Goal: Information Seeking & Learning: Learn about a topic

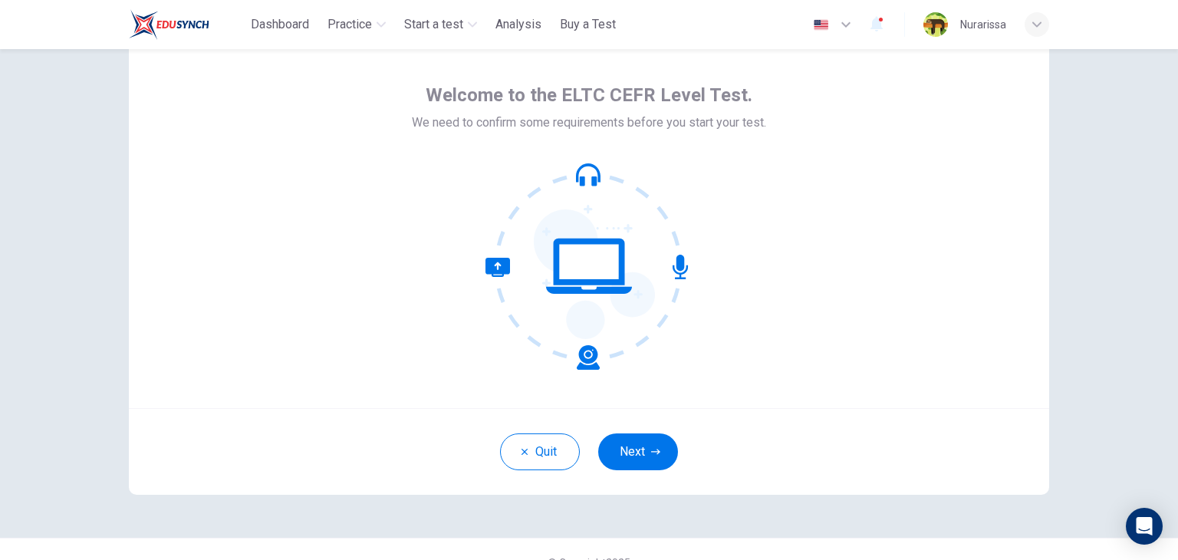
scroll to position [79, 0]
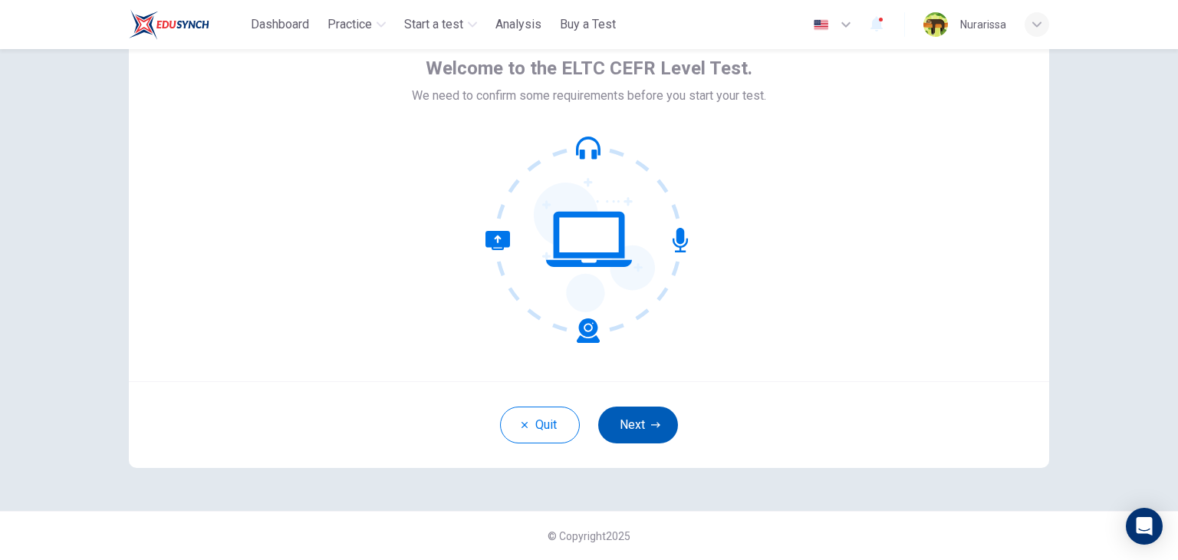
click at [634, 416] on button "Next" at bounding box center [638, 424] width 80 height 37
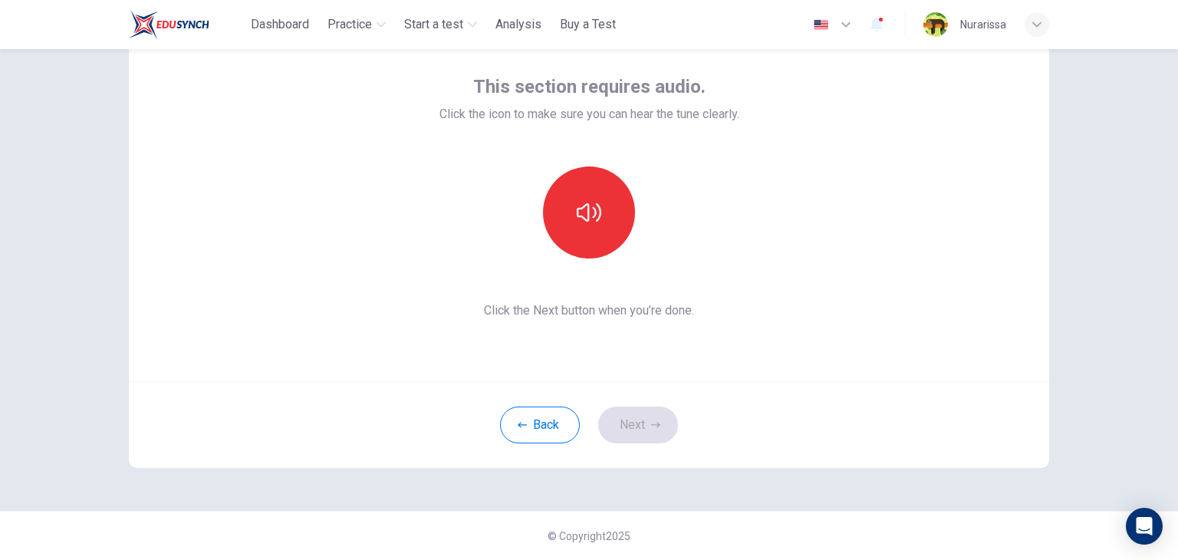
click at [589, 270] on div "This section requires audio. Click the icon to make sure you can hear the tune …" at bounding box center [589, 196] width 300 height 245
click at [589, 234] on button "button" at bounding box center [589, 212] width 92 height 92
click at [641, 413] on button "Next" at bounding box center [638, 424] width 80 height 37
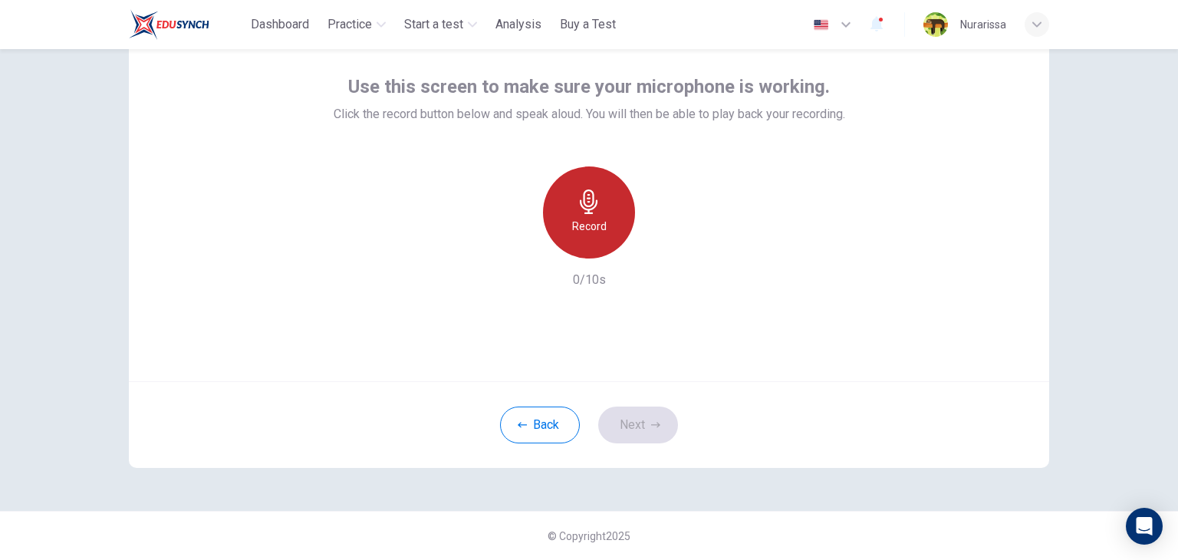
click at [570, 249] on div "Record" at bounding box center [589, 212] width 92 height 92
click at [570, 249] on div "Stop" at bounding box center [589, 212] width 92 height 92
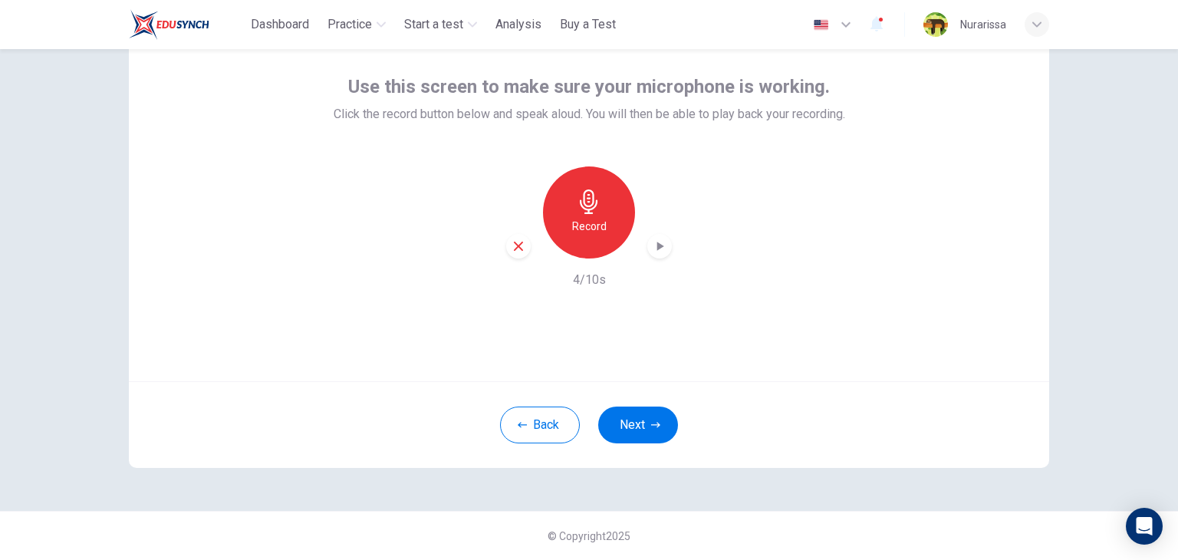
click at [658, 248] on icon "button" at bounding box center [659, 245] width 15 height 15
click at [646, 419] on button "Next" at bounding box center [638, 424] width 80 height 37
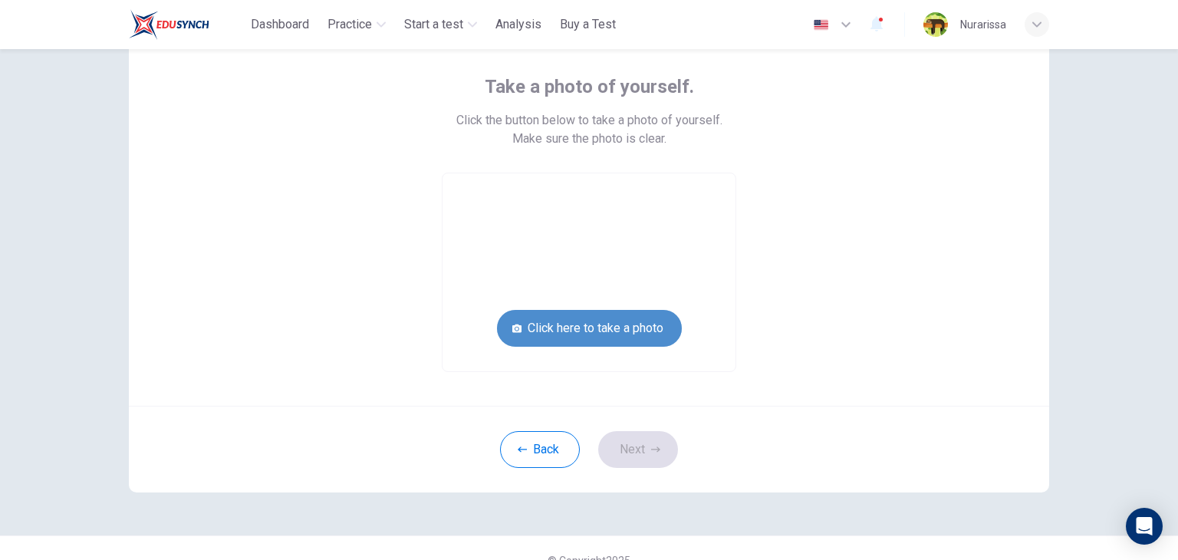
click at [642, 333] on button "Click here to take a photo" at bounding box center [589, 328] width 185 height 37
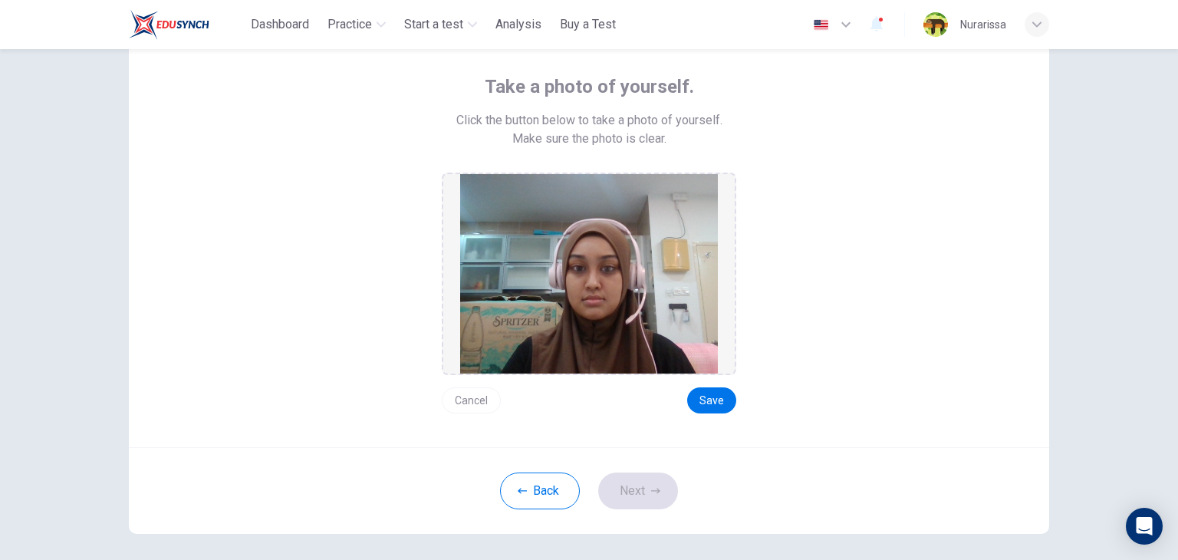
click at [480, 403] on button "Cancel" at bounding box center [471, 400] width 59 height 26
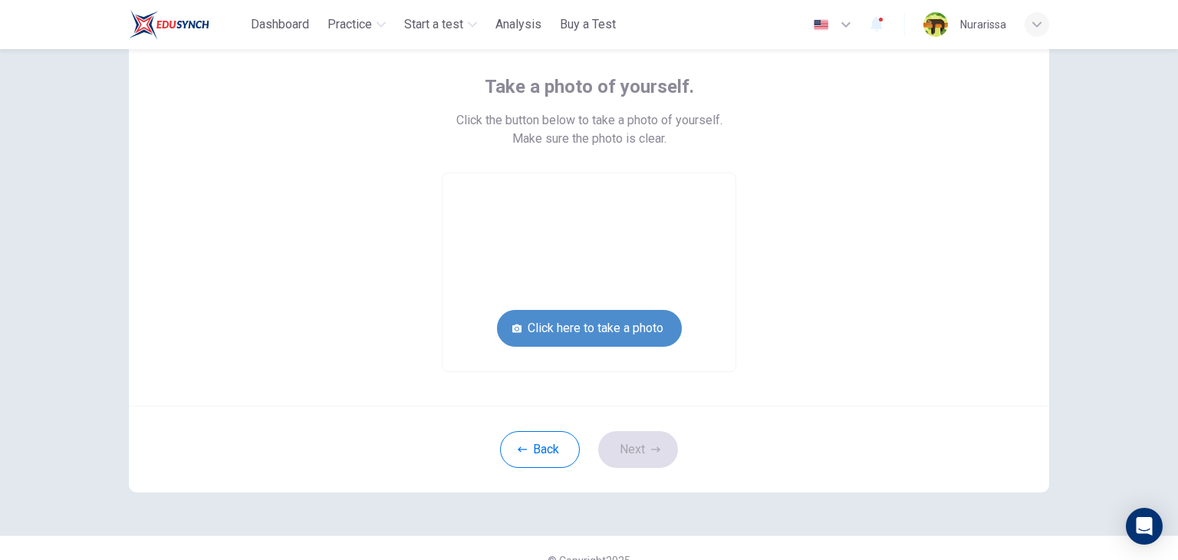
click at [579, 326] on button "Click here to take a photo" at bounding box center [589, 328] width 185 height 37
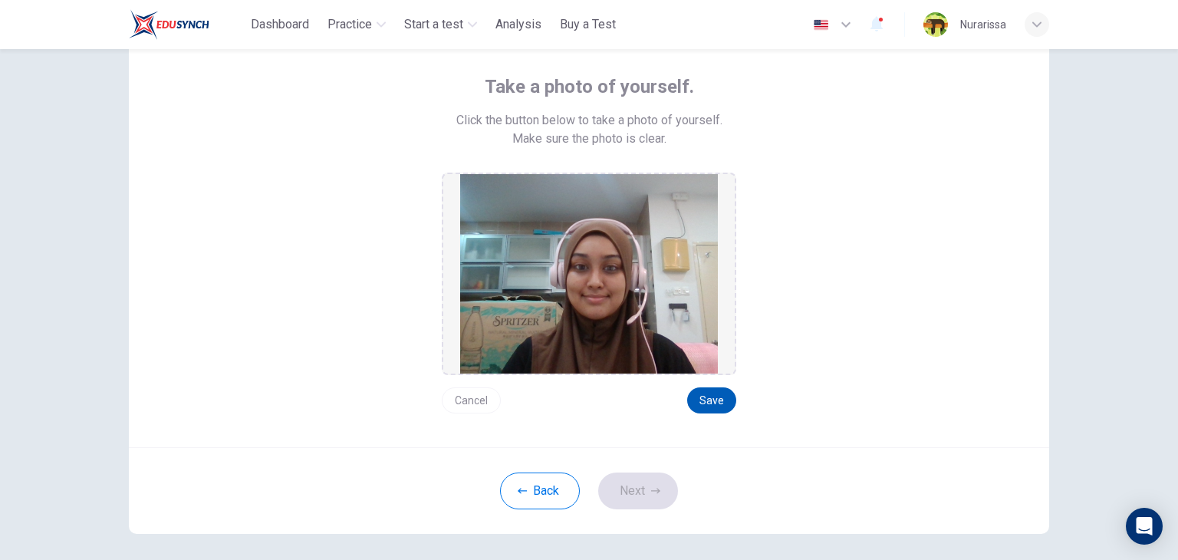
click at [713, 394] on button "Save" at bounding box center [711, 400] width 49 height 26
click at [653, 481] on button "Next" at bounding box center [638, 490] width 80 height 37
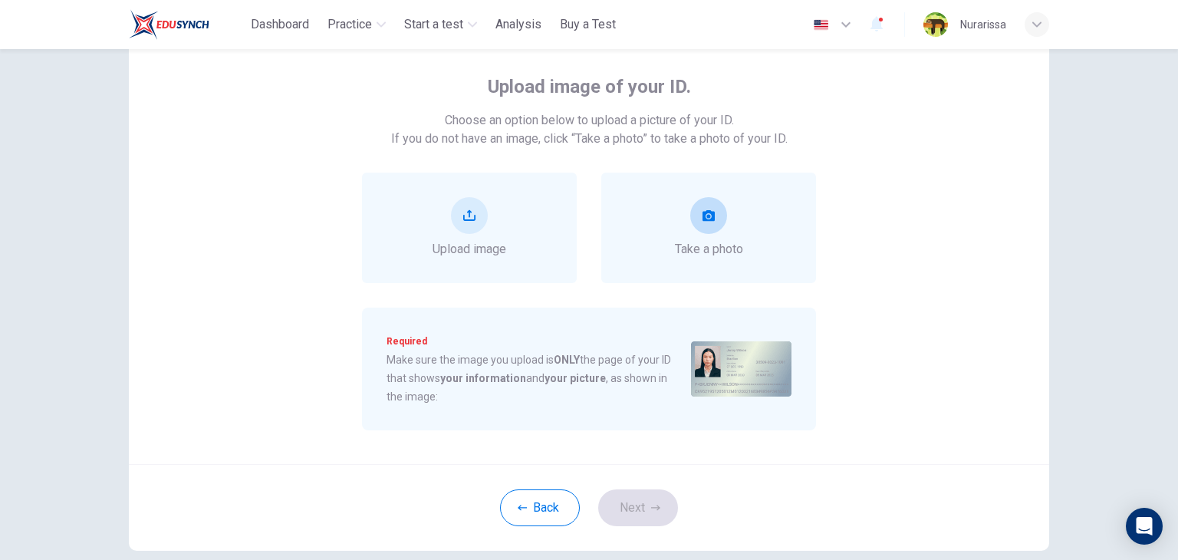
click at [681, 216] on div "Take a photo" at bounding box center [709, 227] width 68 height 61
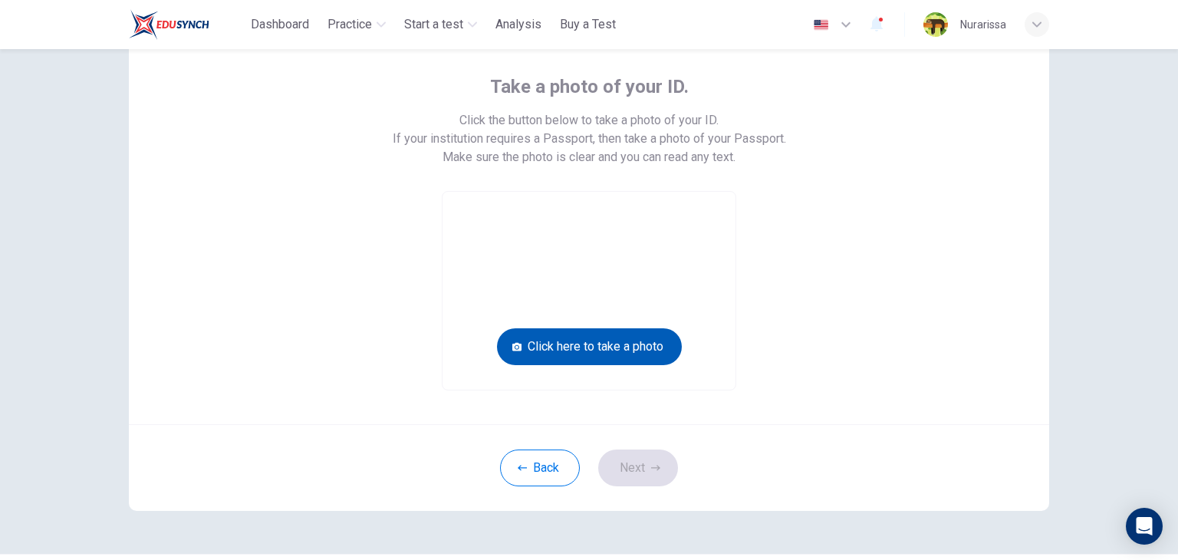
click at [651, 339] on button "Click here to take a photo" at bounding box center [589, 346] width 185 height 37
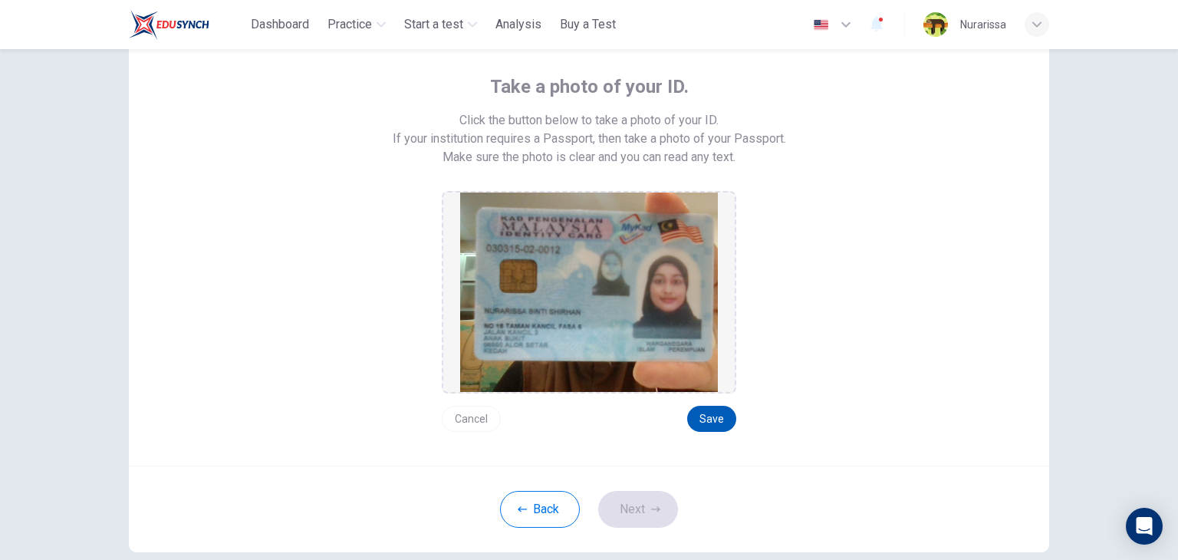
click at [700, 409] on button "Save" at bounding box center [711, 419] width 49 height 26
click at [641, 499] on button "Next" at bounding box center [638, 509] width 80 height 37
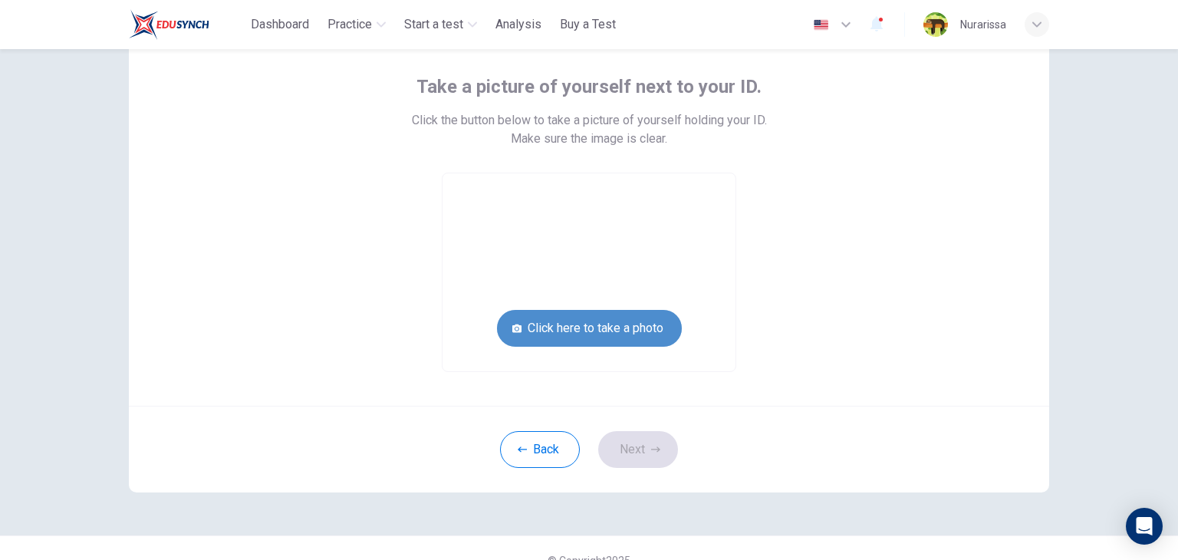
click at [637, 321] on button "Click here to take a photo" at bounding box center [589, 328] width 185 height 37
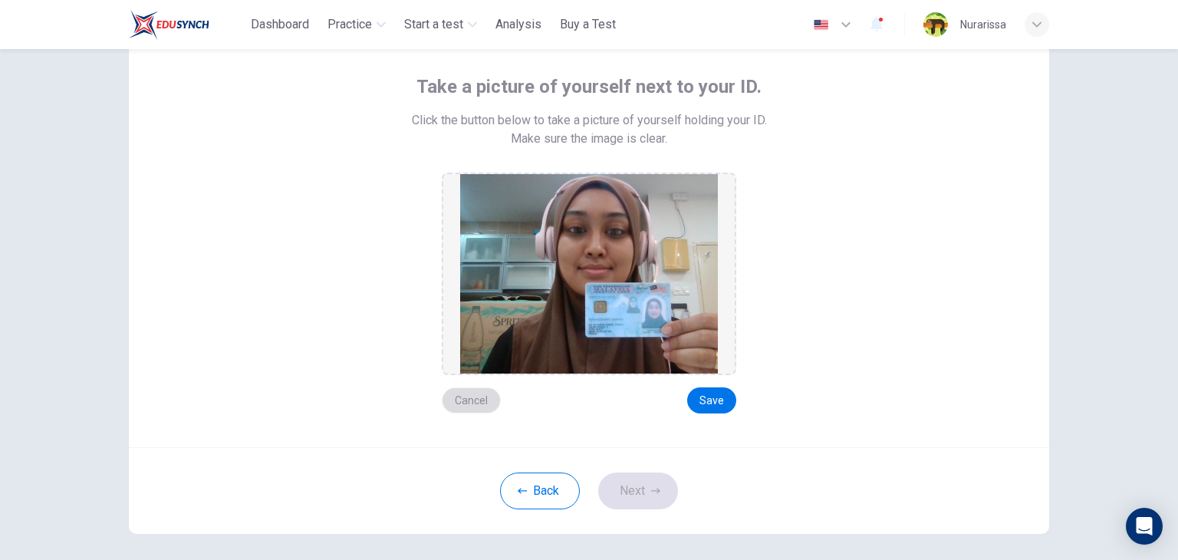
click at [482, 402] on button "Cancel" at bounding box center [471, 400] width 59 height 26
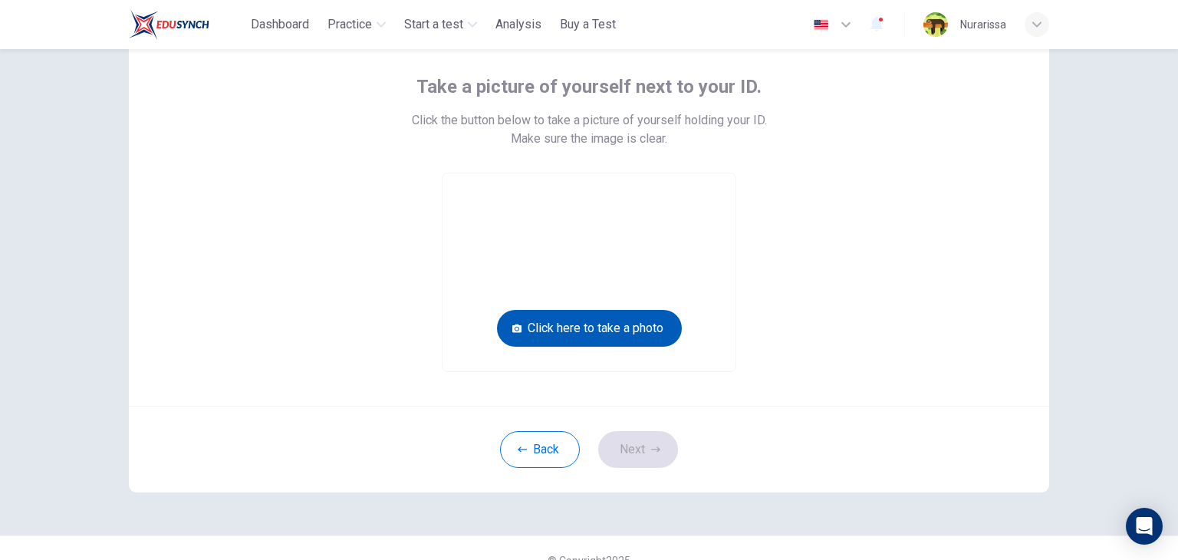
click at [557, 322] on button "Click here to take a photo" at bounding box center [589, 328] width 185 height 37
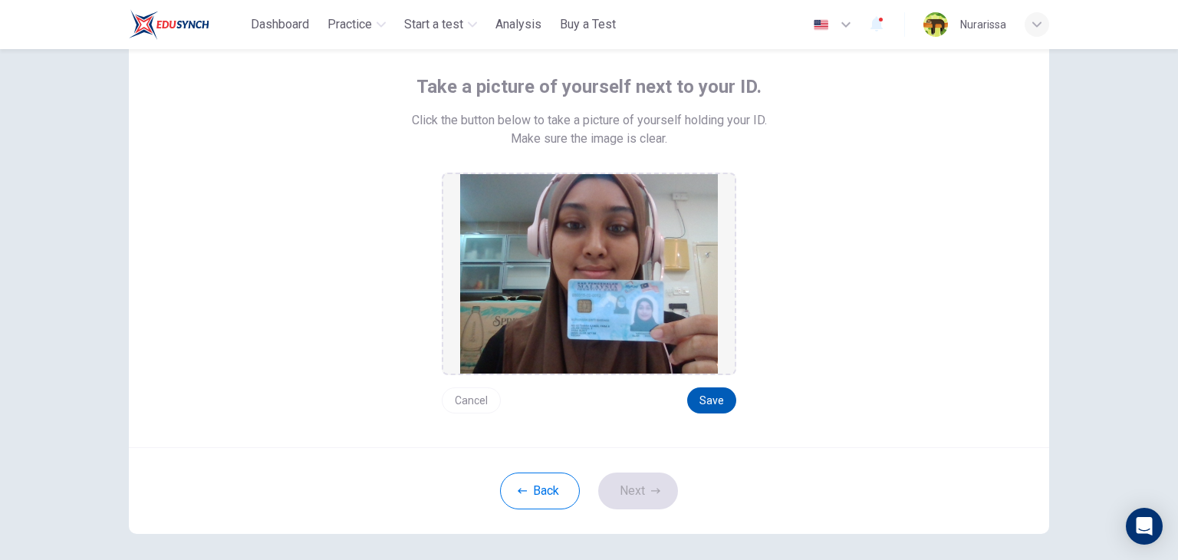
click at [693, 402] on button "Save" at bounding box center [711, 400] width 49 height 26
click at [468, 399] on button "Cancel" at bounding box center [471, 400] width 59 height 26
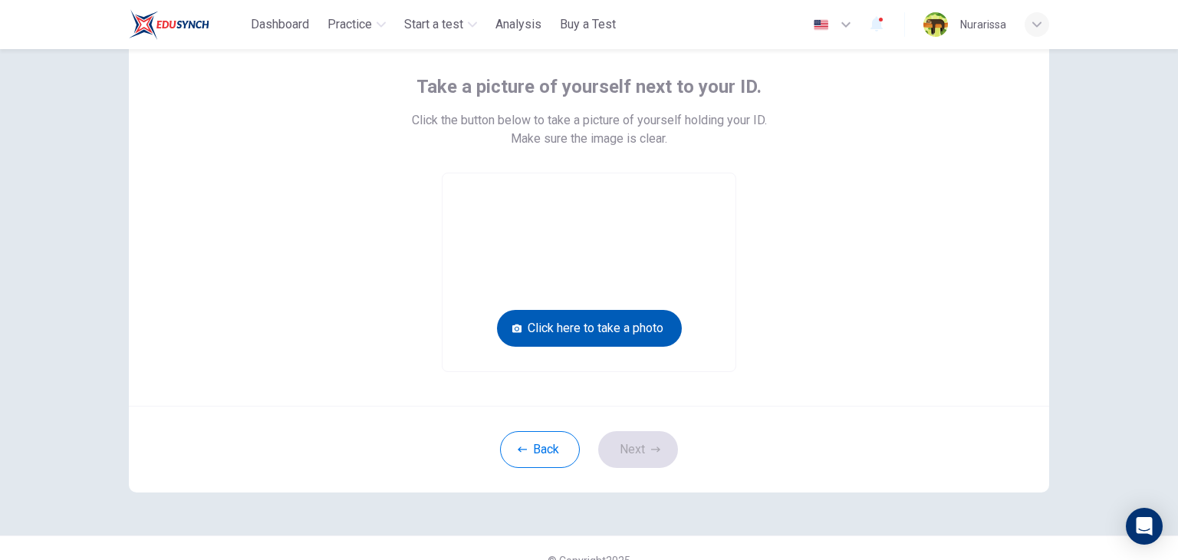
click at [543, 321] on button "Click here to take a photo" at bounding box center [589, 328] width 185 height 37
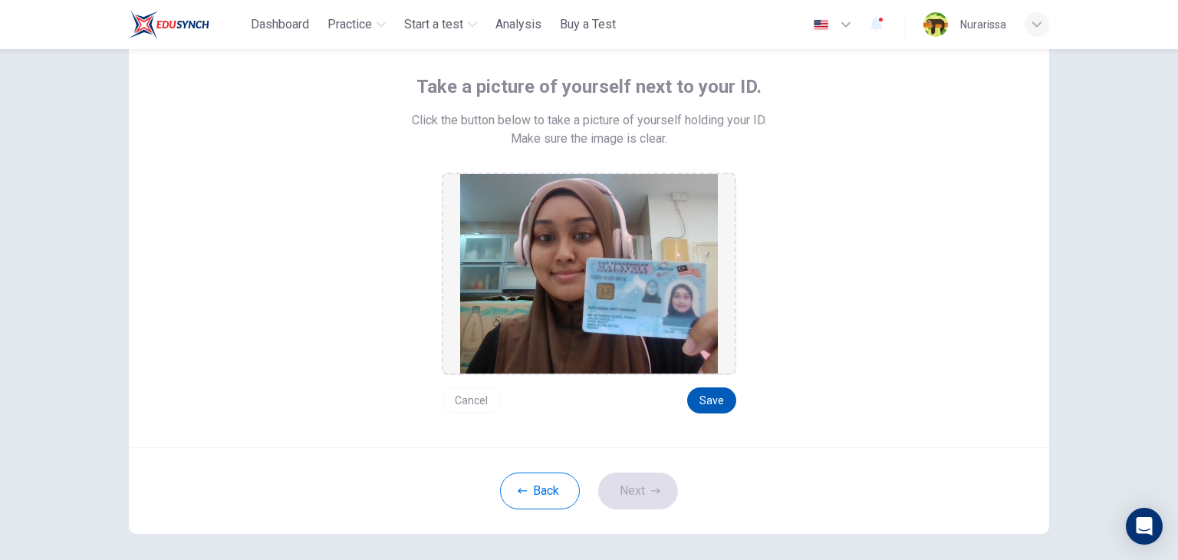
click at [693, 408] on button "Save" at bounding box center [711, 400] width 49 height 26
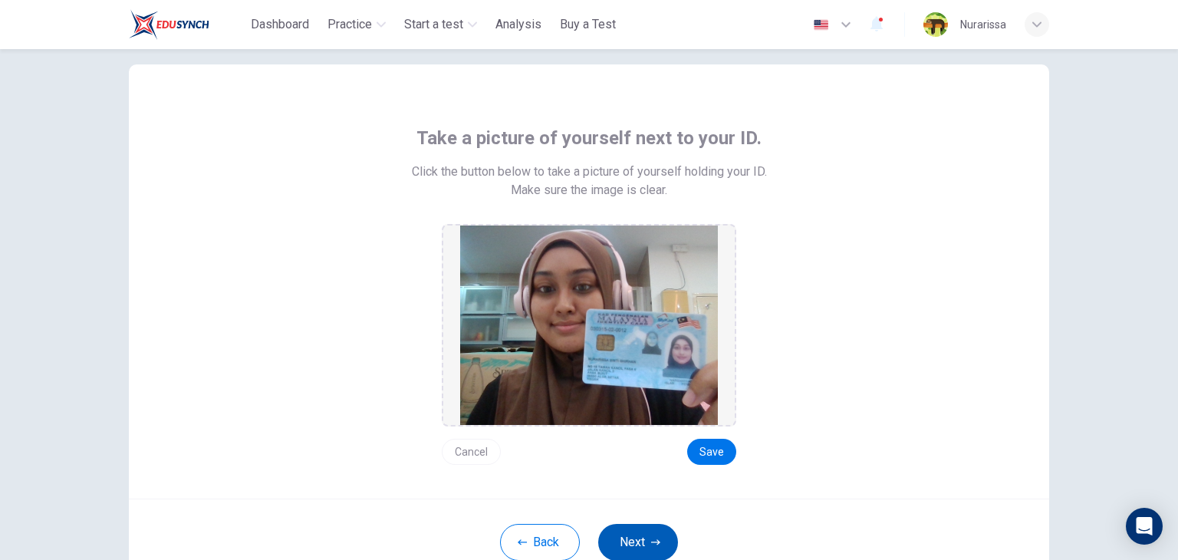
click at [643, 477] on div "Take a picture of yourself next to your ID. Click the button below to take a pi…" at bounding box center [589, 324] width 920 height 521
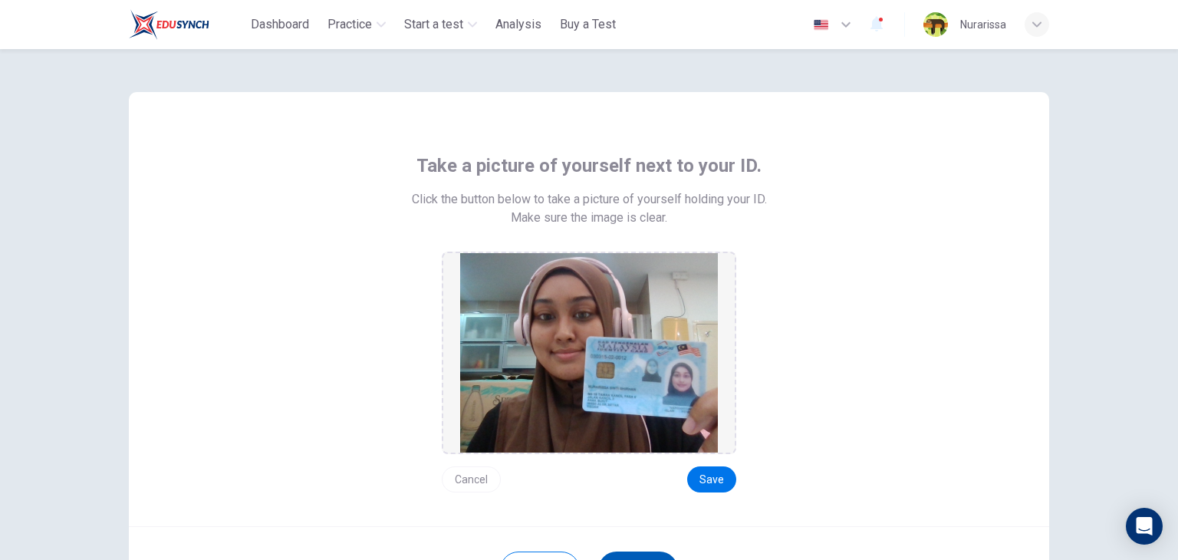
scroll to position [0, 0]
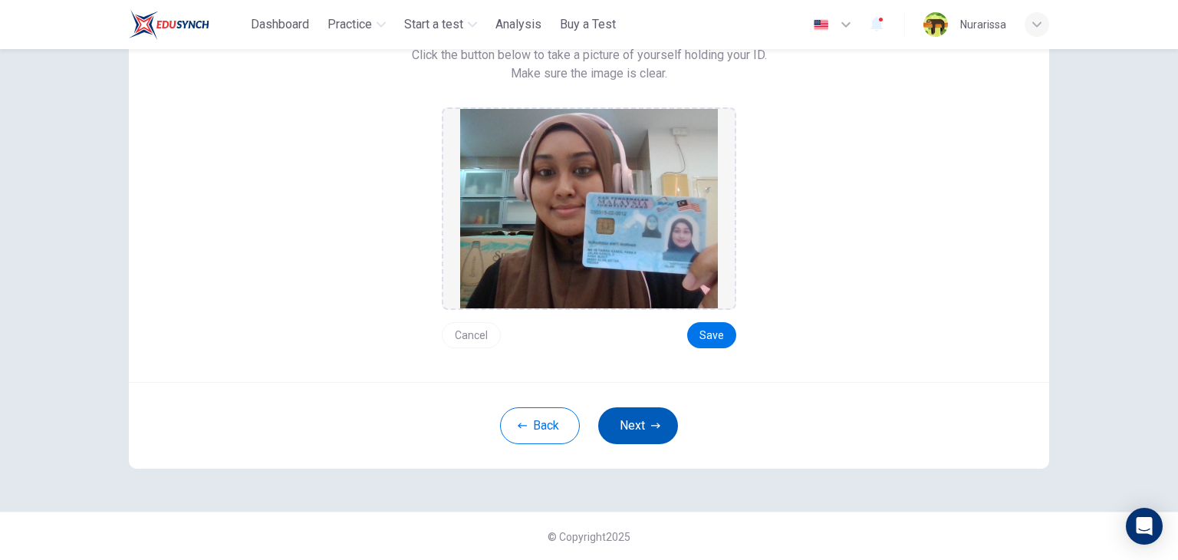
click at [629, 437] on button "Next" at bounding box center [638, 425] width 80 height 37
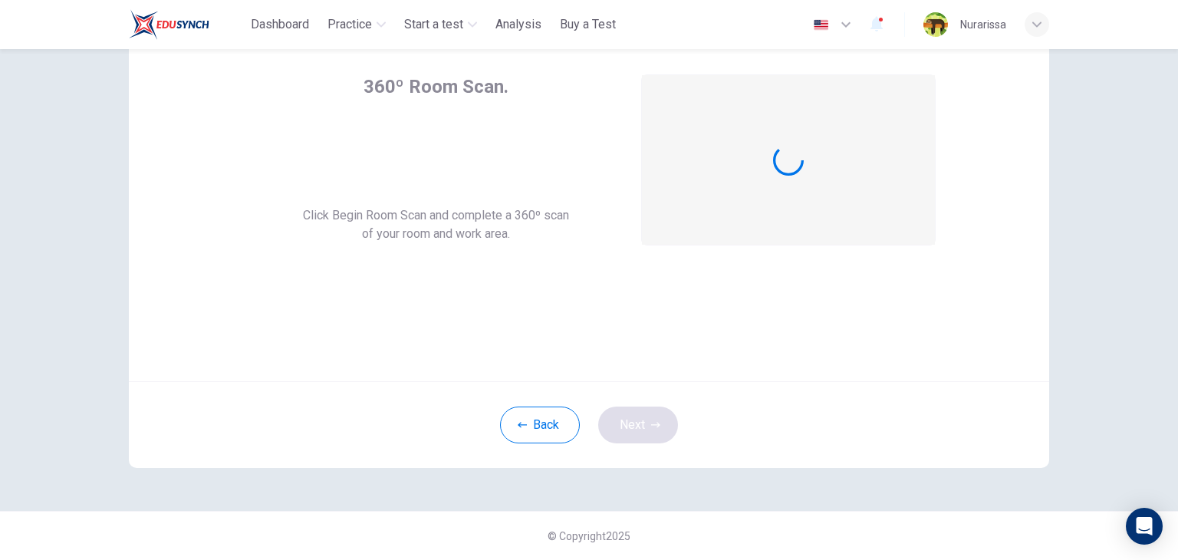
scroll to position [79, 0]
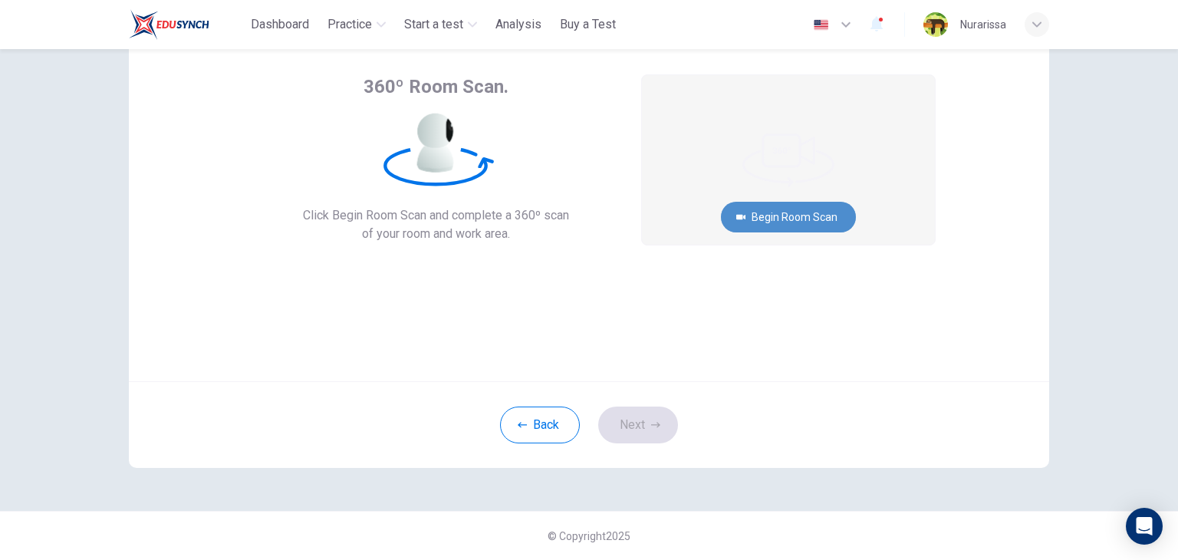
click at [792, 228] on button "Begin Room Scan" at bounding box center [788, 217] width 135 height 31
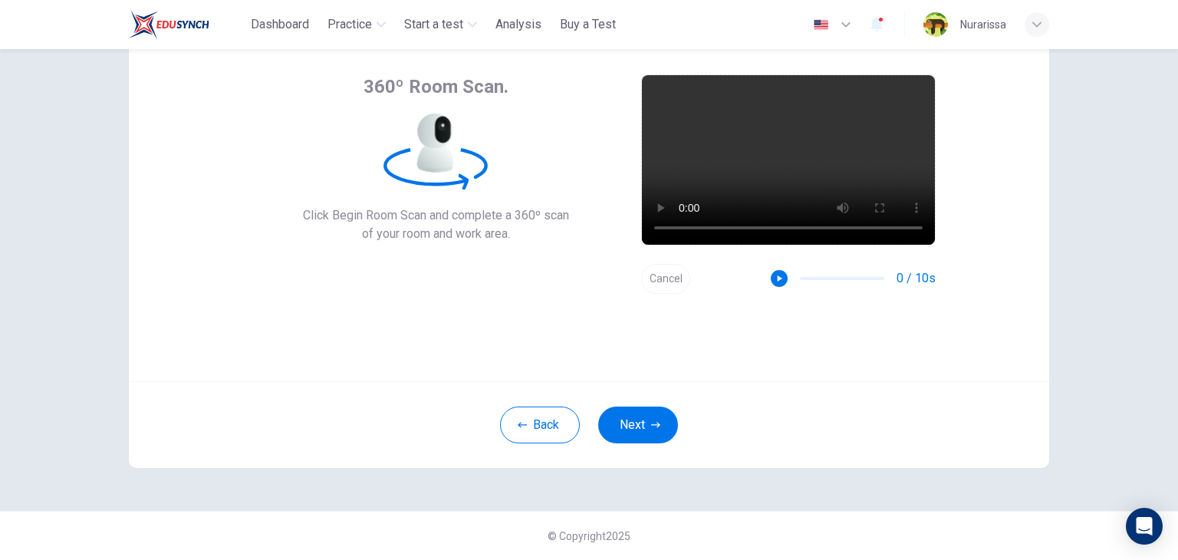
click at [784, 277] on div "0 / 10s" at bounding box center [853, 278] width 165 height 18
click at [779, 283] on icon "button" at bounding box center [779, 278] width 11 height 11
click at [666, 281] on button "Cancel" at bounding box center [665, 279] width 49 height 30
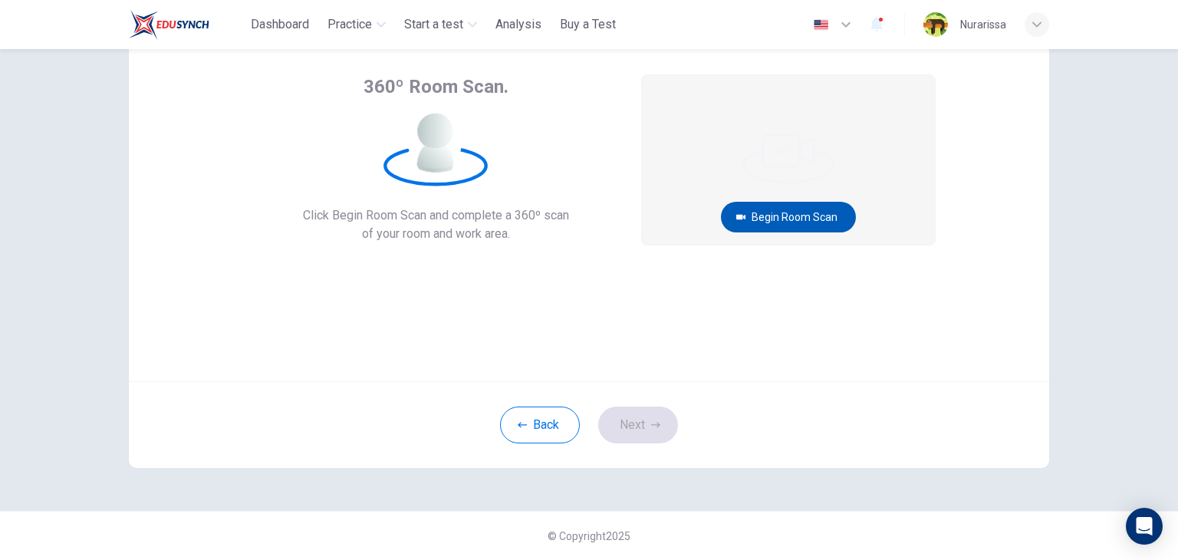
click at [761, 219] on button "Begin Room Scan" at bounding box center [788, 217] width 135 height 31
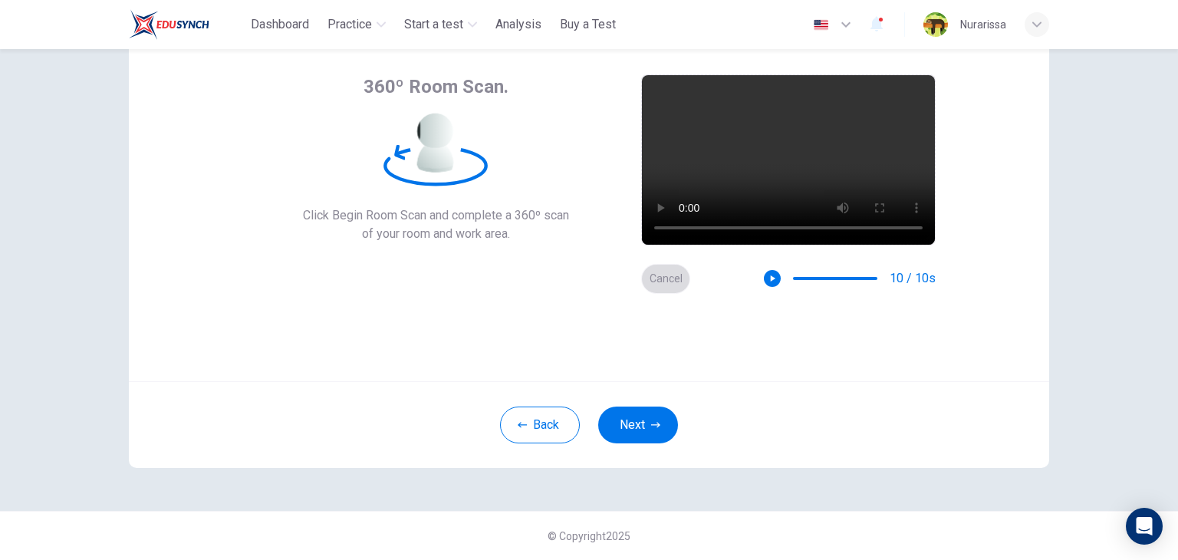
click at [663, 271] on button "Cancel" at bounding box center [665, 279] width 49 height 30
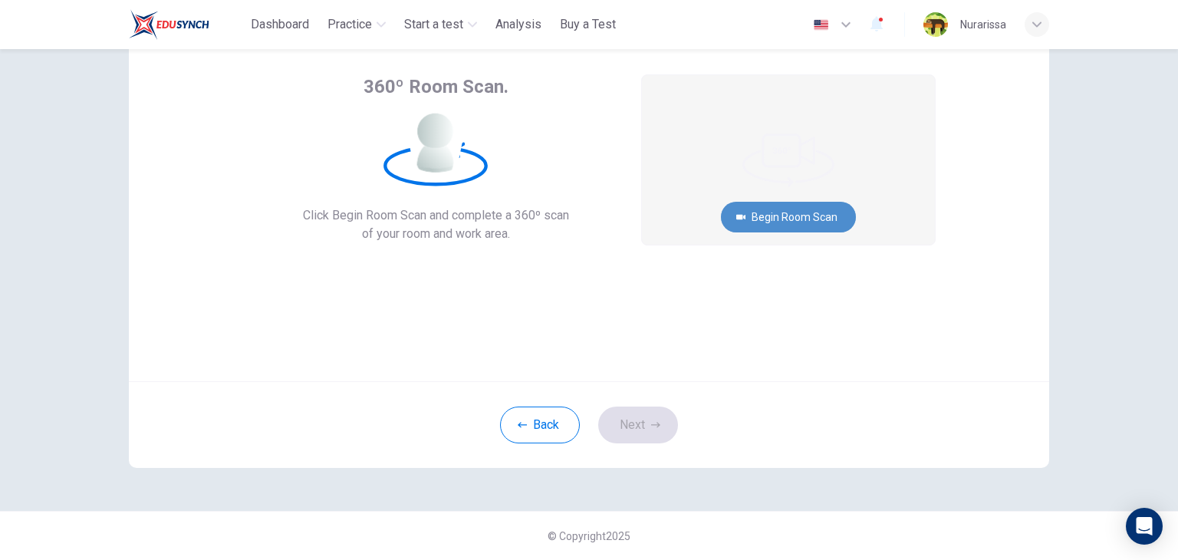
click at [771, 208] on button "Begin Room Scan" at bounding box center [788, 217] width 135 height 31
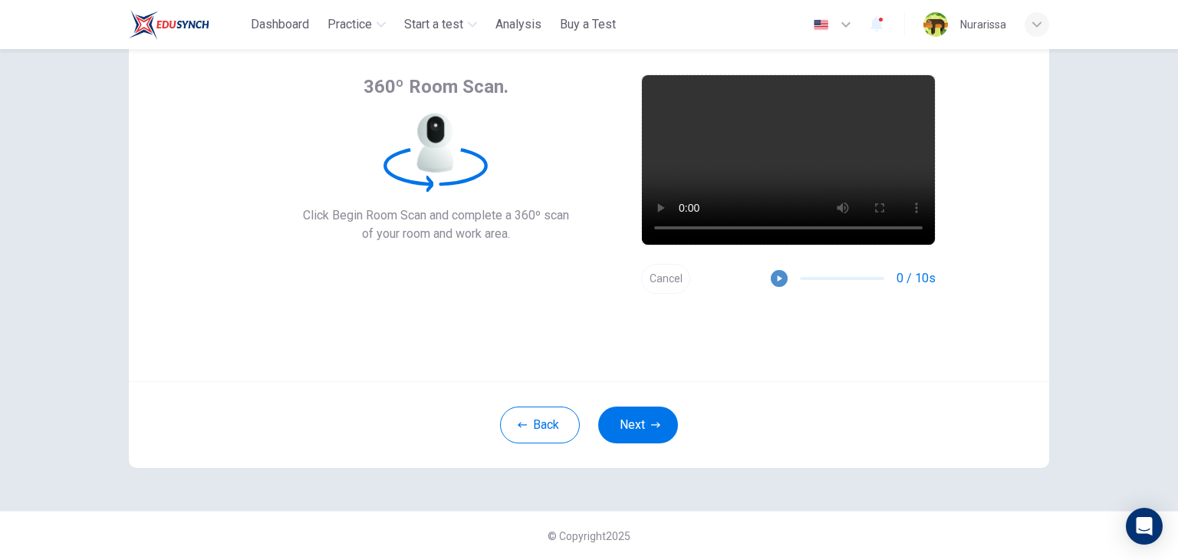
click at [776, 274] on icon "button" at bounding box center [779, 278] width 11 height 11
click at [603, 432] on button "Next" at bounding box center [638, 424] width 80 height 37
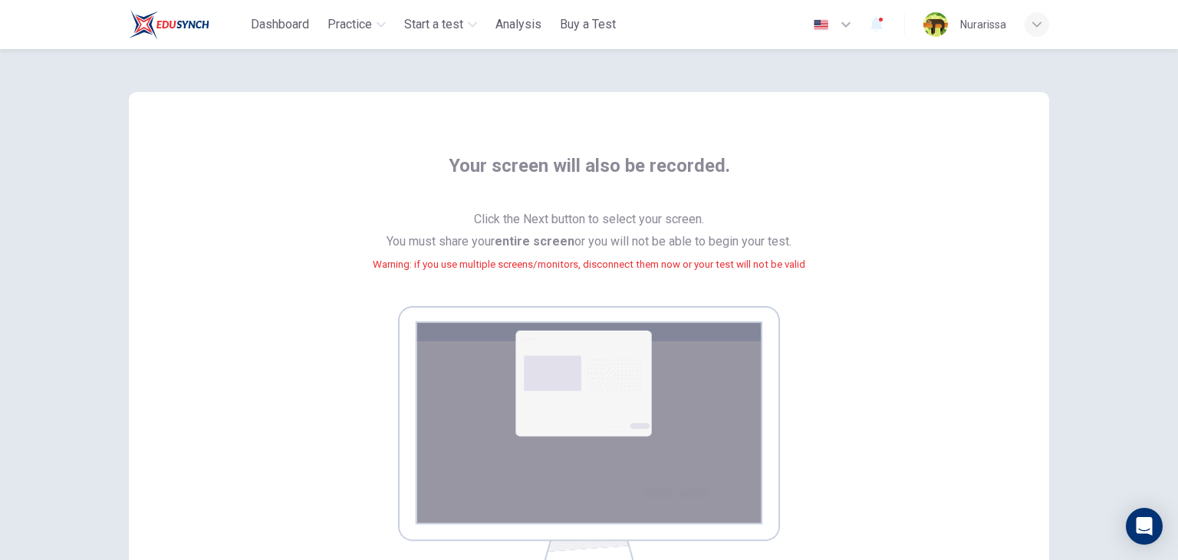
scroll to position [127, 0]
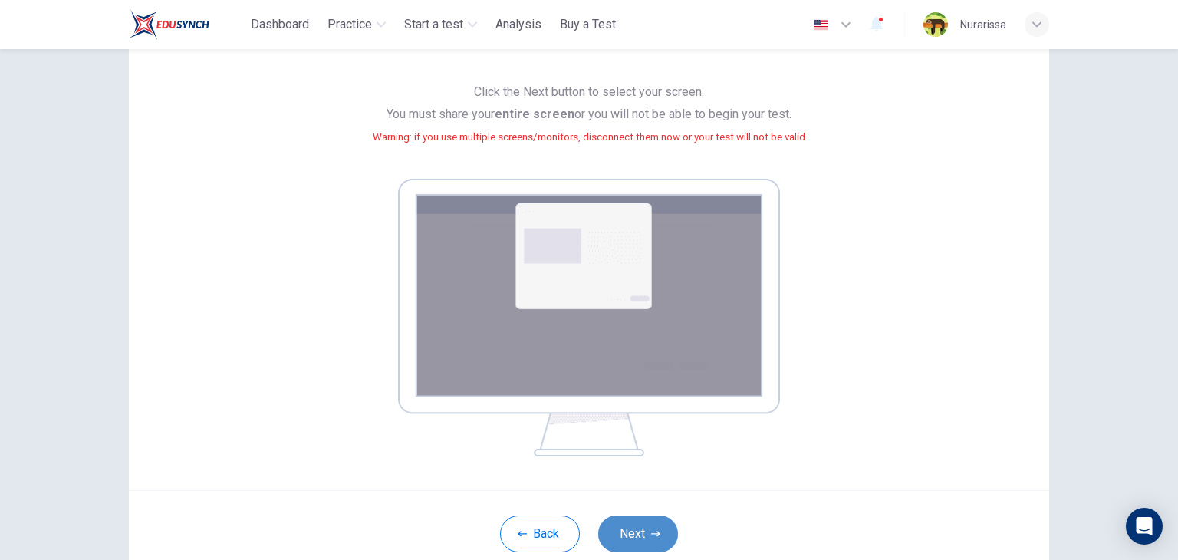
click at [633, 516] on button "Next" at bounding box center [638, 533] width 80 height 37
click at [623, 531] on button "Next" at bounding box center [638, 533] width 80 height 37
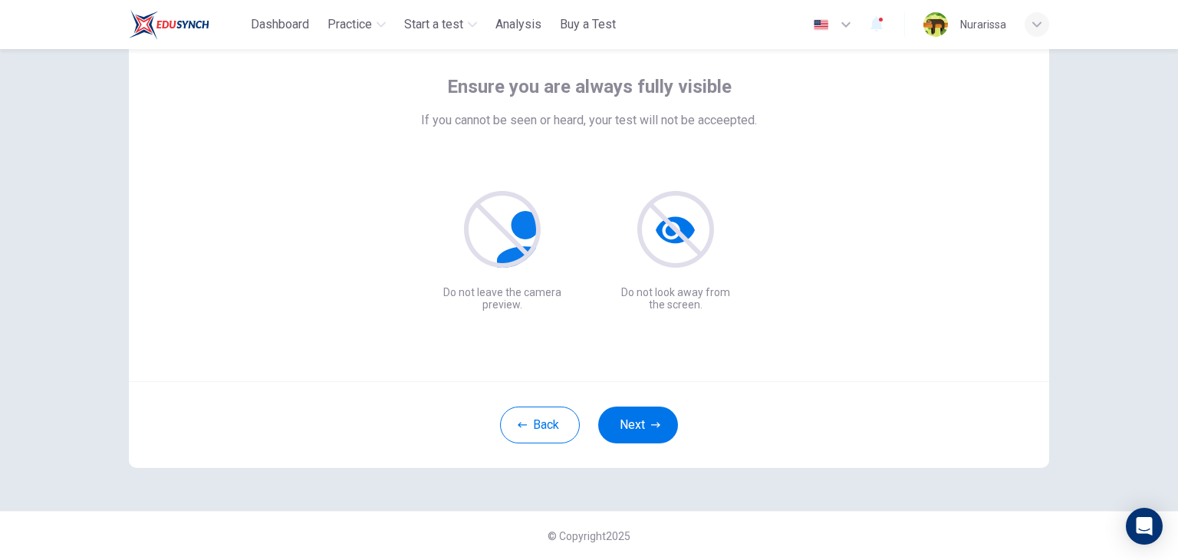
scroll to position [79, 0]
click at [633, 410] on button "Next" at bounding box center [638, 424] width 80 height 37
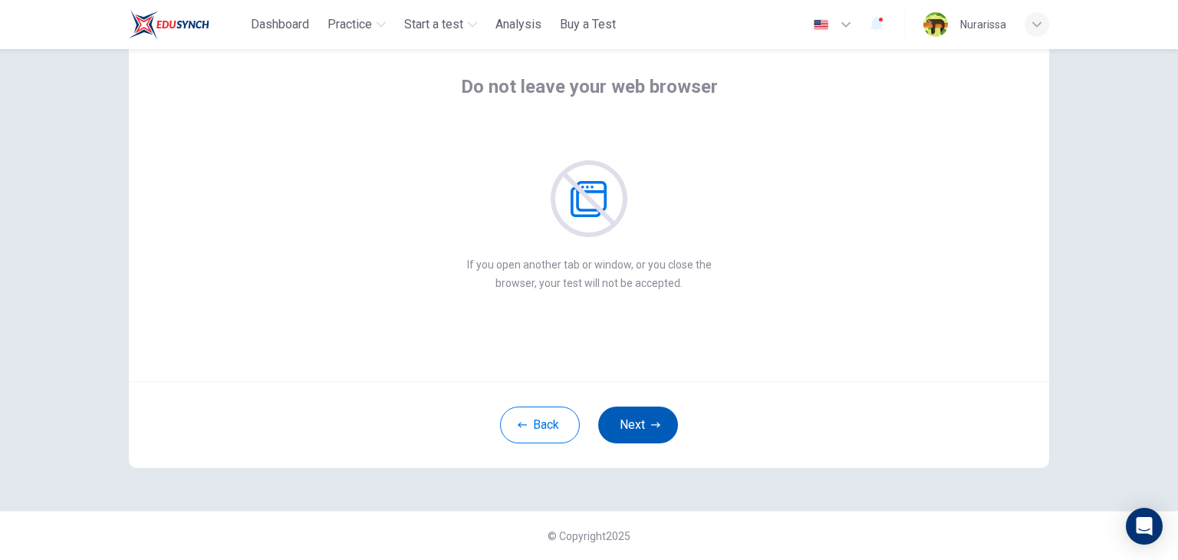
click at [633, 410] on button "Next" at bounding box center [638, 424] width 80 height 37
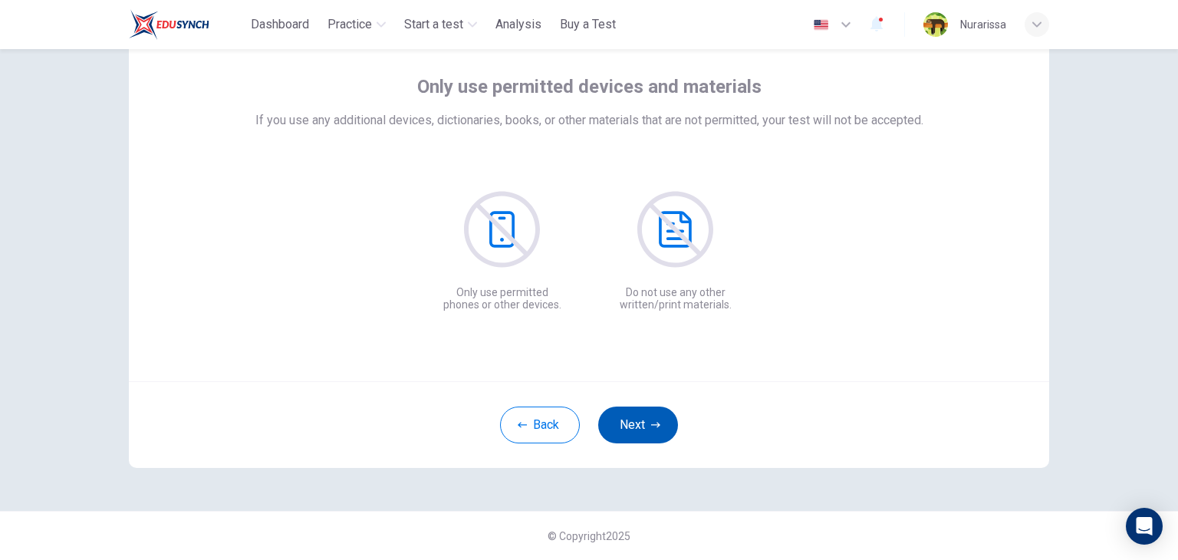
click at [633, 410] on button "Next" at bounding box center [638, 424] width 80 height 37
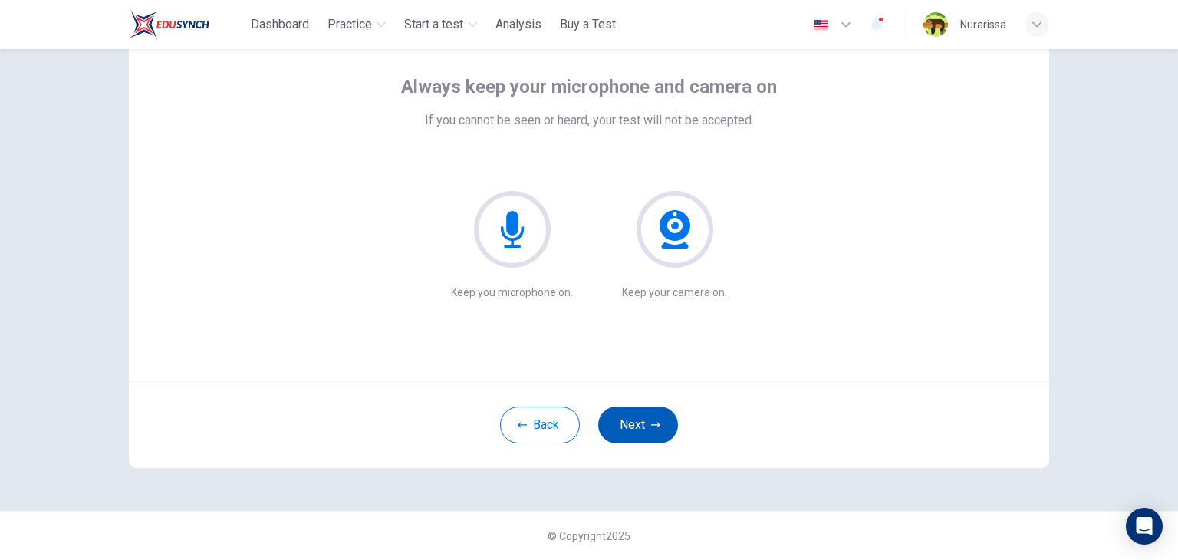
click at [633, 410] on button "Next" at bounding box center [638, 424] width 80 height 37
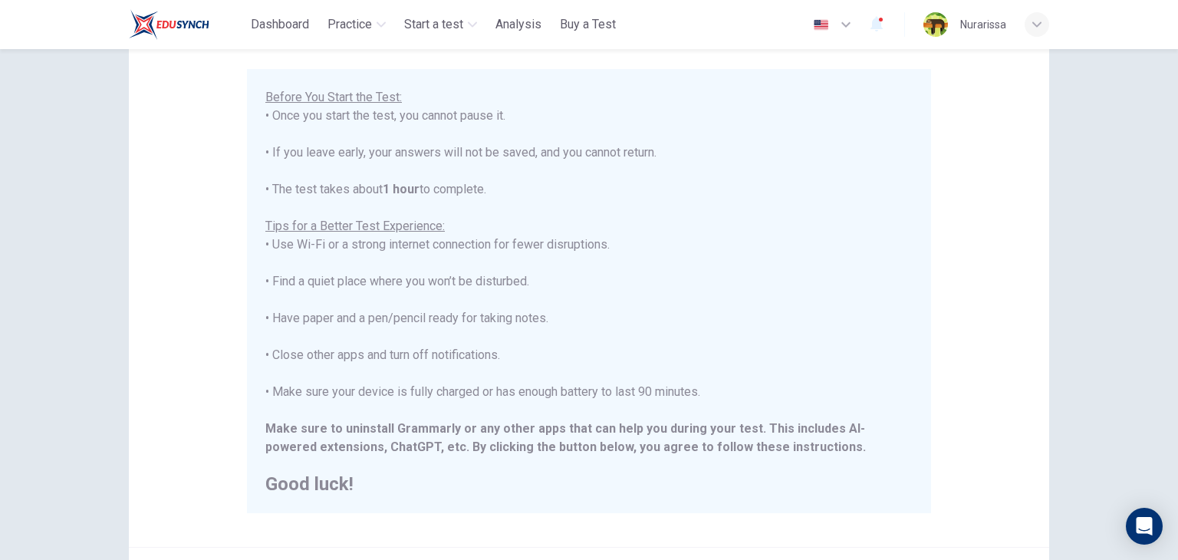
scroll to position [255, 0]
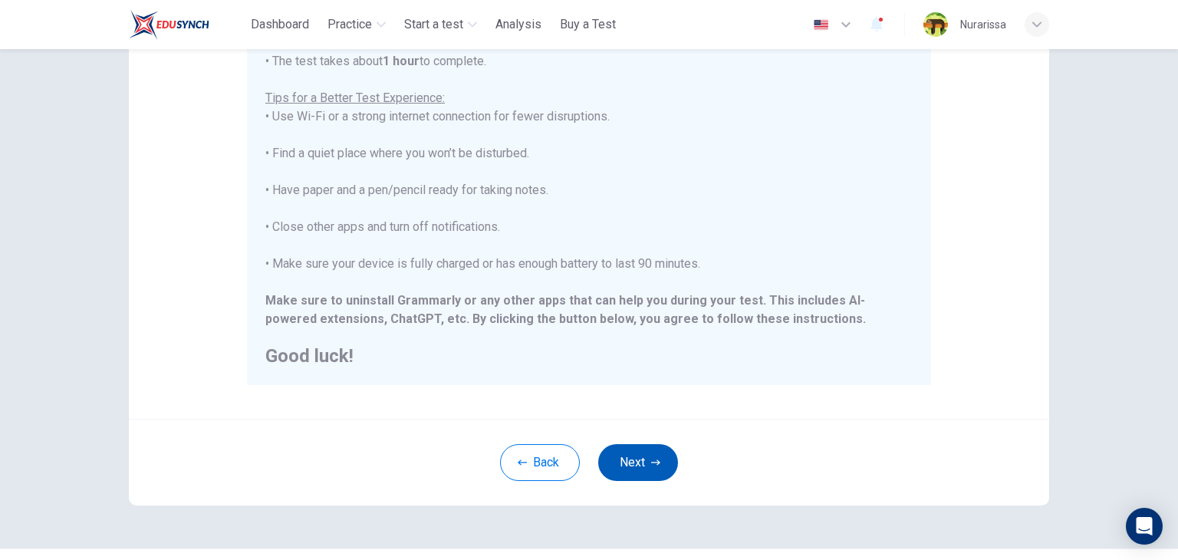
click at [635, 464] on button "Next" at bounding box center [638, 462] width 80 height 37
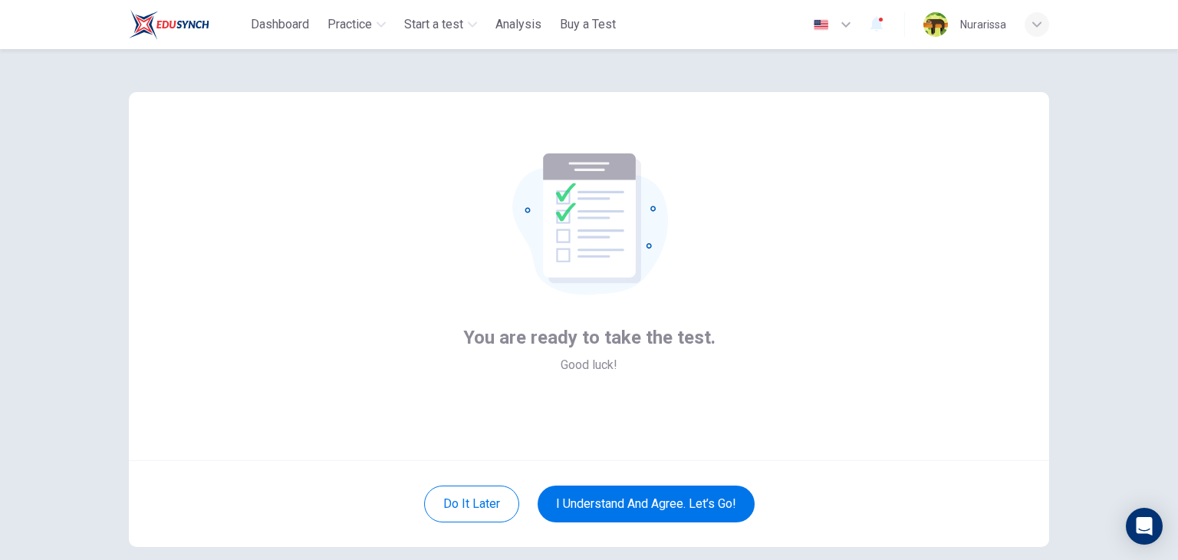
scroll to position [79, 0]
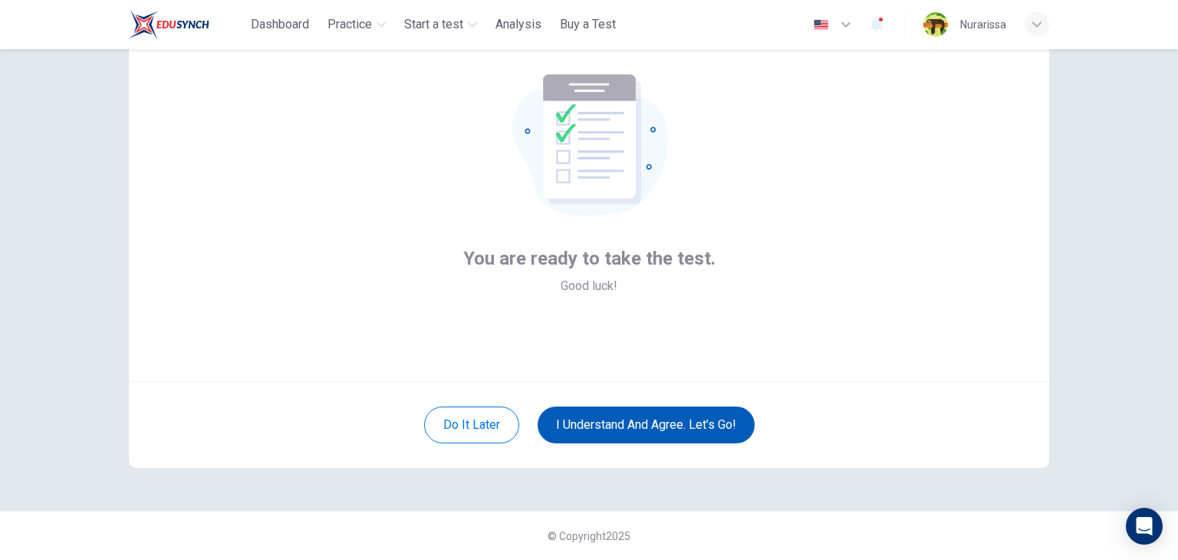
click at [571, 437] on button "I understand and agree. Let’s go!" at bounding box center [645, 424] width 217 height 37
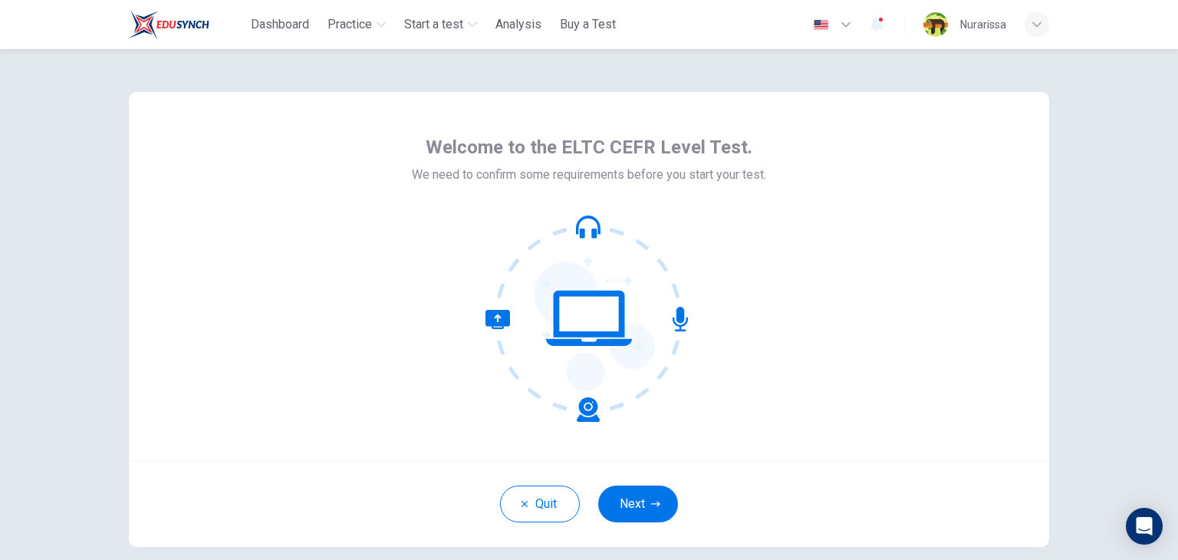
scroll to position [79, 0]
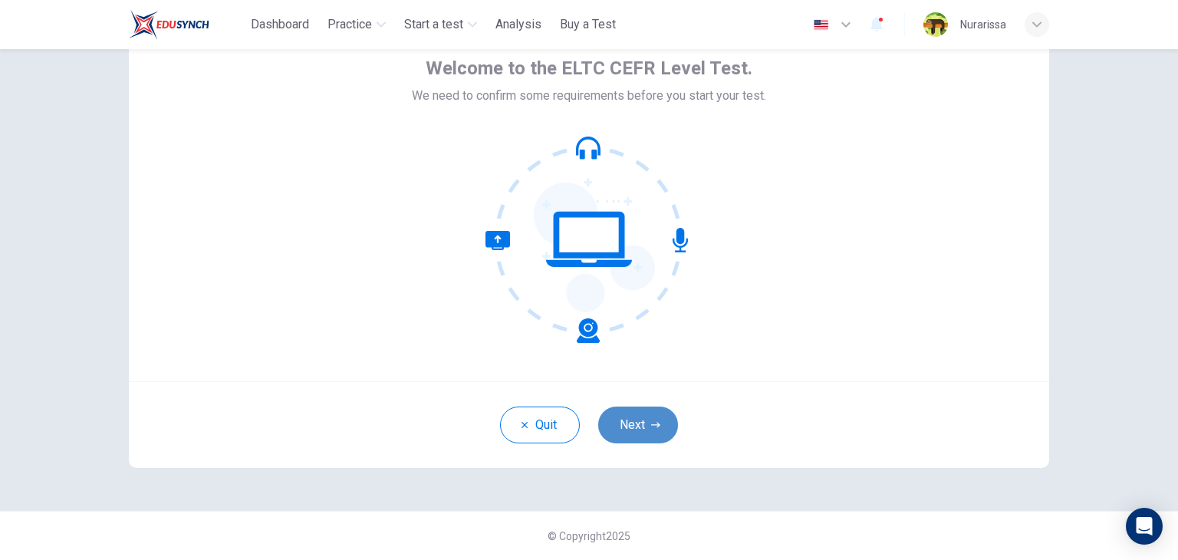
click at [642, 422] on button "Next" at bounding box center [638, 424] width 80 height 37
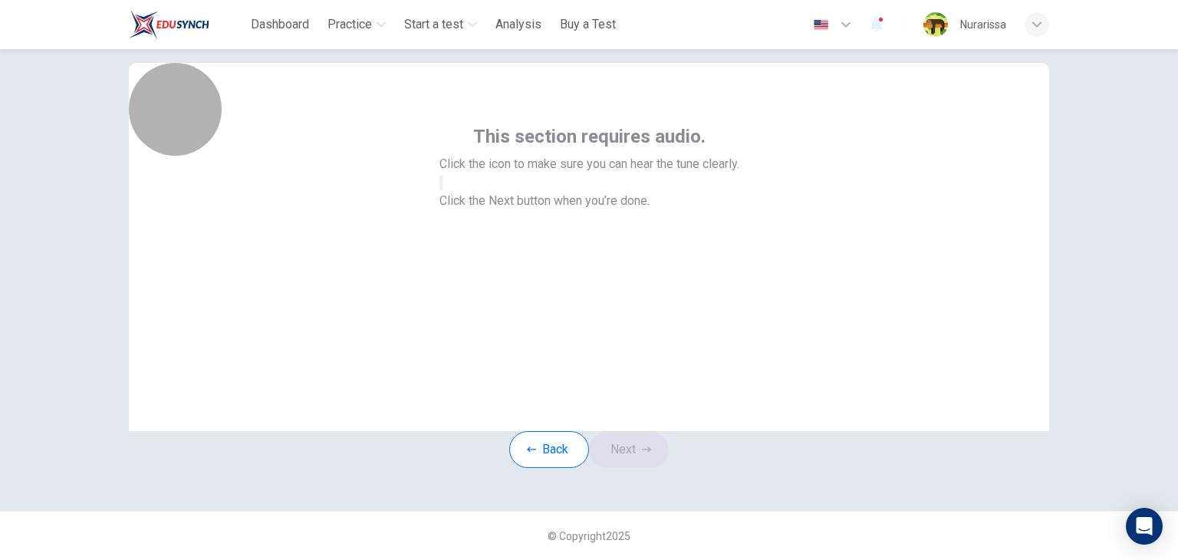
click at [442, 190] on button "button" at bounding box center [440, 183] width 3 height 15
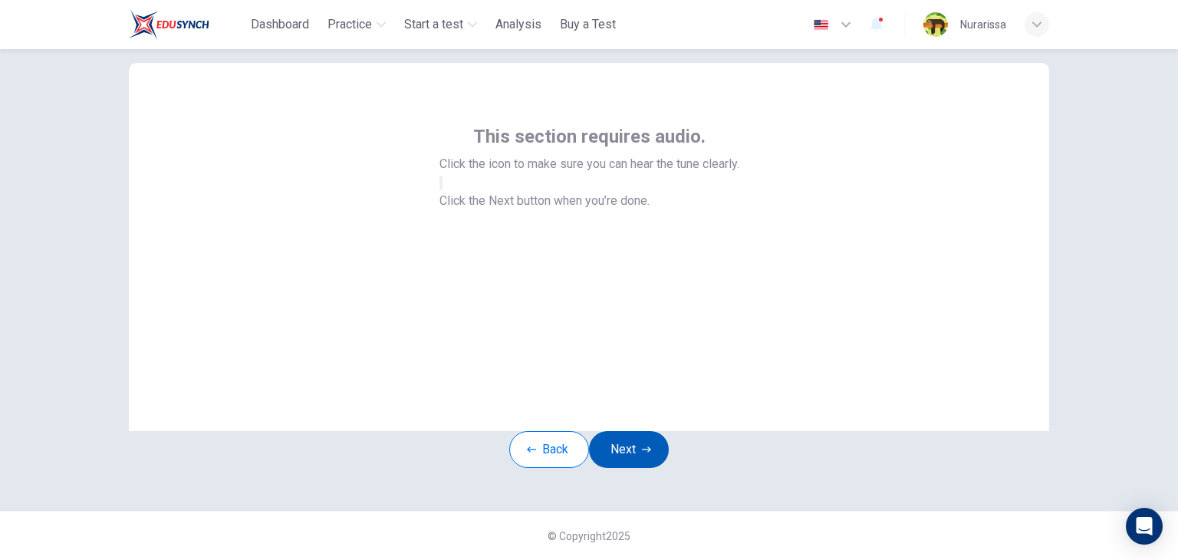
click at [613, 432] on button "Next" at bounding box center [629, 449] width 80 height 37
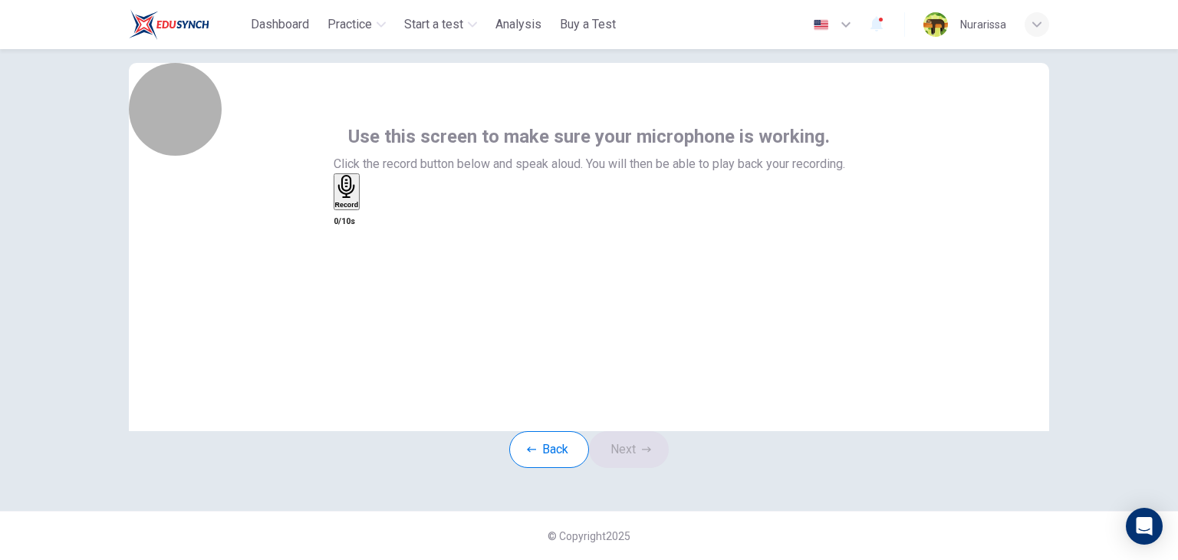
click at [359, 209] on h6 "Record" at bounding box center [347, 205] width 24 height 8
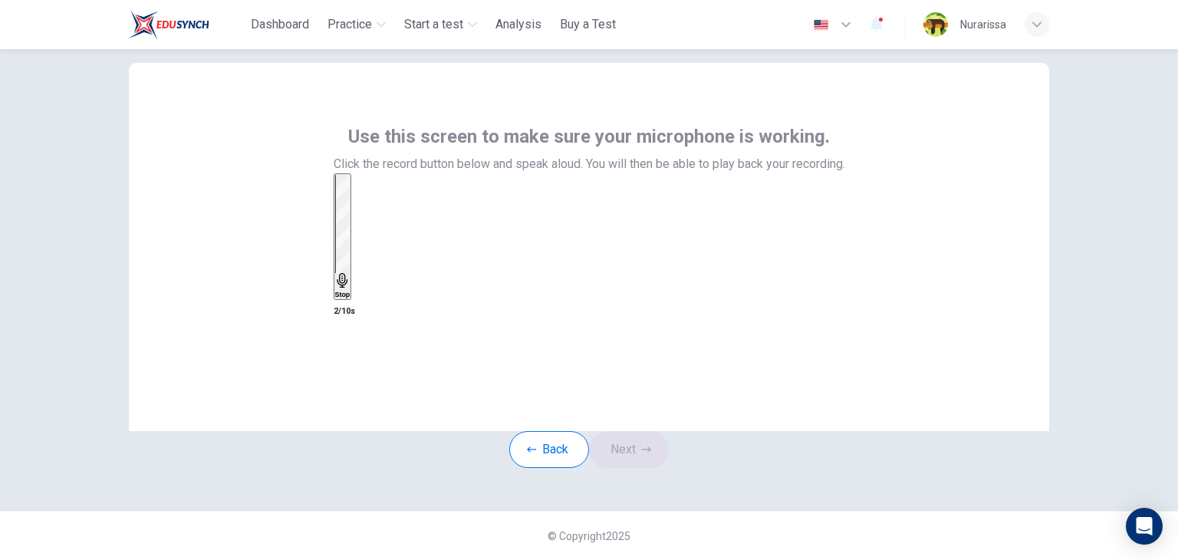
click at [350, 291] on h6 "Stop" at bounding box center [342, 295] width 15 height 8
click at [637, 431] on button "Next" at bounding box center [629, 449] width 80 height 37
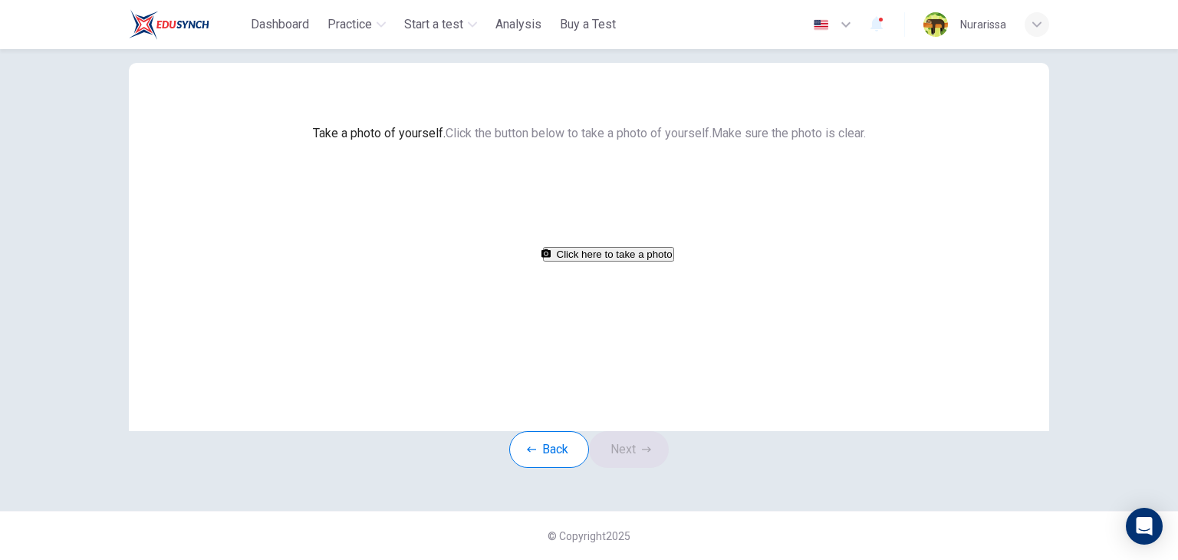
click at [566, 261] on button "Click here to take a photo" at bounding box center [608, 254] width 131 height 15
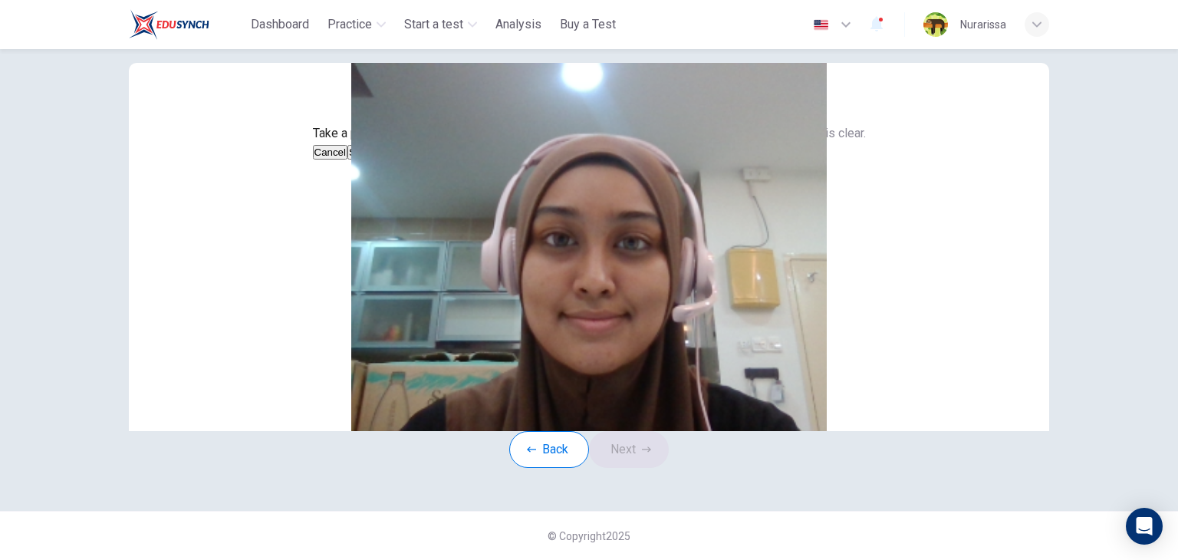
click at [373, 159] on button "Save" at bounding box center [360, 152] width 26 height 15
click at [649, 468] on button "Next" at bounding box center [629, 449] width 80 height 37
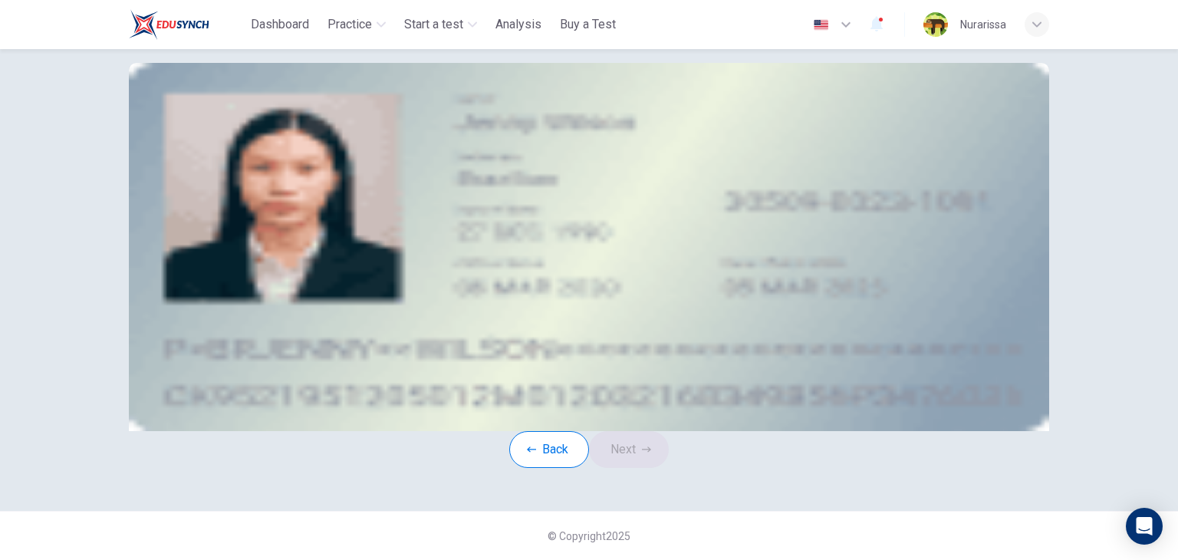
click at [684, 199] on div "Take a photo" at bounding box center [588, 189] width 693 height 19
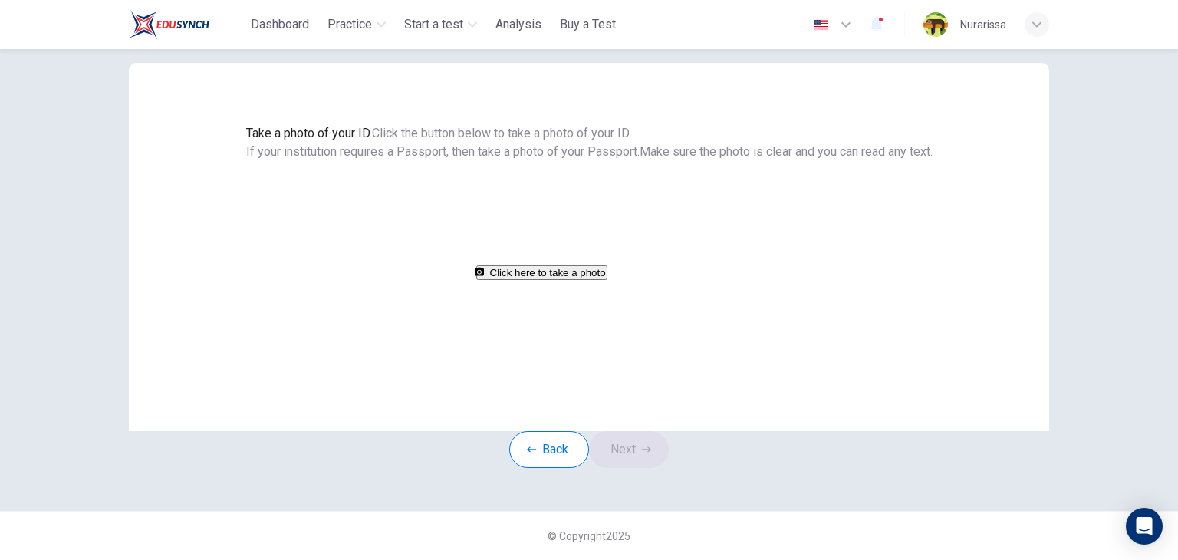
click at [607, 280] on button "Click here to take a photo" at bounding box center [541, 272] width 131 height 15
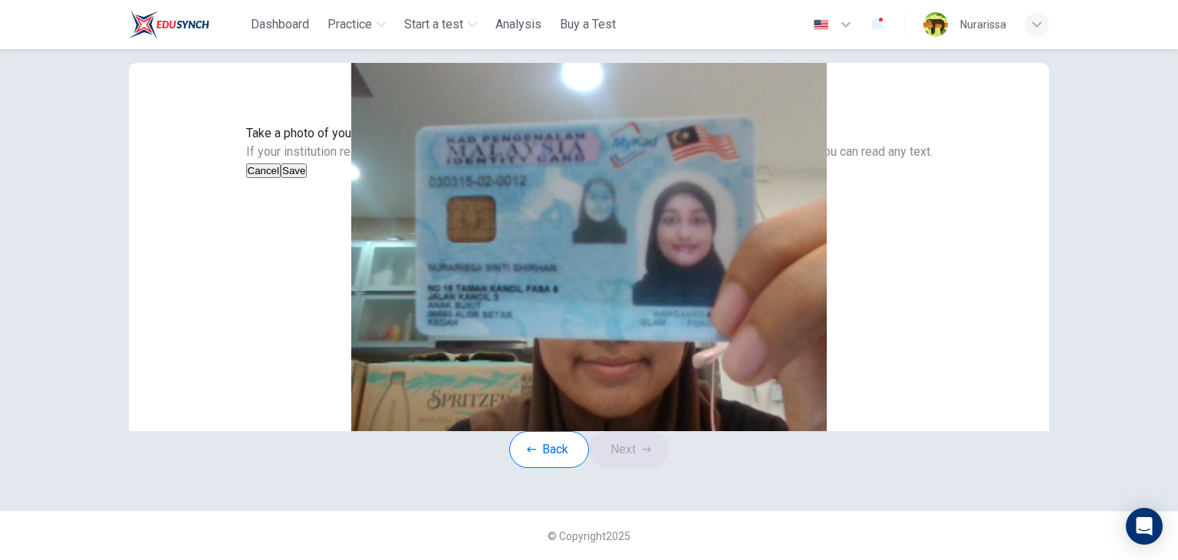
click at [307, 178] on button "Save" at bounding box center [294, 170] width 26 height 15
click at [647, 468] on button "Next" at bounding box center [629, 449] width 80 height 37
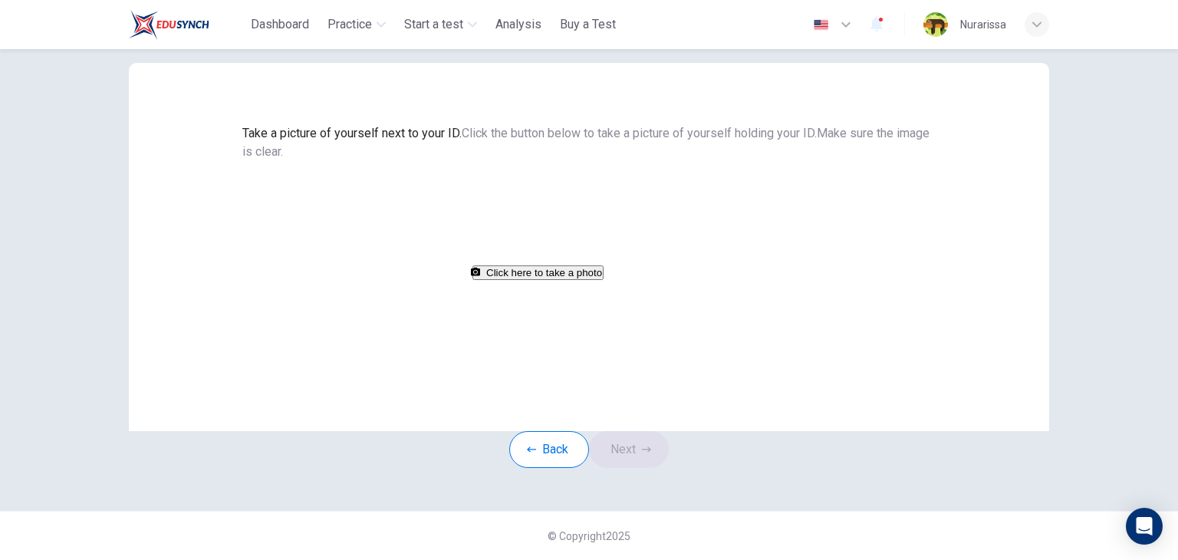
click at [603, 280] on button "Click here to take a photo" at bounding box center [537, 272] width 131 height 15
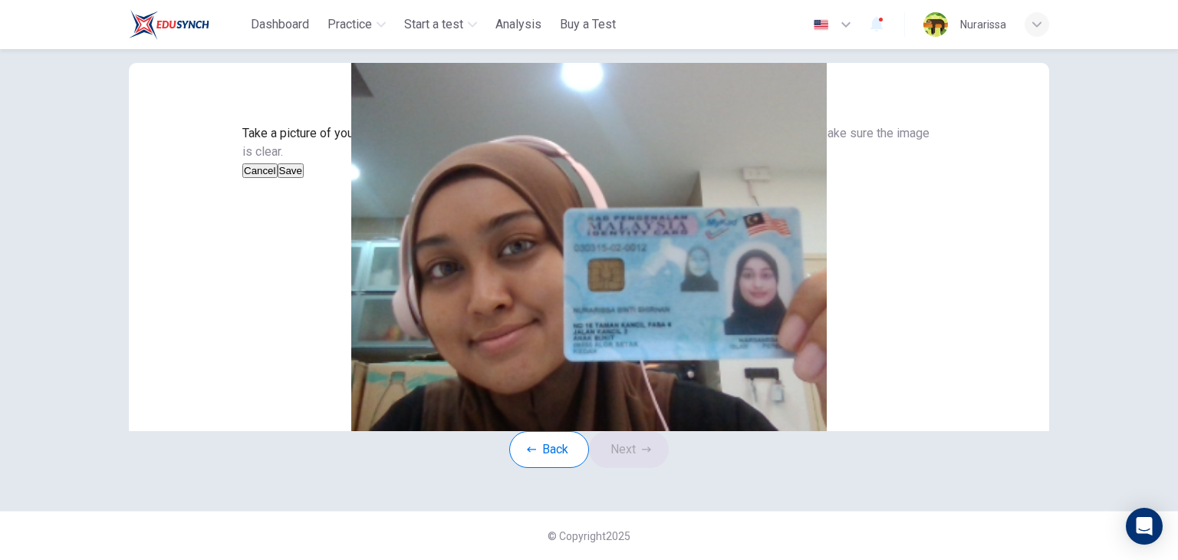
click at [304, 178] on button "Save" at bounding box center [291, 170] width 26 height 15
click at [646, 454] on icon "button" at bounding box center [646, 449] width 9 height 9
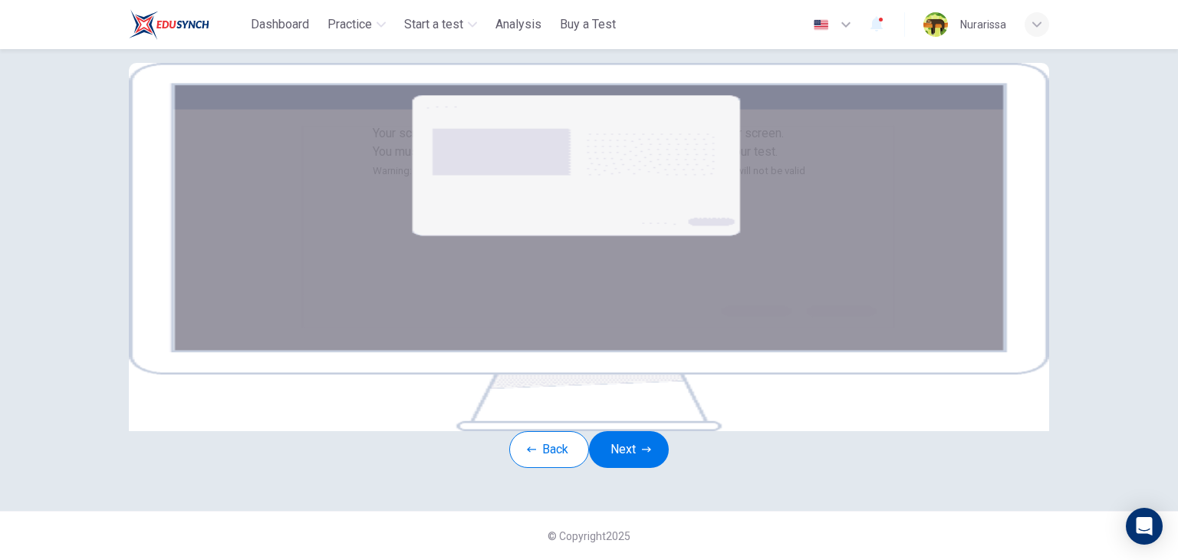
scroll to position [236, 0]
click at [663, 431] on button "Next" at bounding box center [629, 449] width 80 height 37
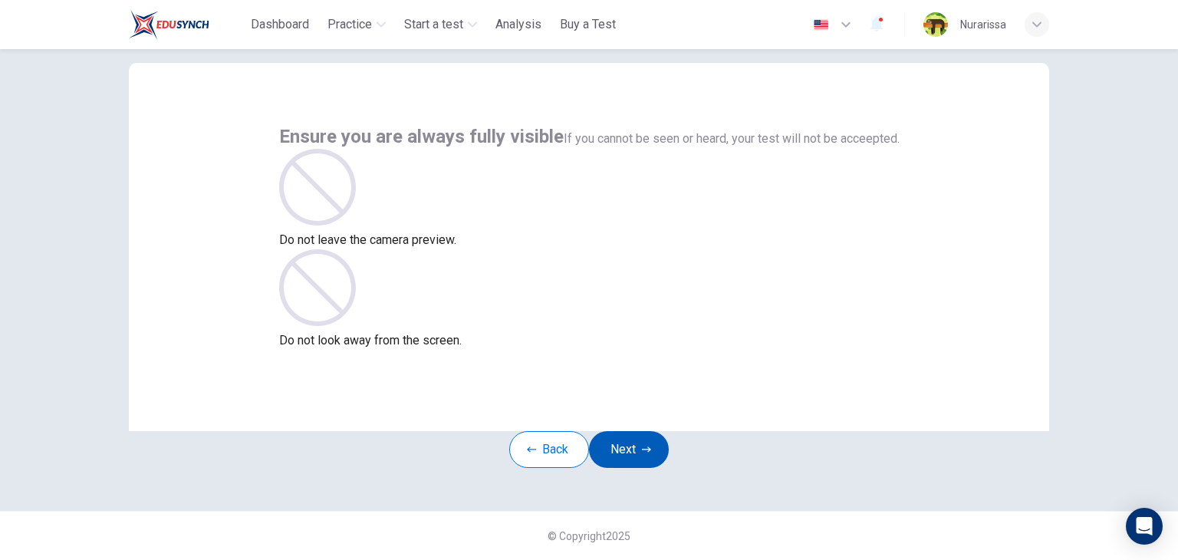
click at [638, 432] on button "Next" at bounding box center [629, 449] width 80 height 37
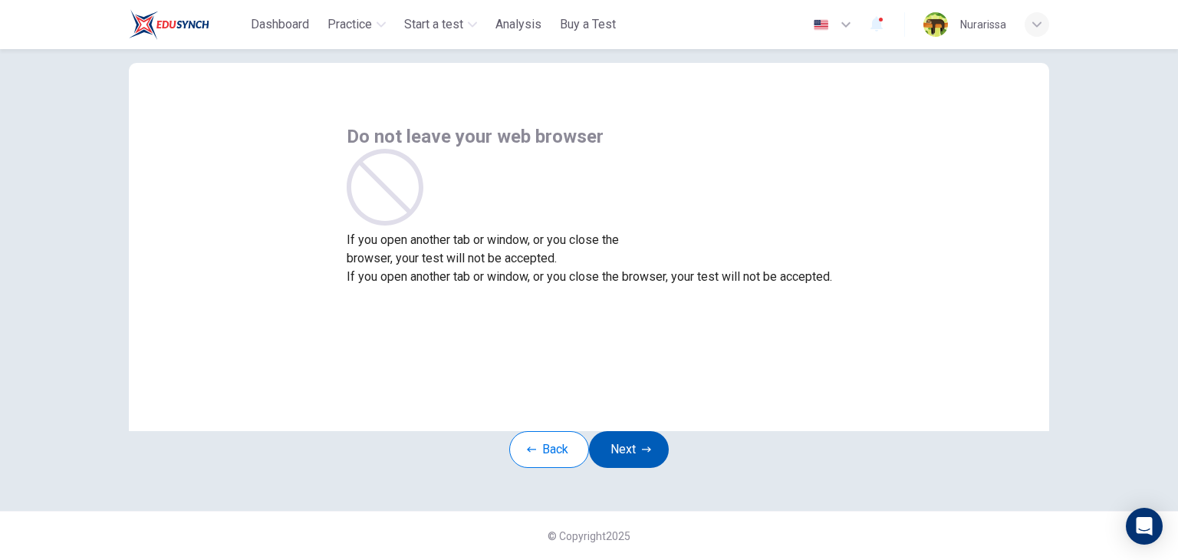
click at [638, 432] on button "Next" at bounding box center [629, 449] width 80 height 37
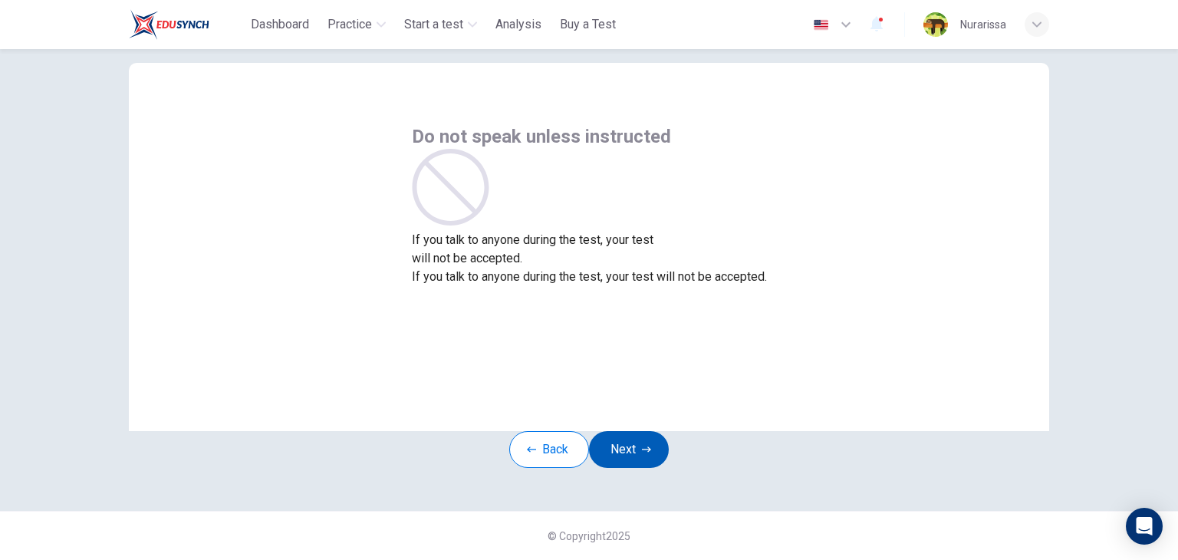
click at [638, 432] on button "Next" at bounding box center [629, 449] width 80 height 37
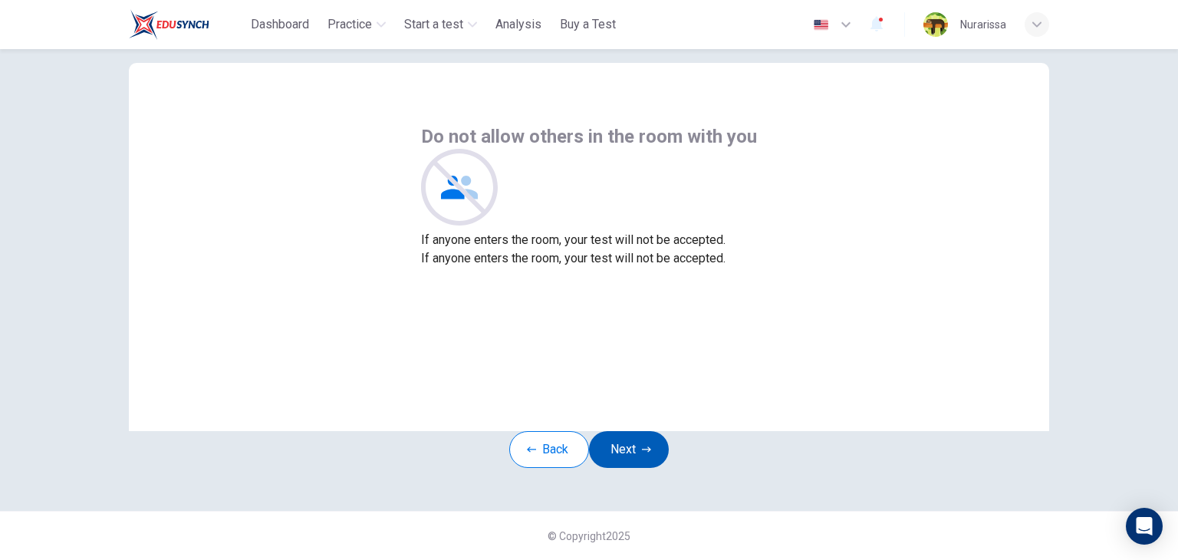
click at [638, 432] on button "Next" at bounding box center [629, 449] width 80 height 37
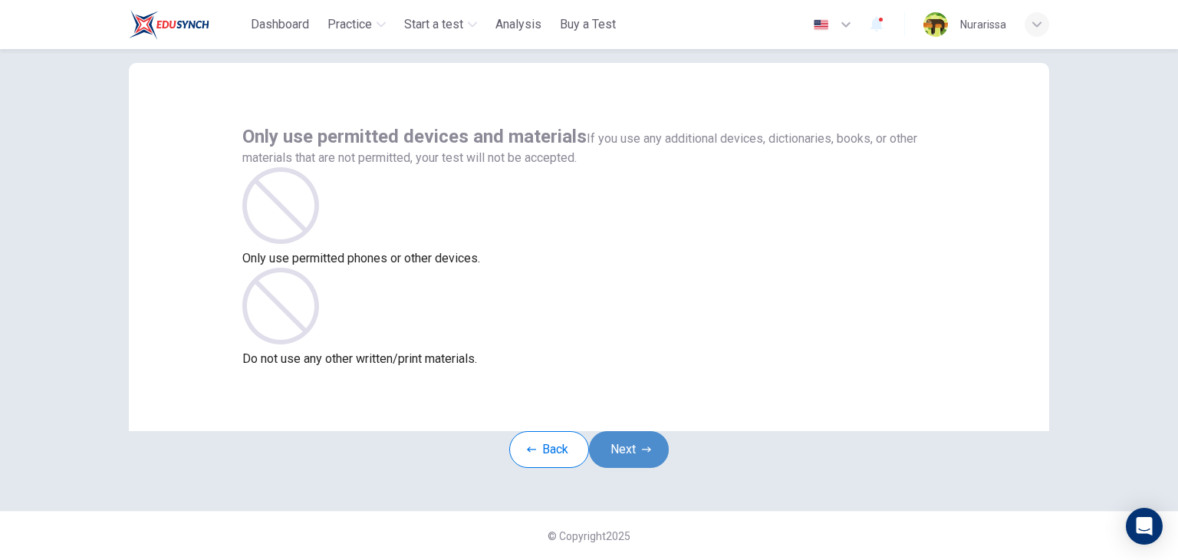
click at [638, 432] on button "Next" at bounding box center [629, 449] width 80 height 37
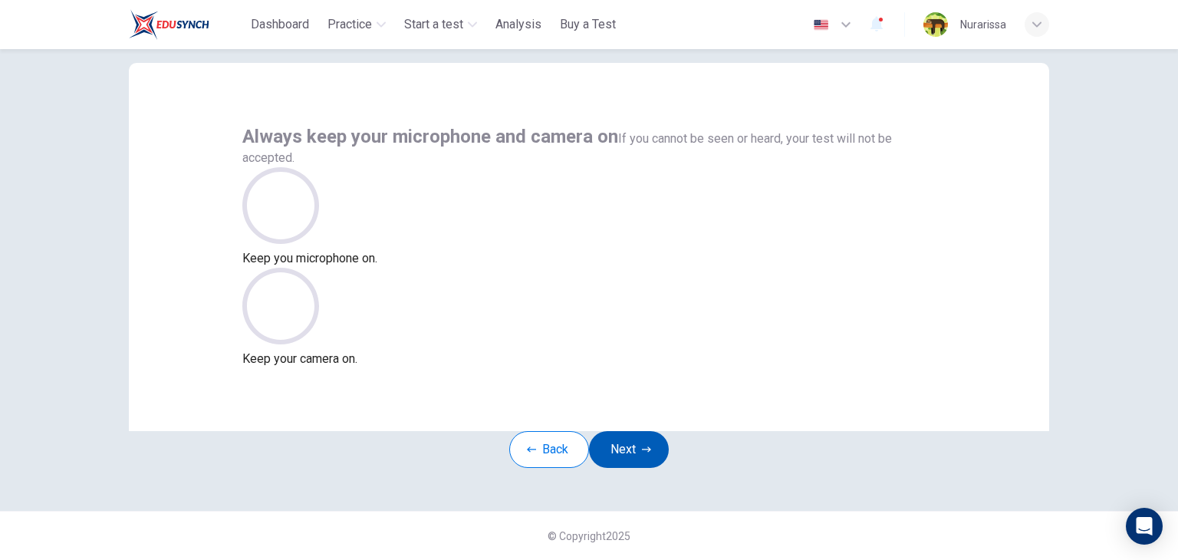
click at [638, 432] on button "Next" at bounding box center [629, 449] width 80 height 37
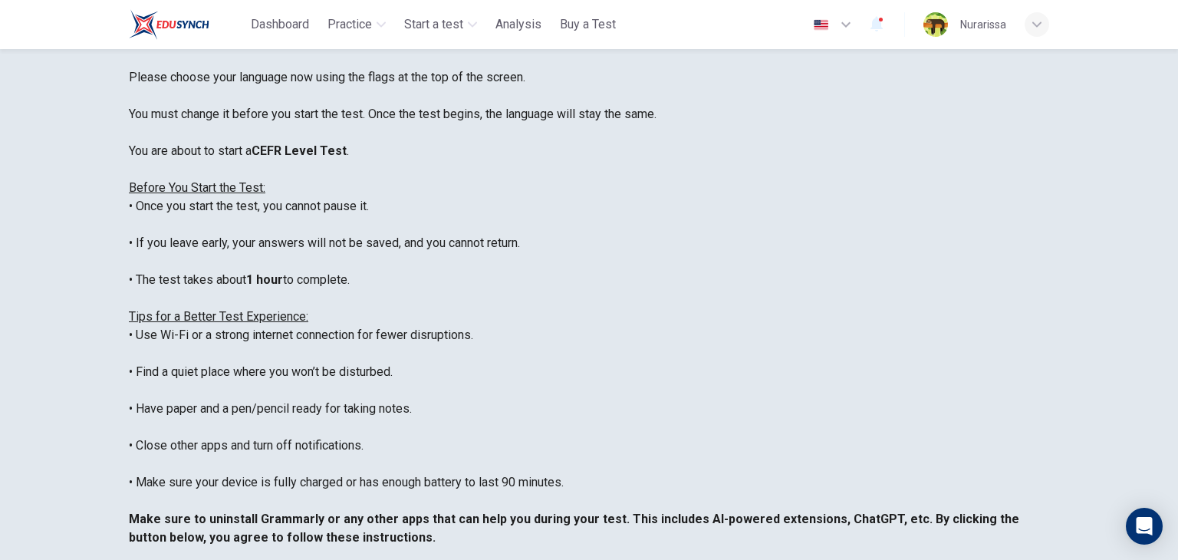
scroll to position [146, 0]
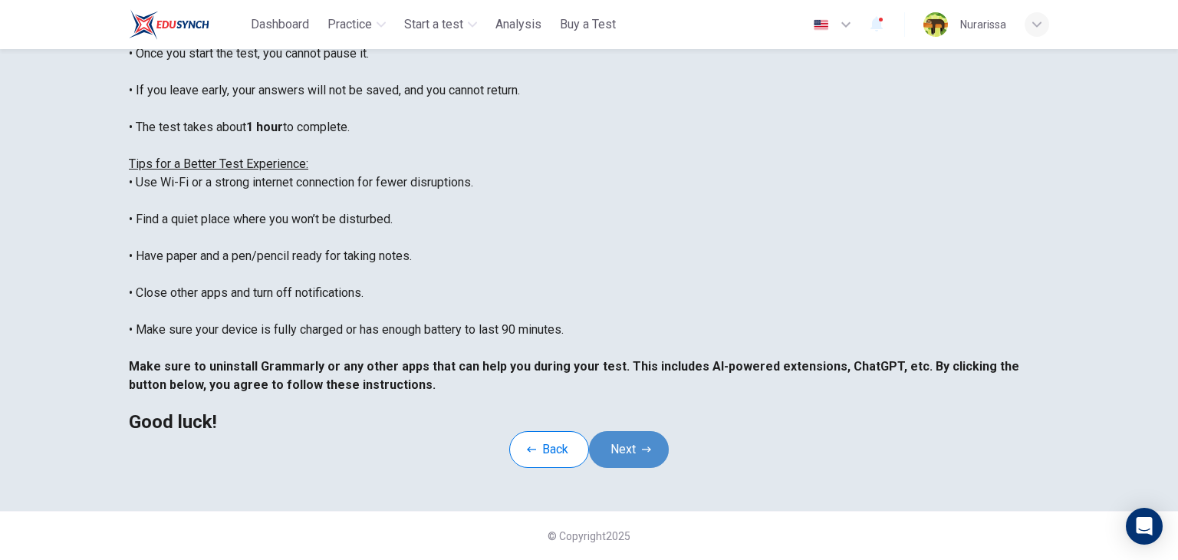
click at [662, 432] on button "Next" at bounding box center [629, 449] width 80 height 37
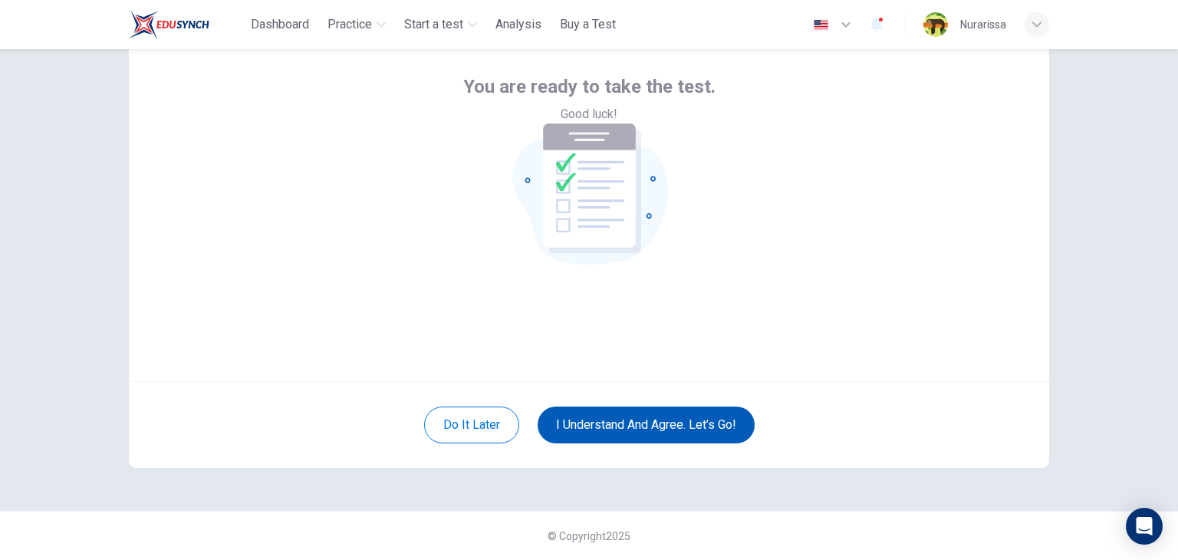
click at [662, 432] on button "I understand and agree. Let’s go!" at bounding box center [645, 424] width 217 height 37
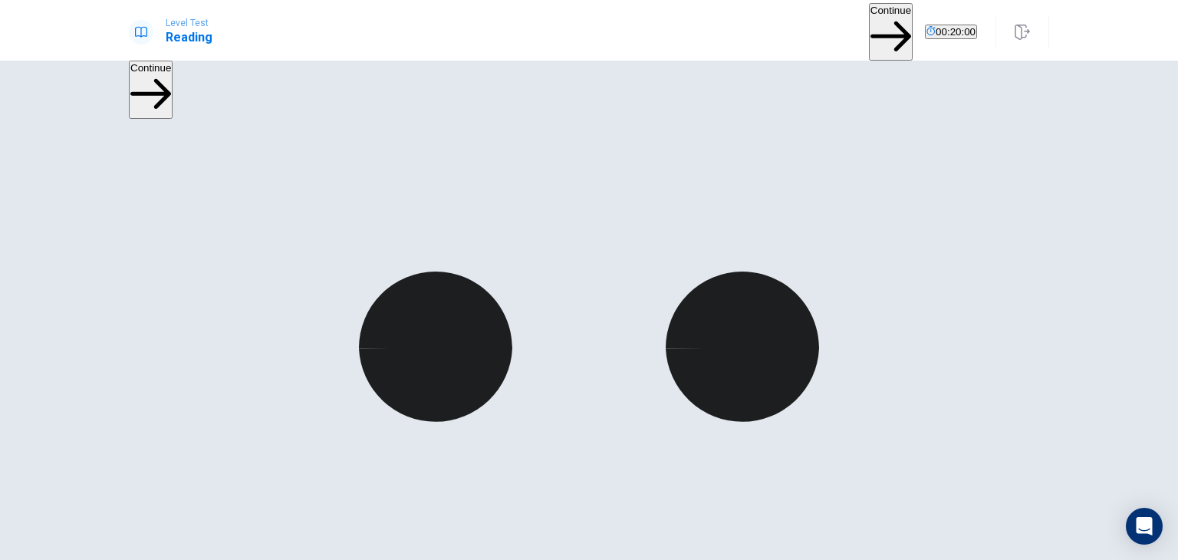
scroll to position [97, 0]
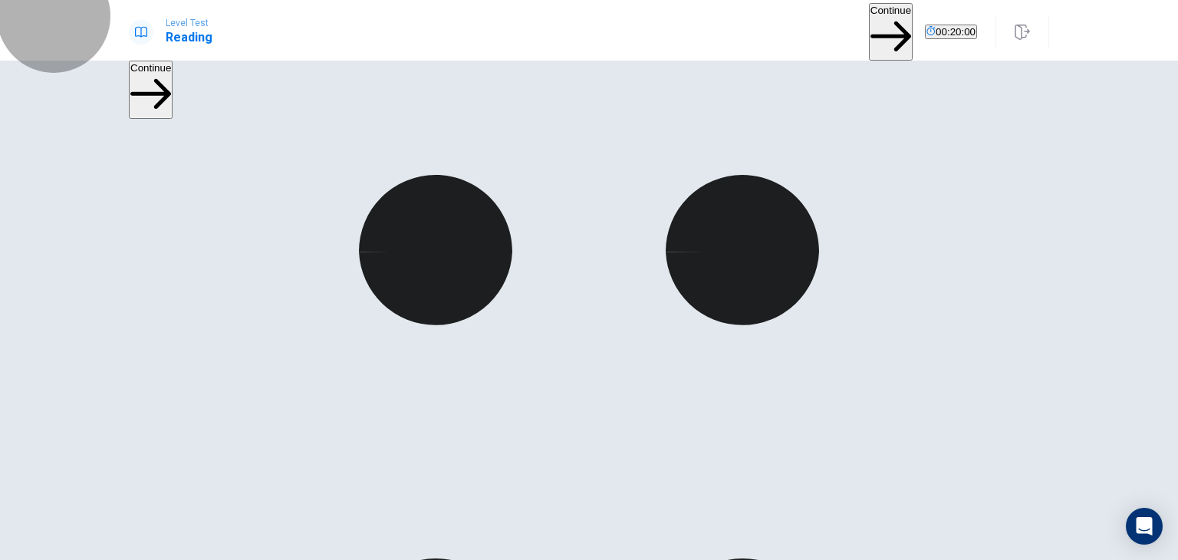
click at [869, 27] on button "Continue" at bounding box center [891, 32] width 44 height 58
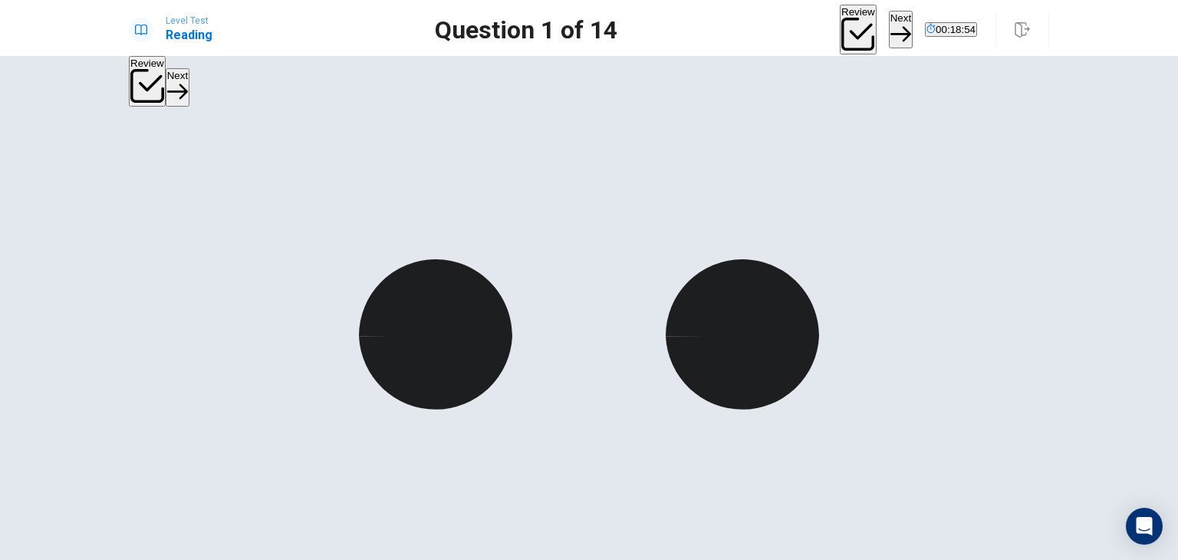
scroll to position [127, 0]
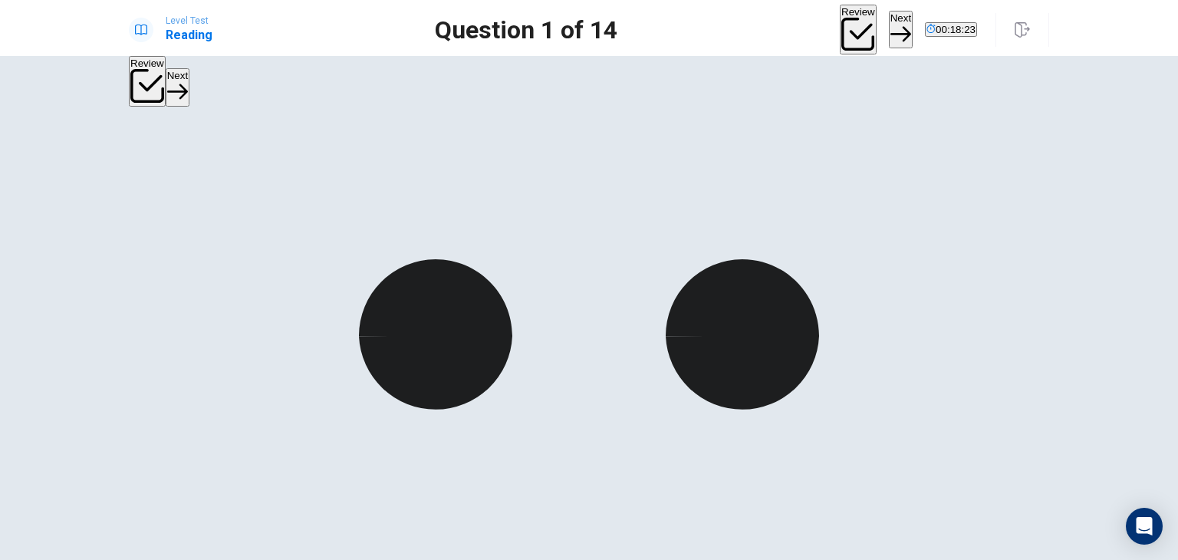
scroll to position [255, 0]
click at [889, 39] on button "Next" at bounding box center [901, 30] width 24 height 38
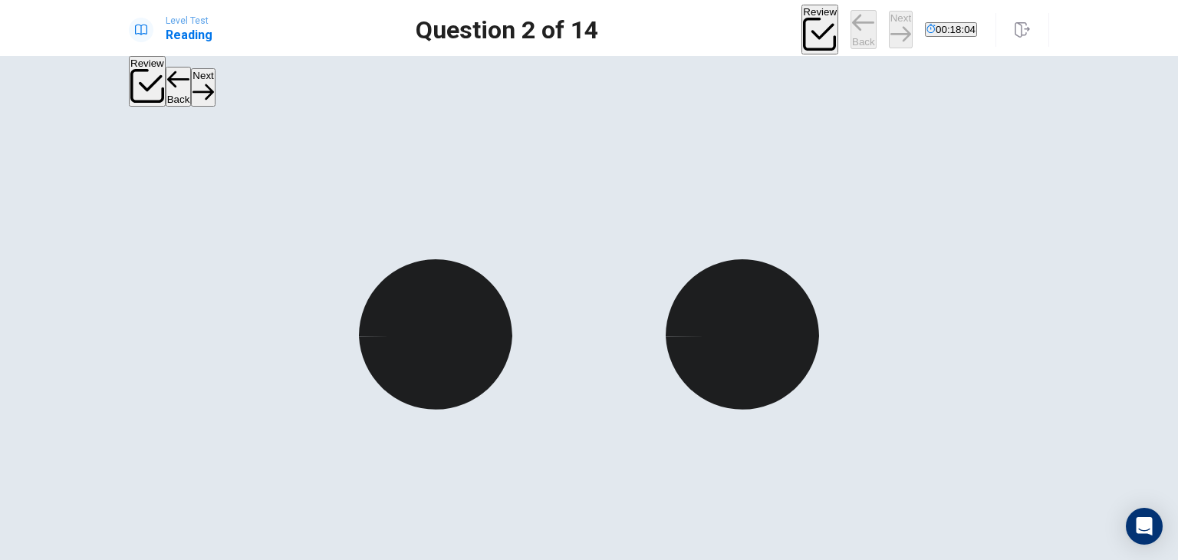
scroll to position [0, 0]
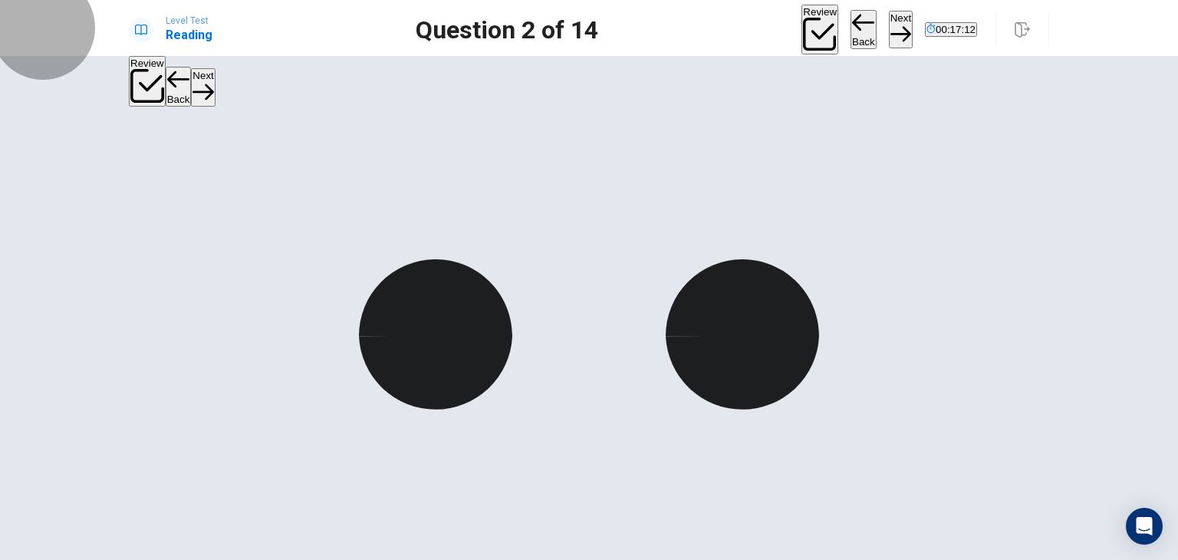
click at [889, 38] on button "Next" at bounding box center [901, 30] width 24 height 38
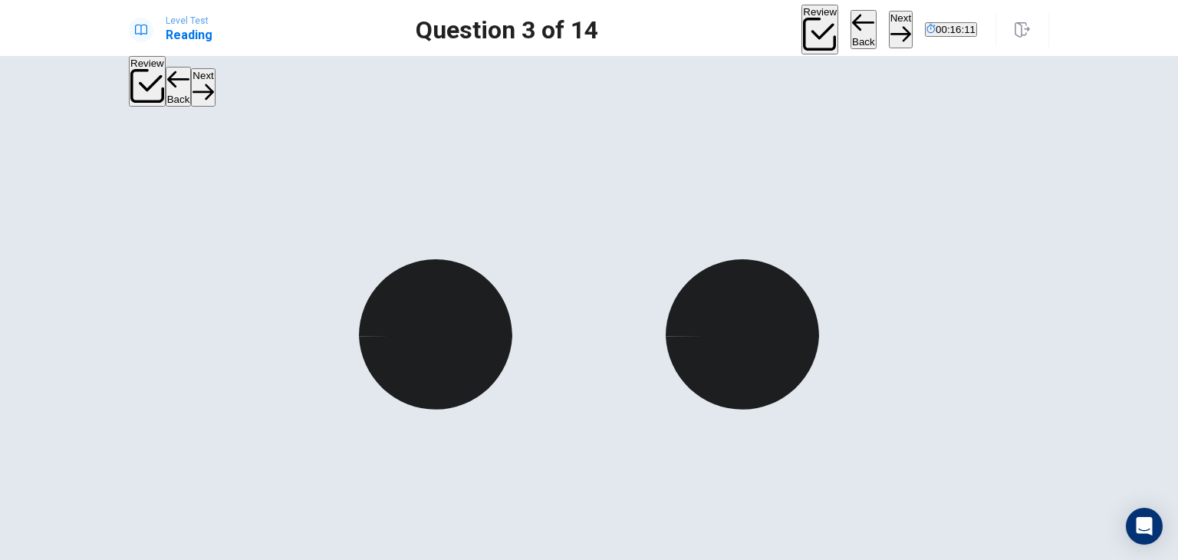
click at [889, 25] on button "Next" at bounding box center [901, 30] width 24 height 38
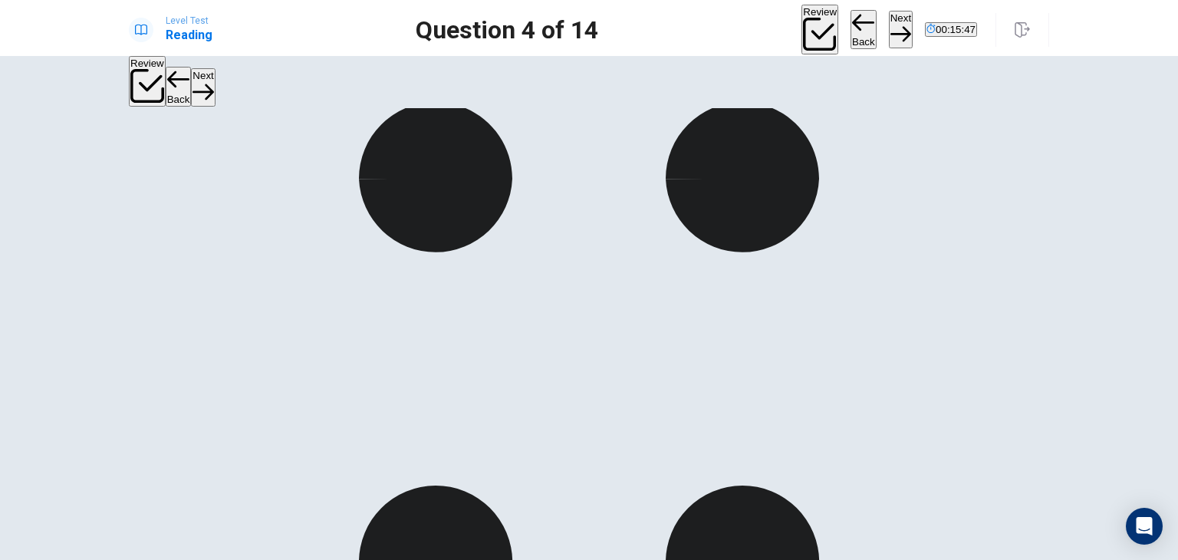
scroll to position [30, 0]
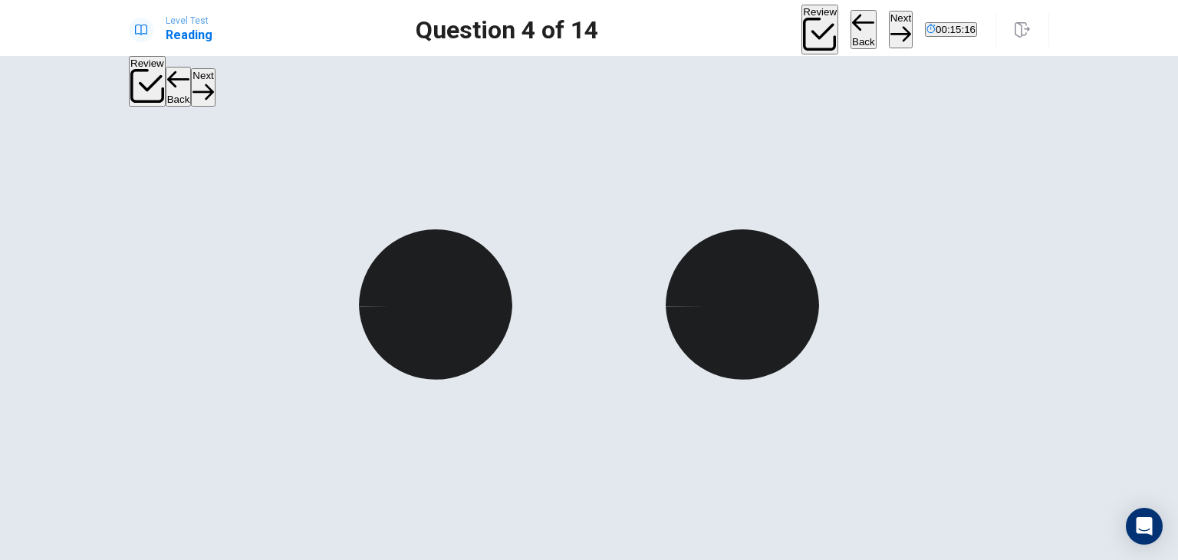
click at [889, 22] on button "Next" at bounding box center [901, 30] width 24 height 38
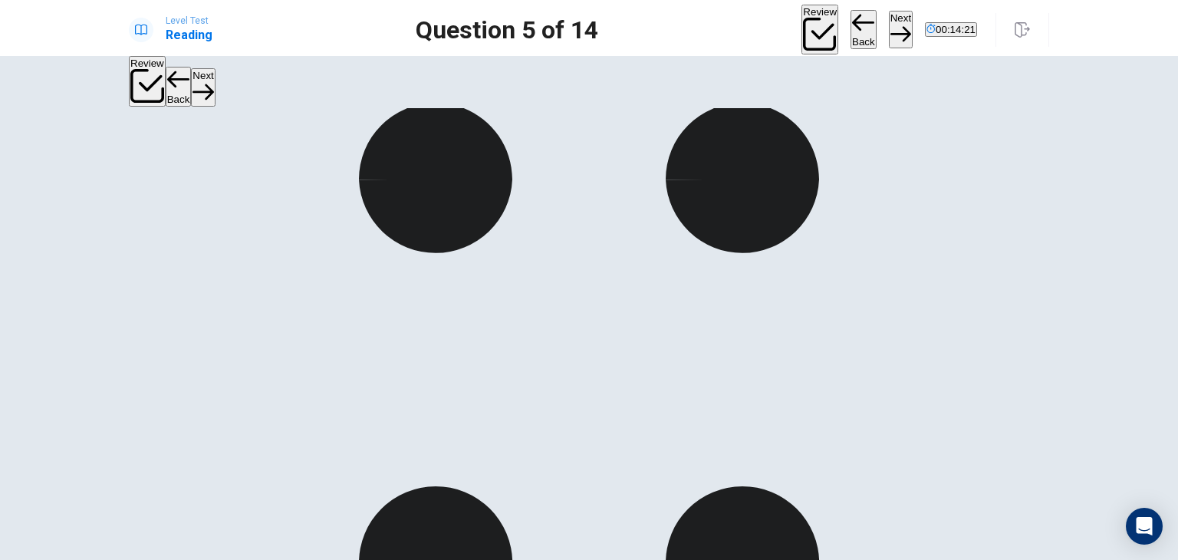
scroll to position [157, 0]
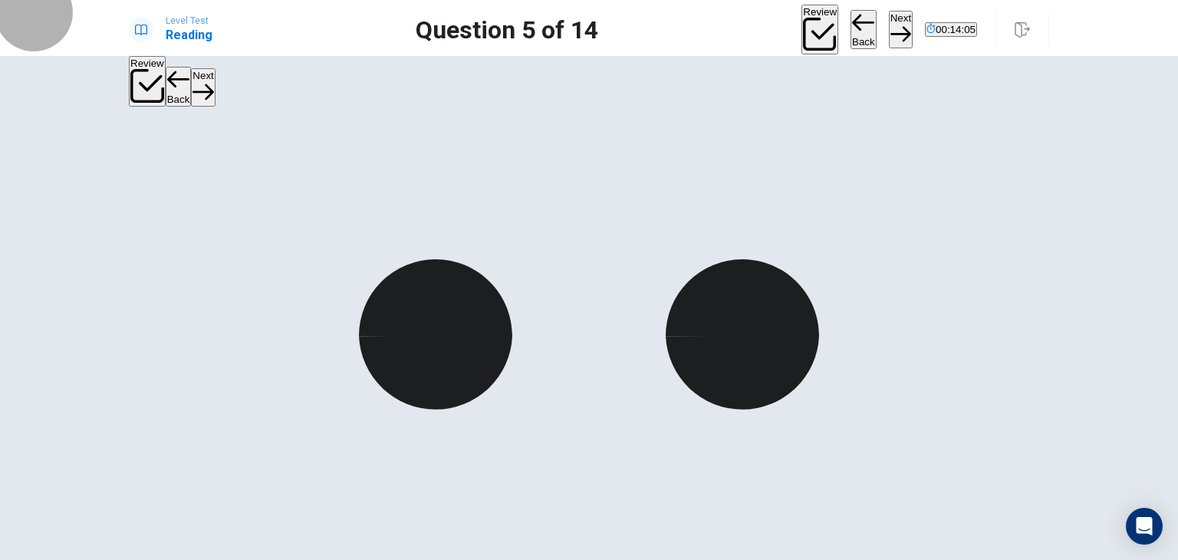
click at [889, 23] on button "Next" at bounding box center [901, 30] width 24 height 38
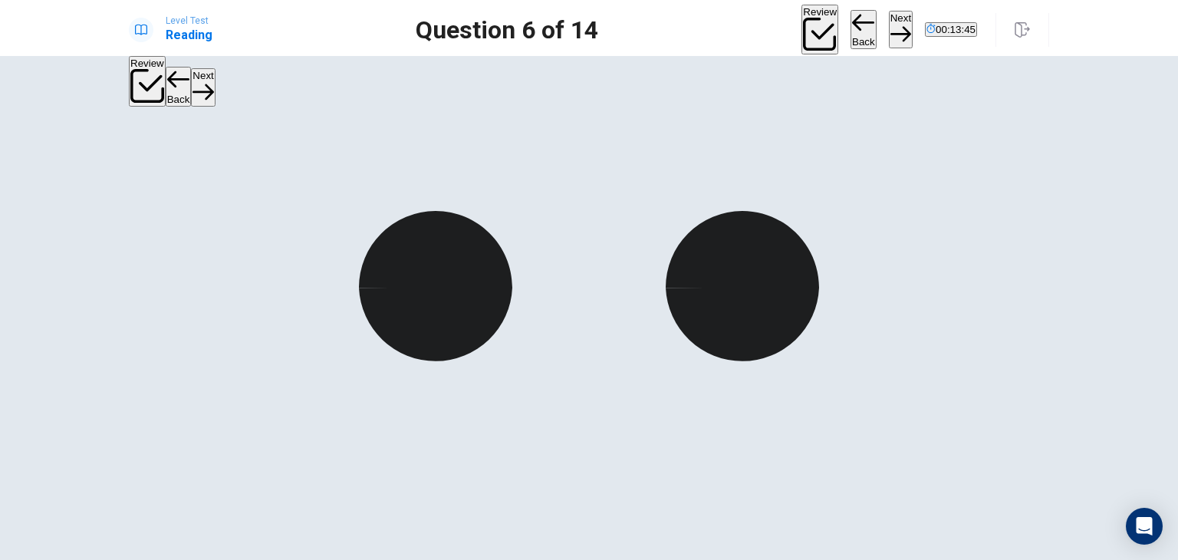
scroll to position [49, 0]
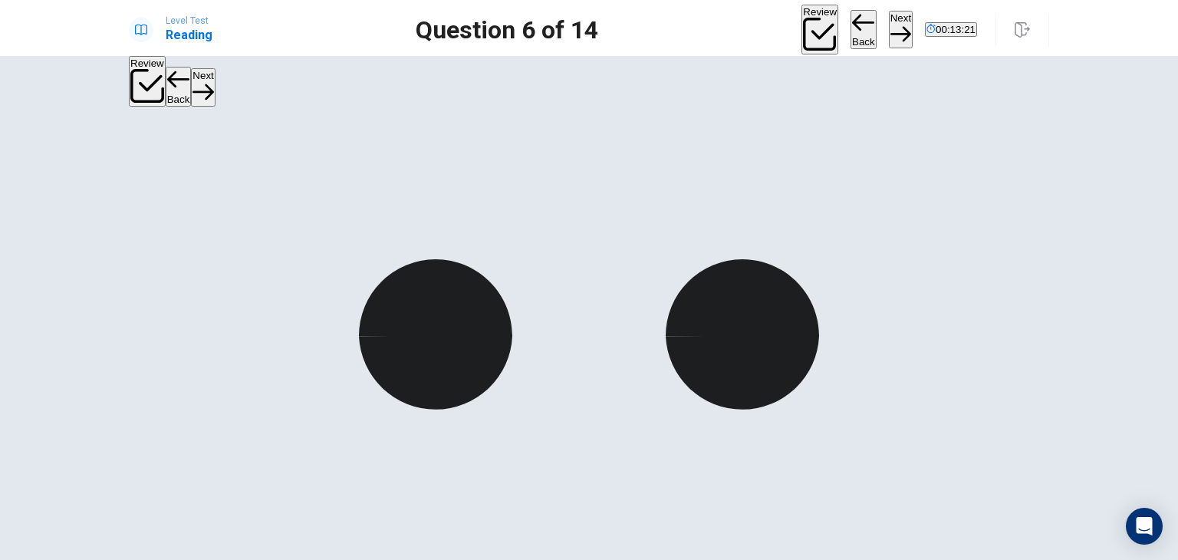
scroll to position [0, 0]
click at [889, 18] on button "Next" at bounding box center [901, 30] width 24 height 38
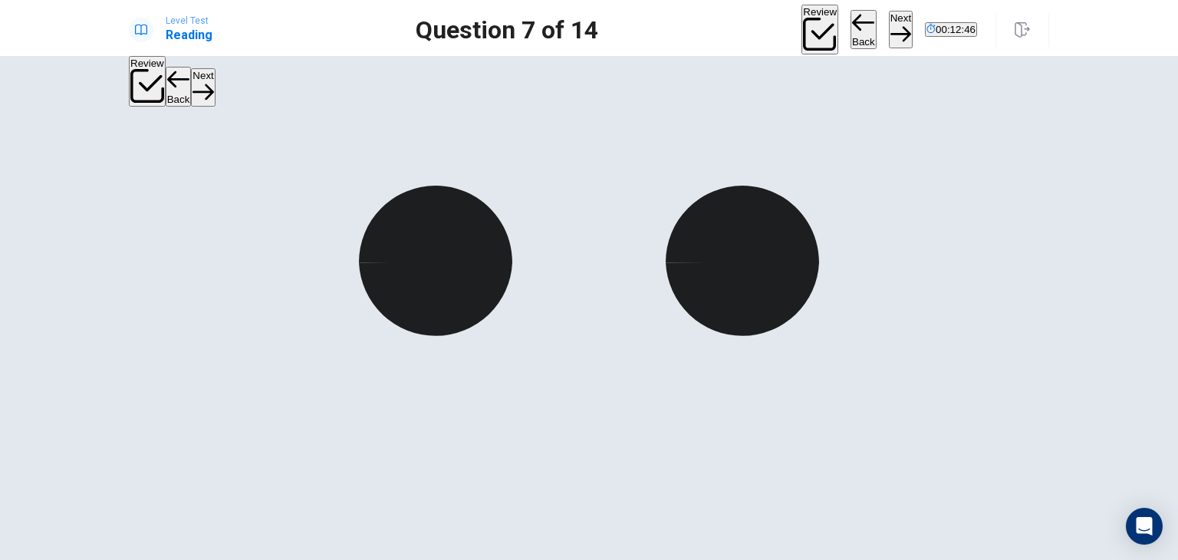
scroll to position [80, 0]
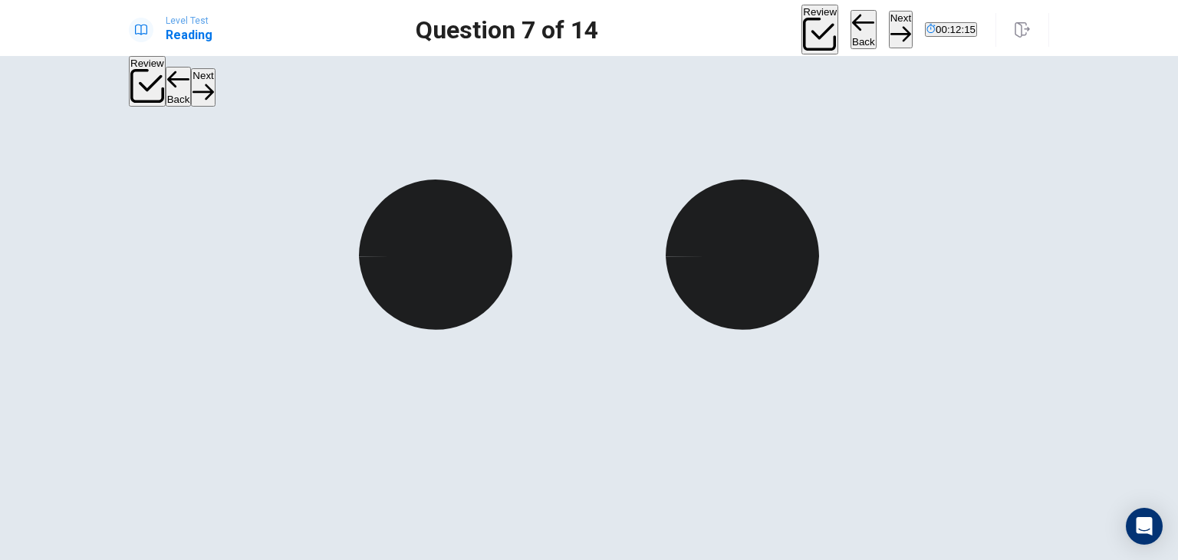
scroll to position [0, 0]
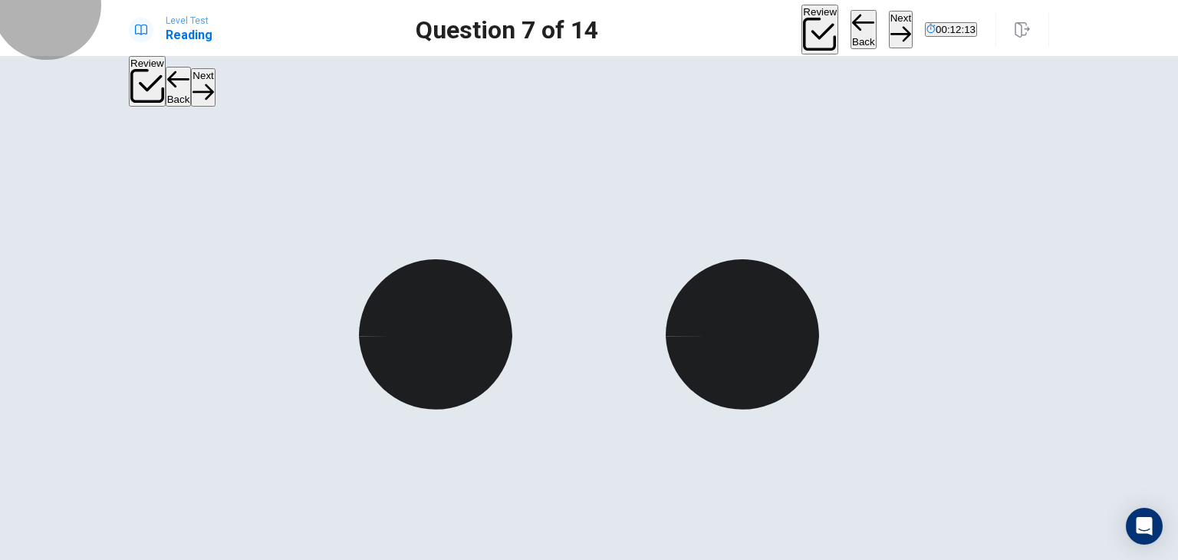
click at [889, 16] on button "Next" at bounding box center [901, 30] width 24 height 38
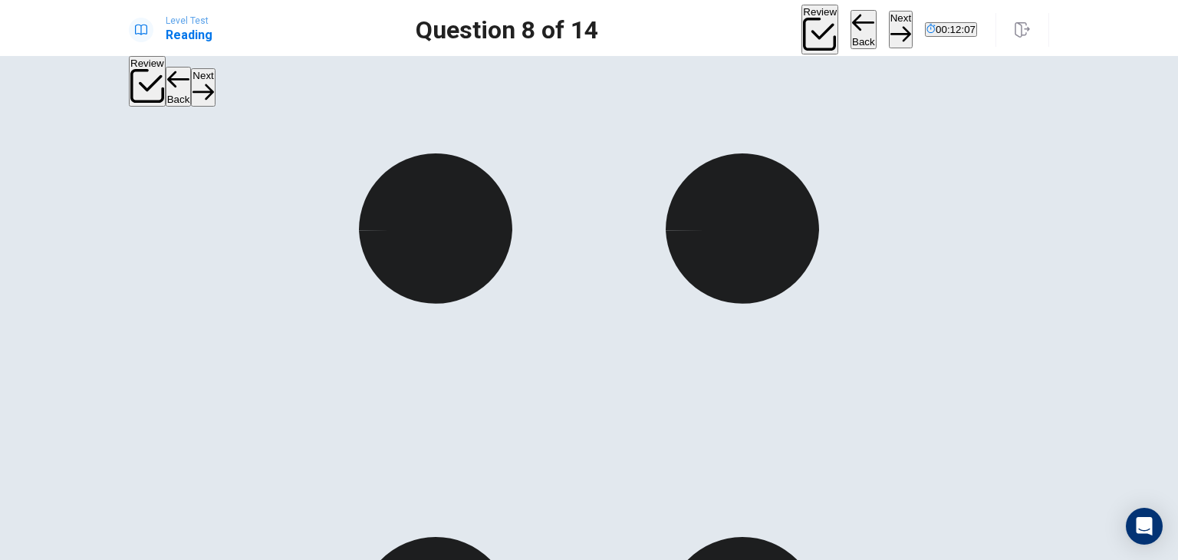
scroll to position [107, 0]
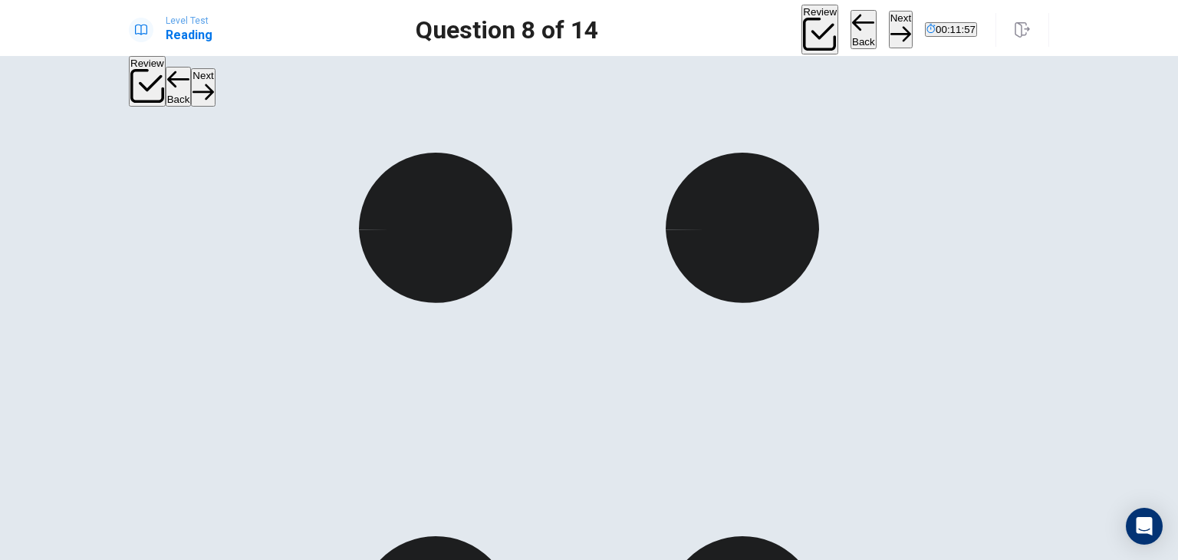
scroll to position [0, 0]
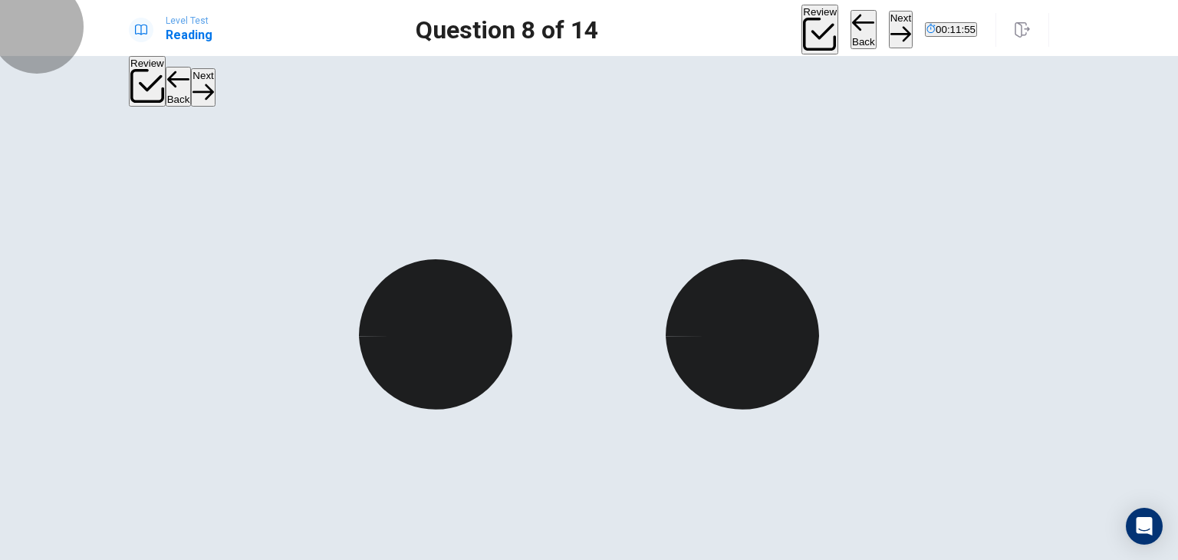
click at [889, 38] on button "Next" at bounding box center [901, 30] width 24 height 38
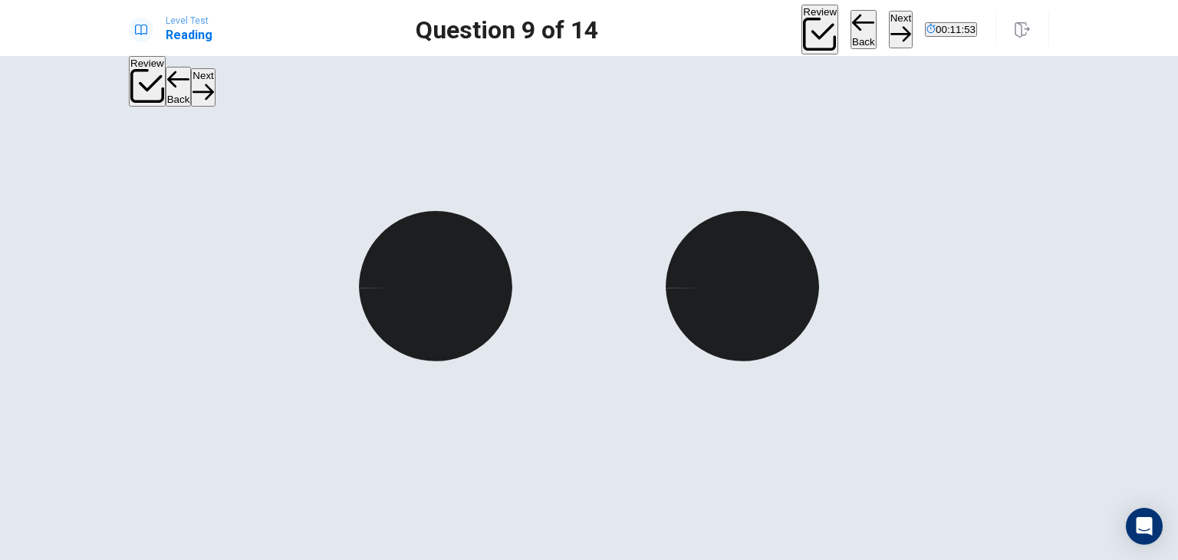
scroll to position [49, 0]
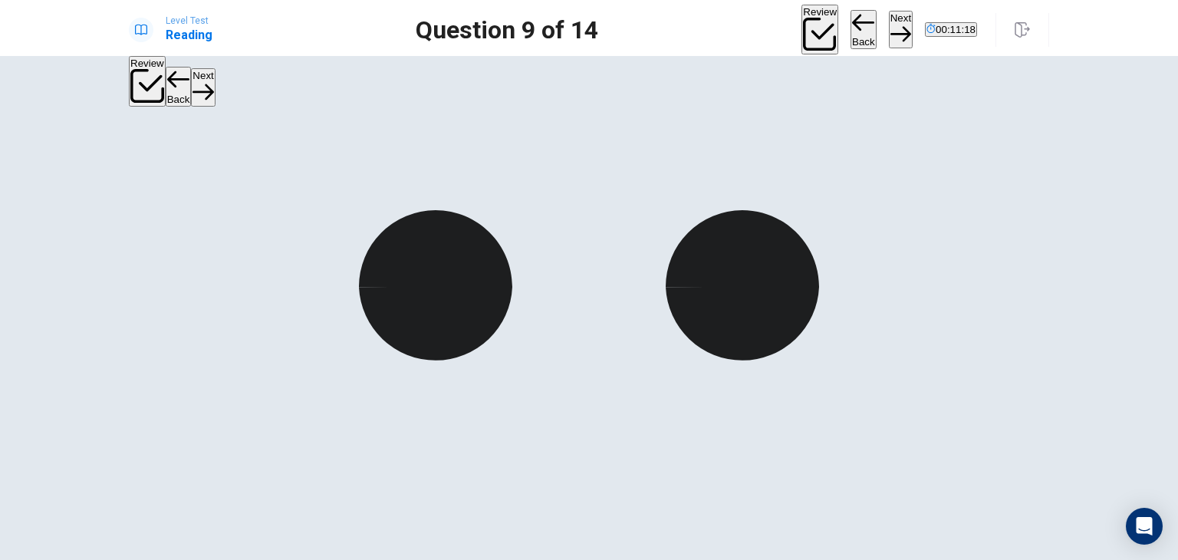
scroll to position [23, 0]
click at [889, 35] on button "Next" at bounding box center [901, 30] width 24 height 38
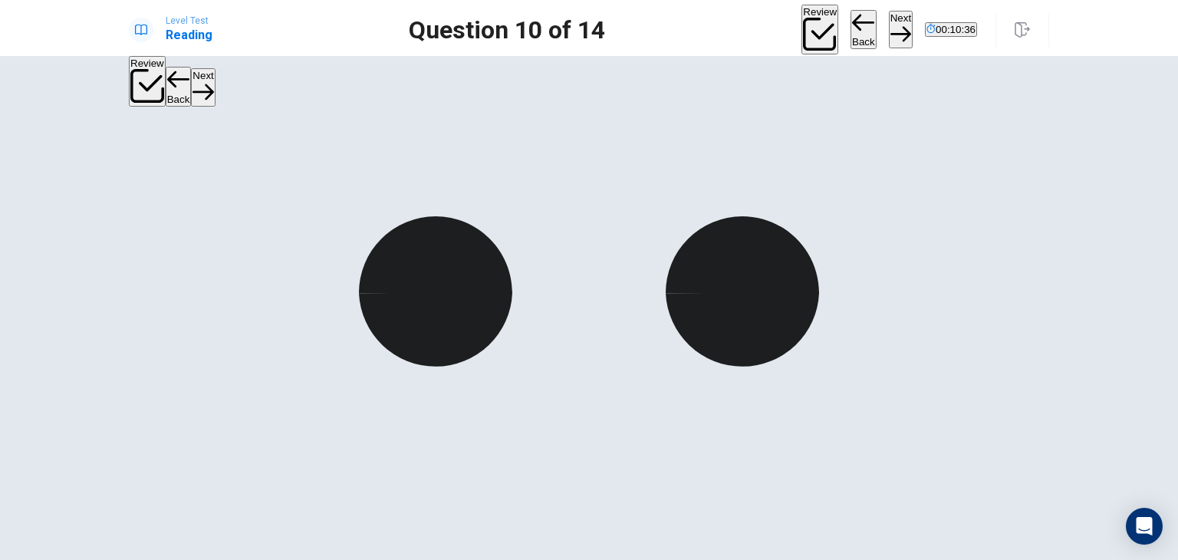
scroll to position [42, 0]
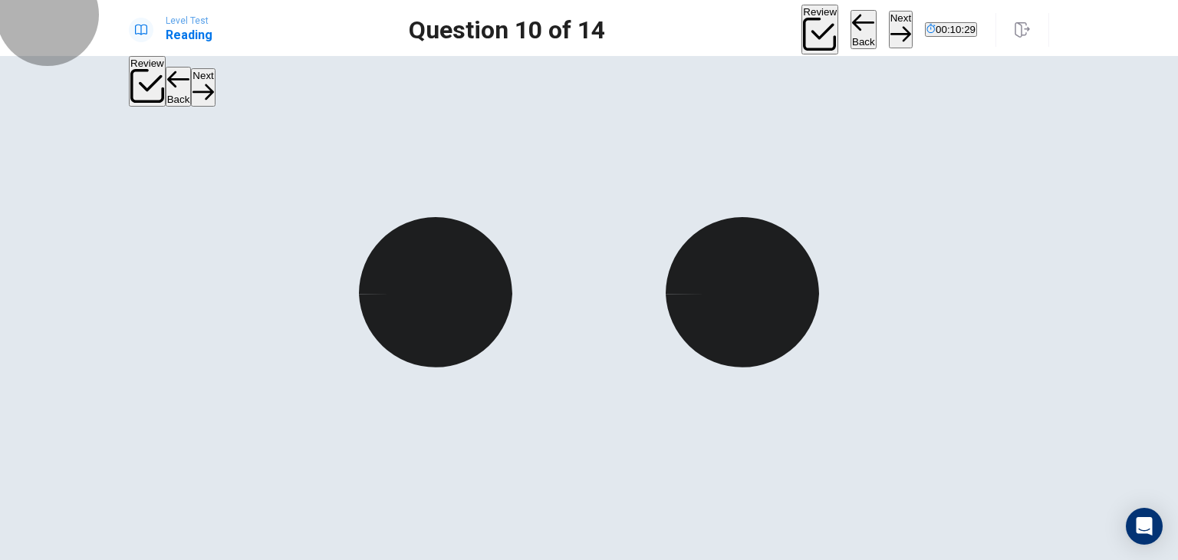
click at [890, 25] on icon "button" at bounding box center [900, 34] width 21 height 21
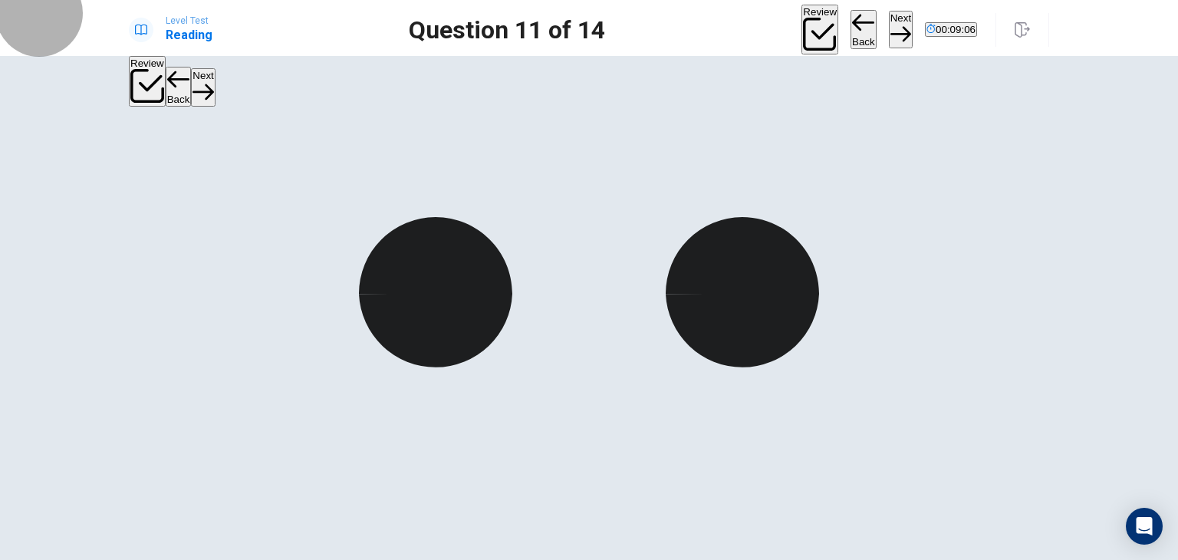
click at [889, 24] on button "Next" at bounding box center [901, 30] width 24 height 38
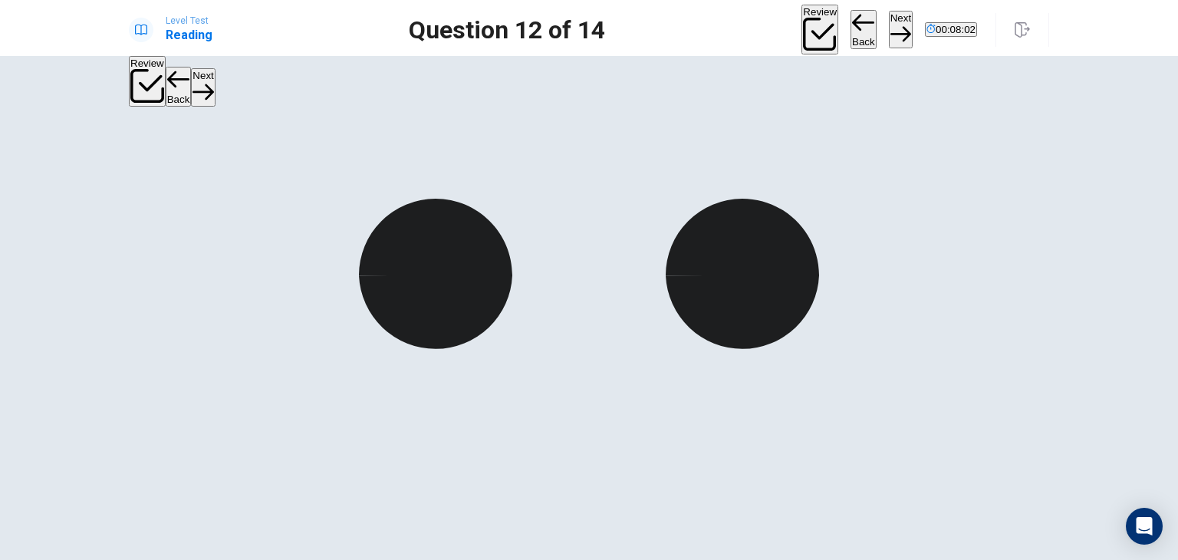
scroll to position [353, 0]
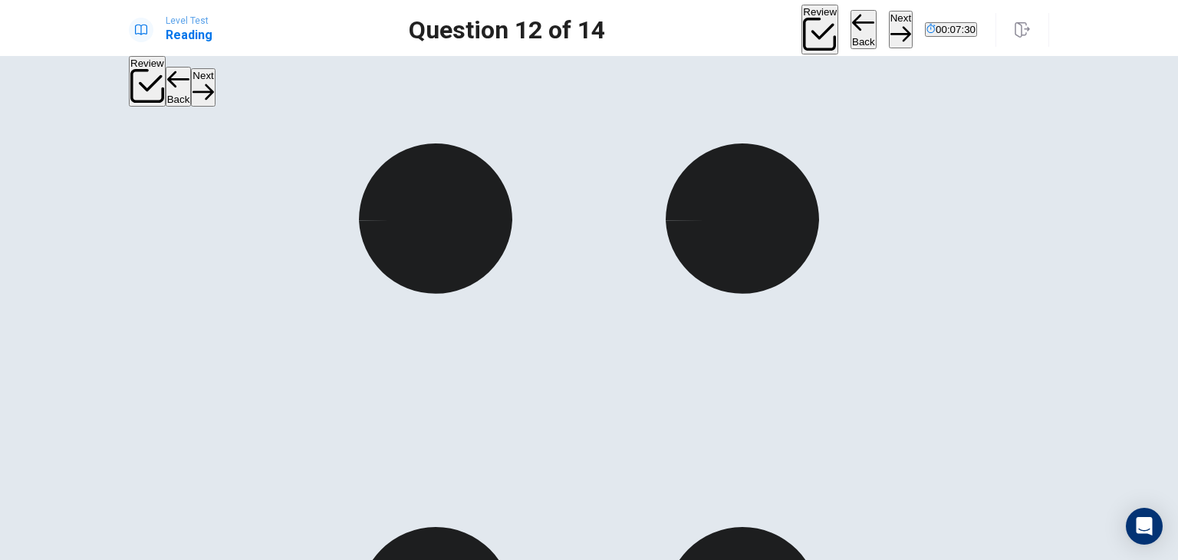
scroll to position [117, 0]
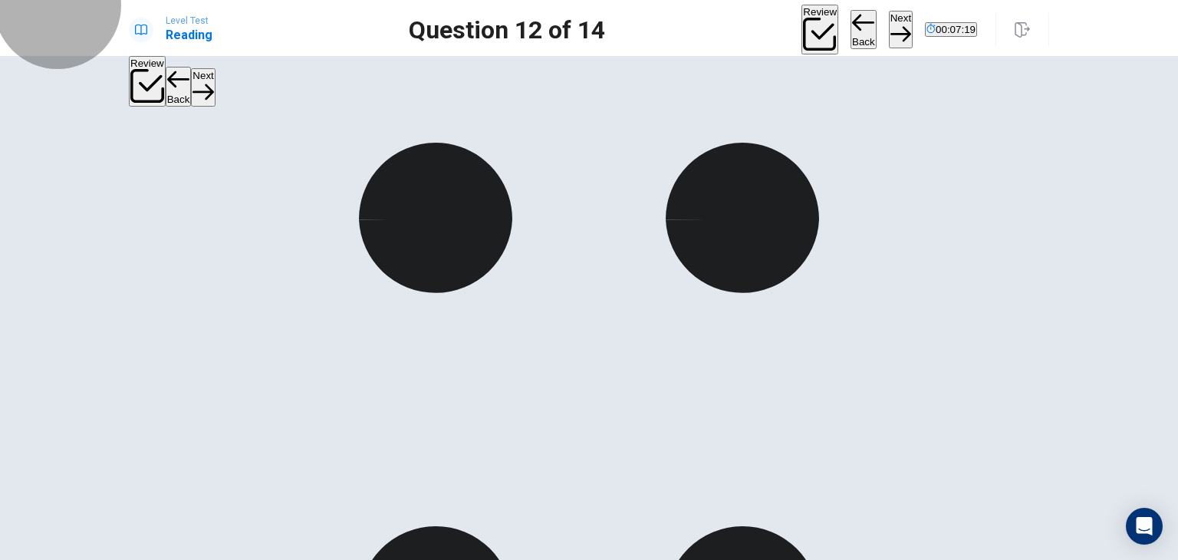
click at [889, 16] on button "Next" at bounding box center [901, 30] width 24 height 38
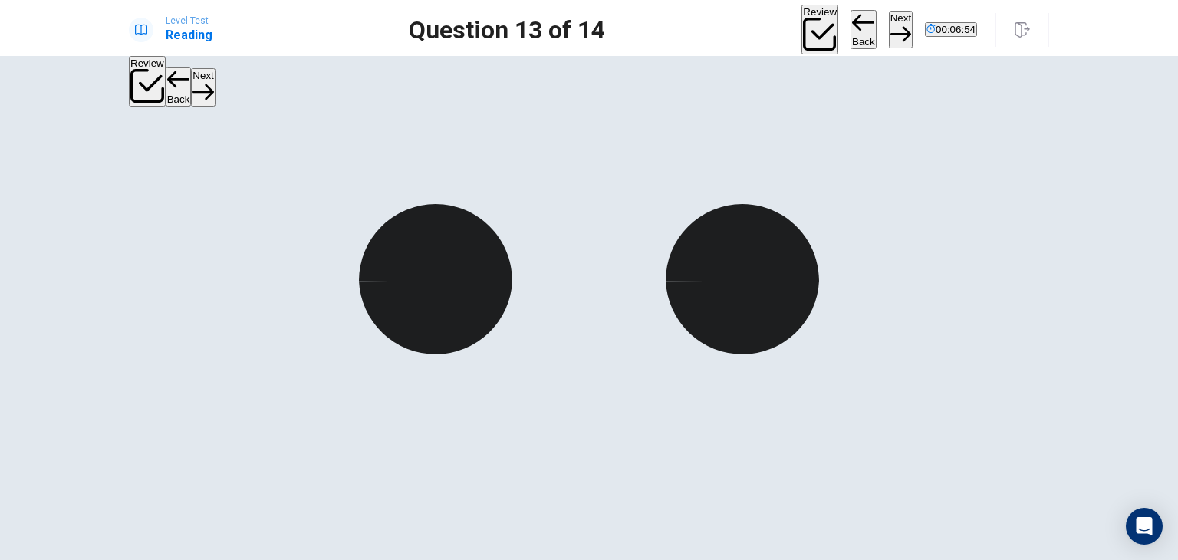
scroll to position [135, 0]
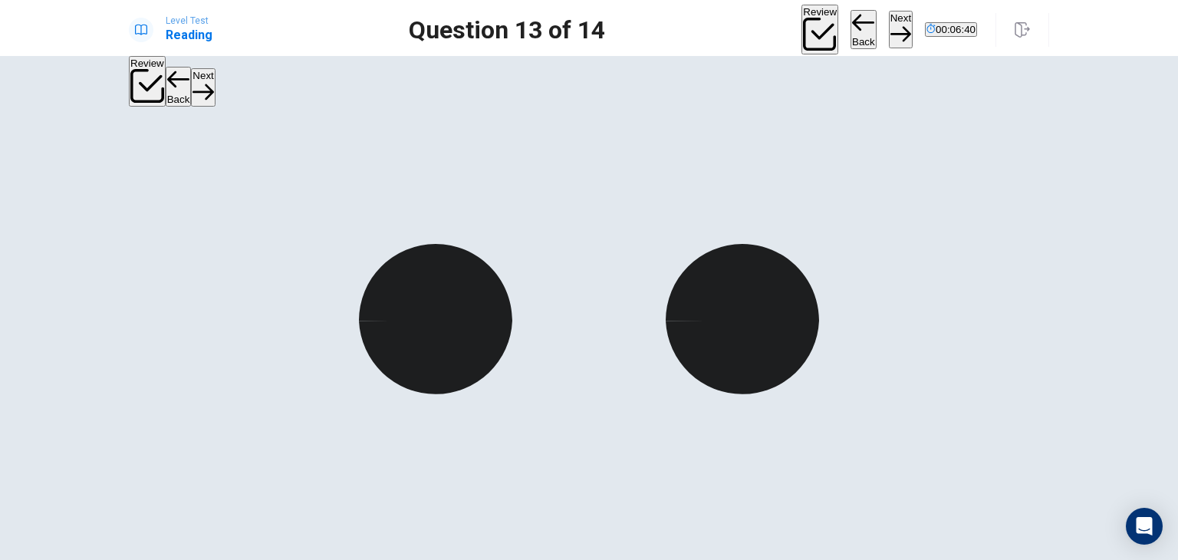
scroll to position [0, 0]
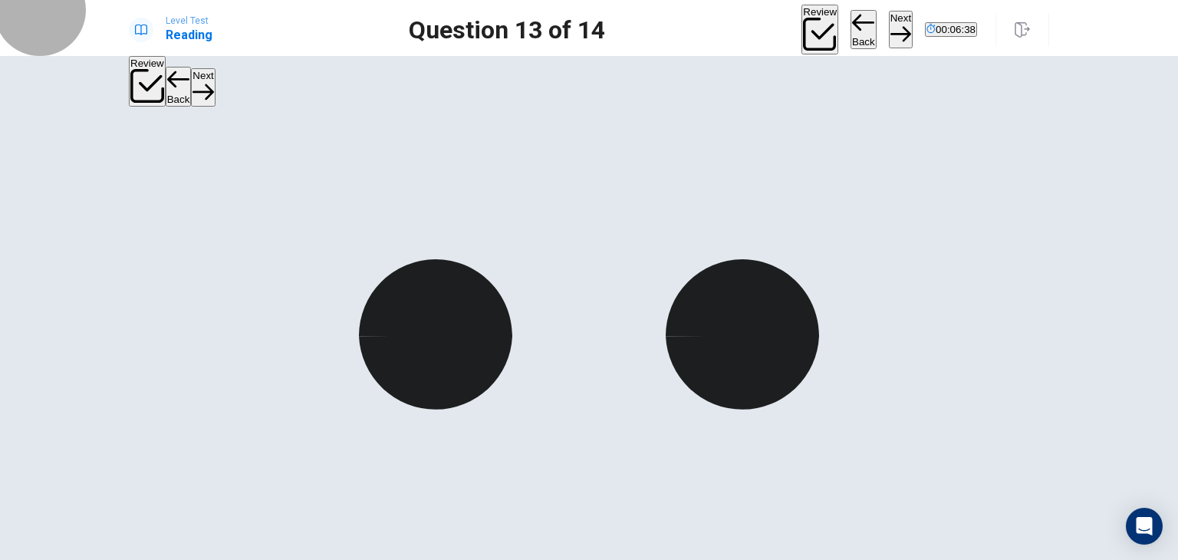
click at [889, 21] on button "Next" at bounding box center [901, 30] width 24 height 38
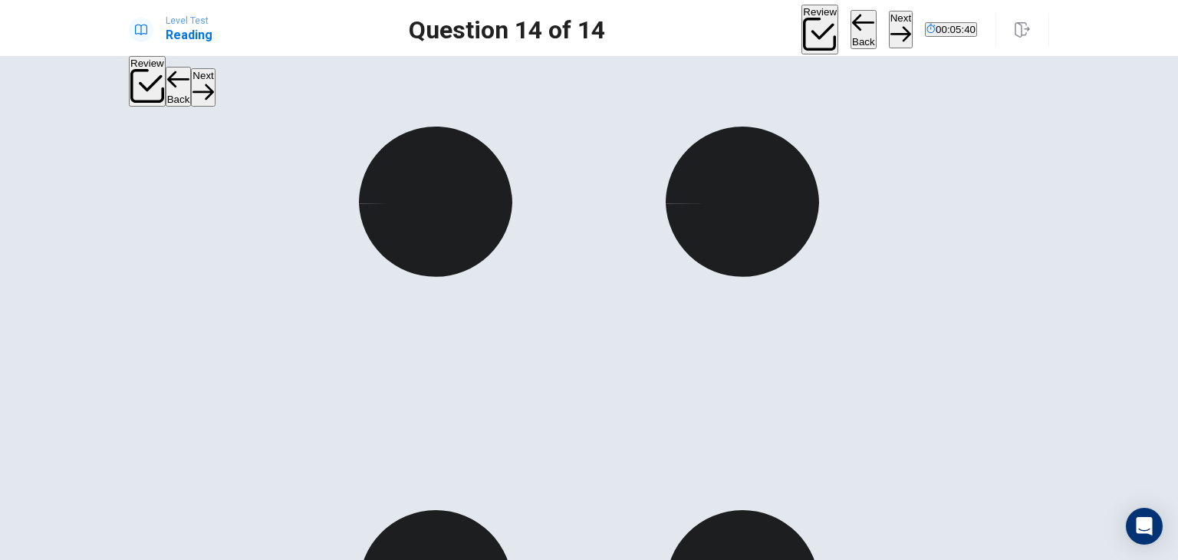
scroll to position [215, 0]
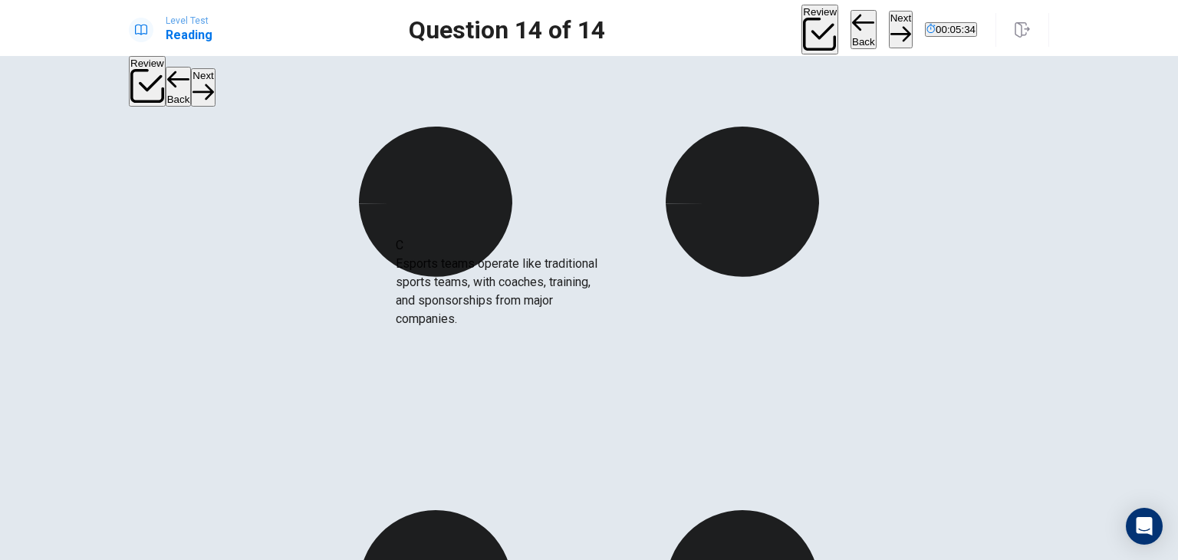
drag, startPoint x: 290, startPoint y: 327, endPoint x: 540, endPoint y: 328, distance: 250.0
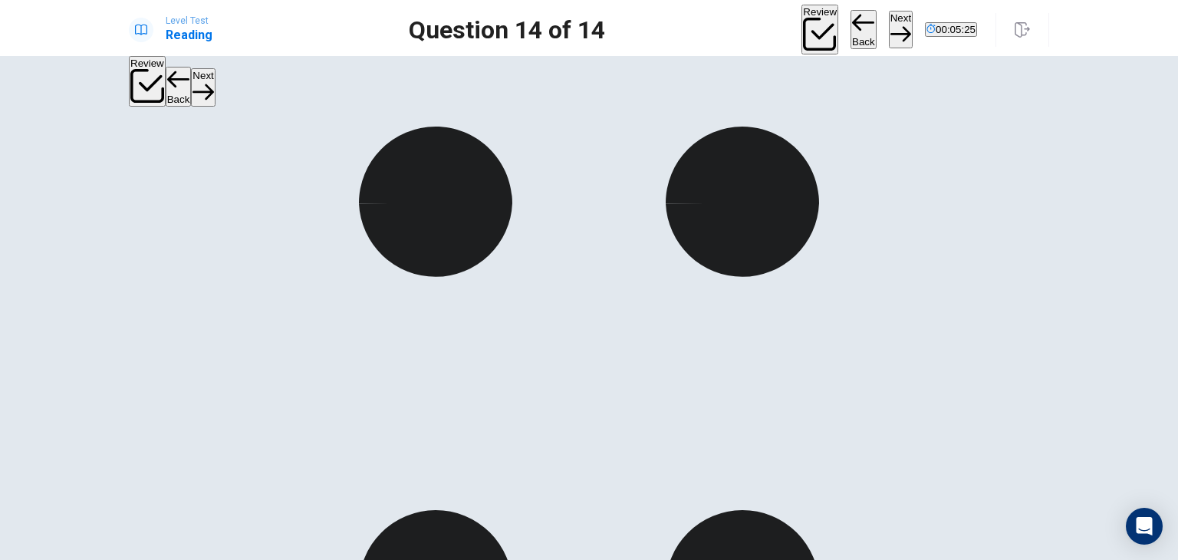
scroll to position [451, 0]
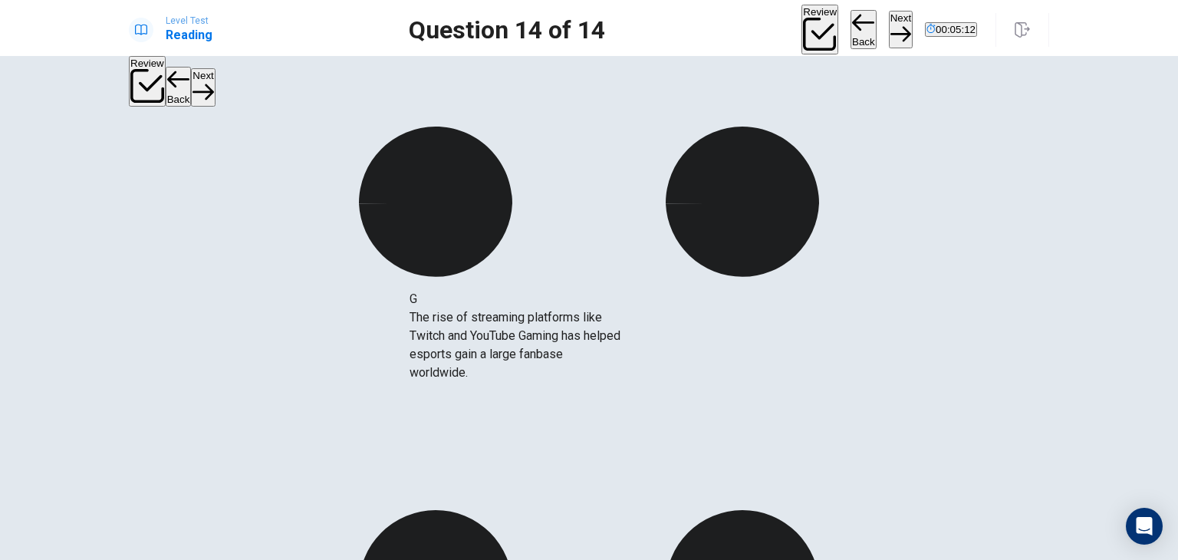
drag, startPoint x: 313, startPoint y: 400, endPoint x: 587, endPoint y: 340, distance: 281.1
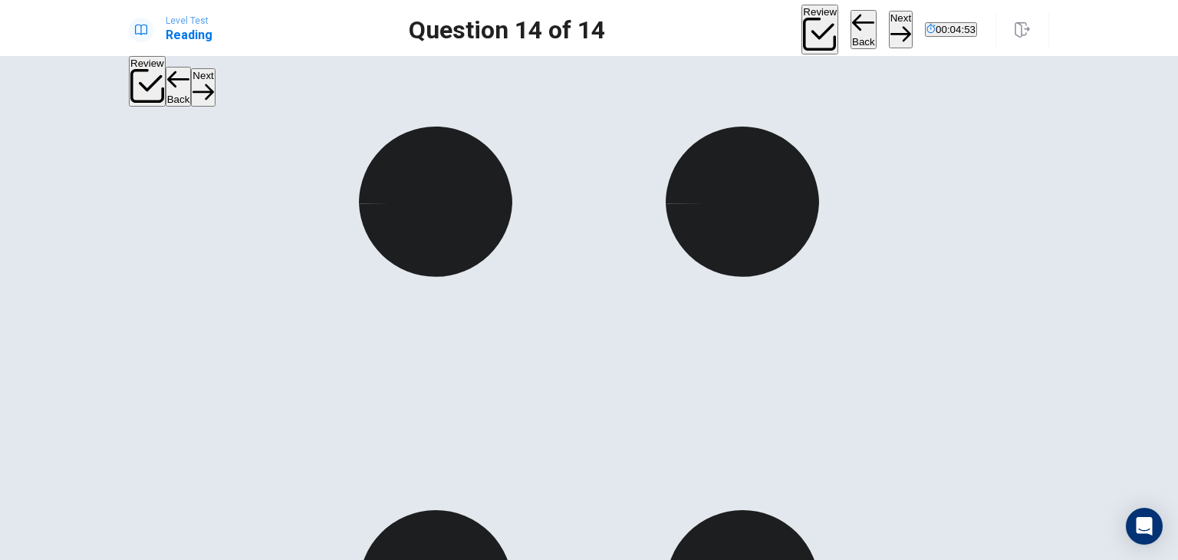
scroll to position [340, 0]
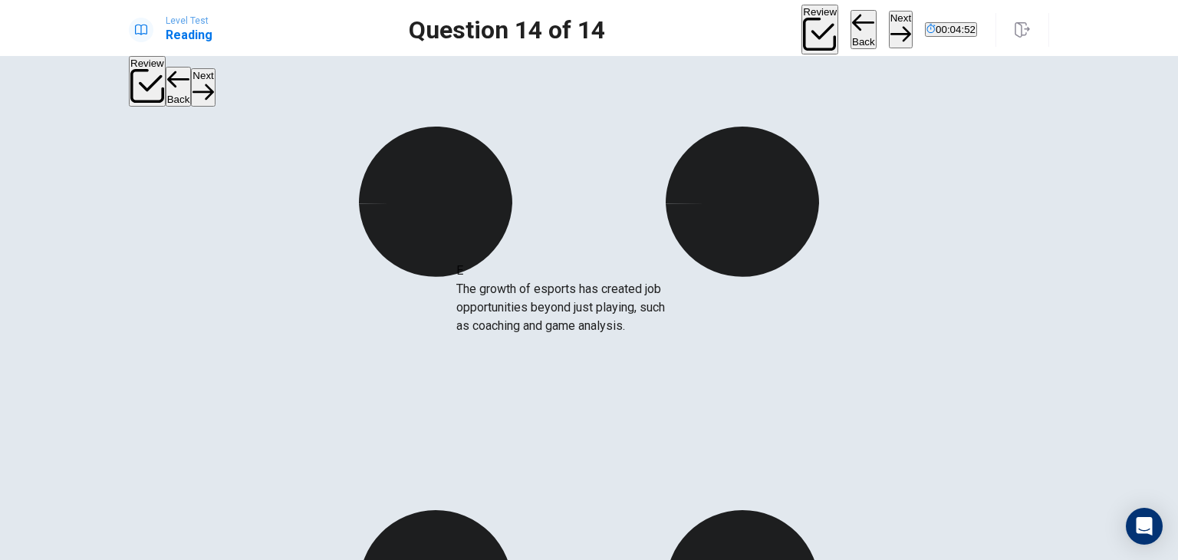
drag, startPoint x: 279, startPoint y: 266, endPoint x: 590, endPoint y: 308, distance: 313.4
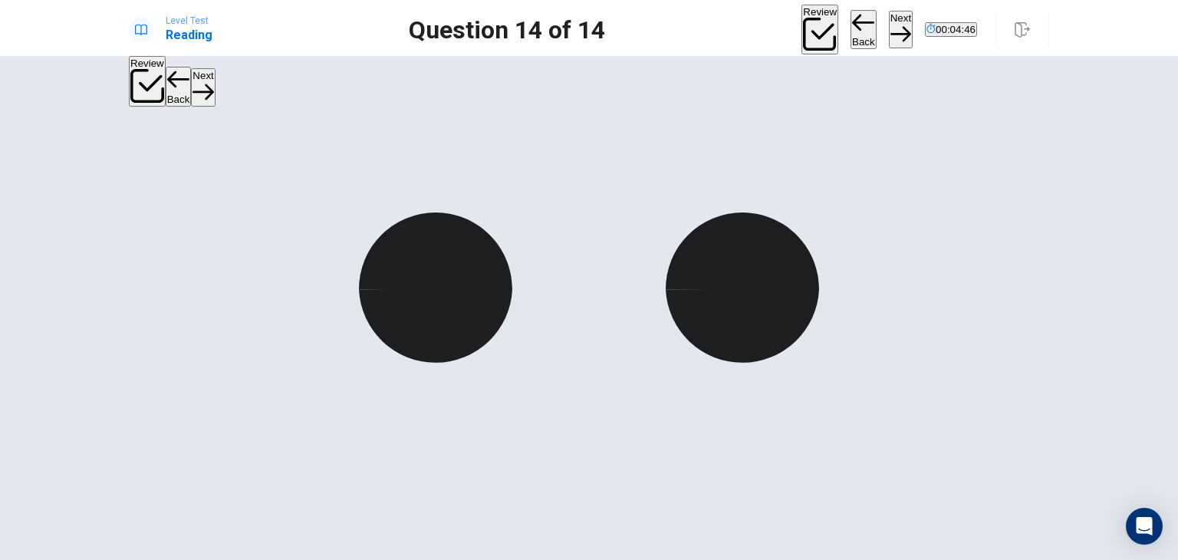
scroll to position [44, 0]
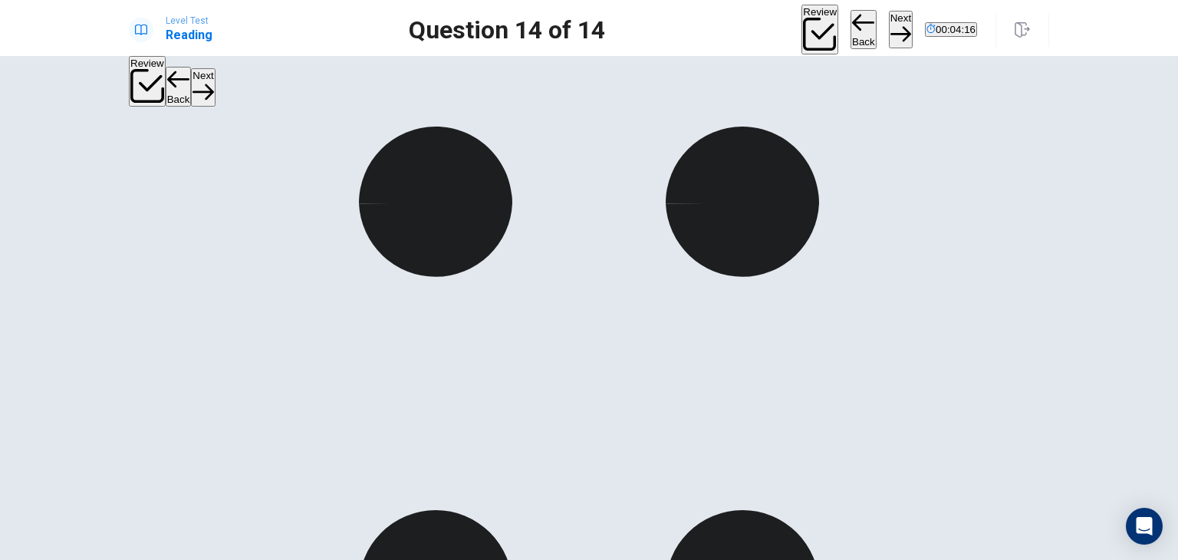
scroll to position [0, 0]
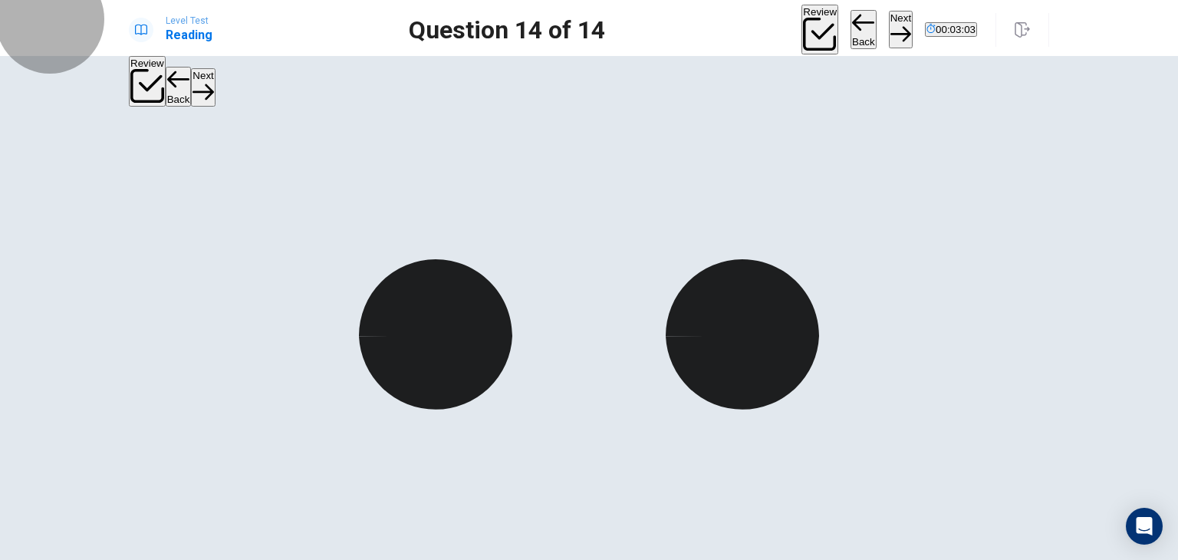
click at [850, 30] on button "Back" at bounding box center [863, 30] width 26 height 40
click at [850, 38] on button "Back" at bounding box center [863, 30] width 26 height 40
click at [850, 25] on button "Back" at bounding box center [863, 30] width 26 height 40
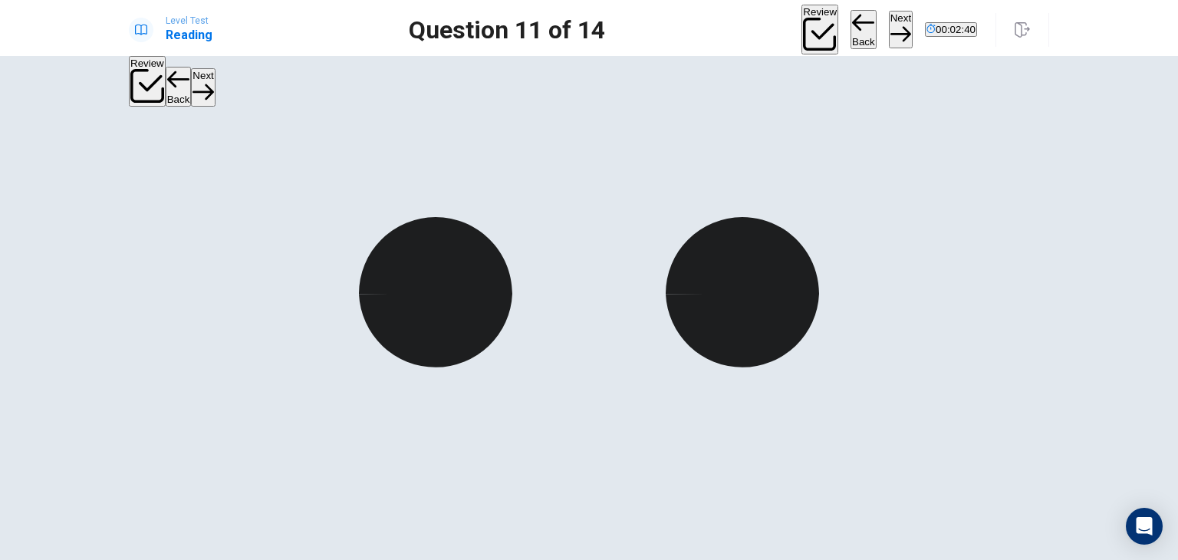
scroll to position [43, 0]
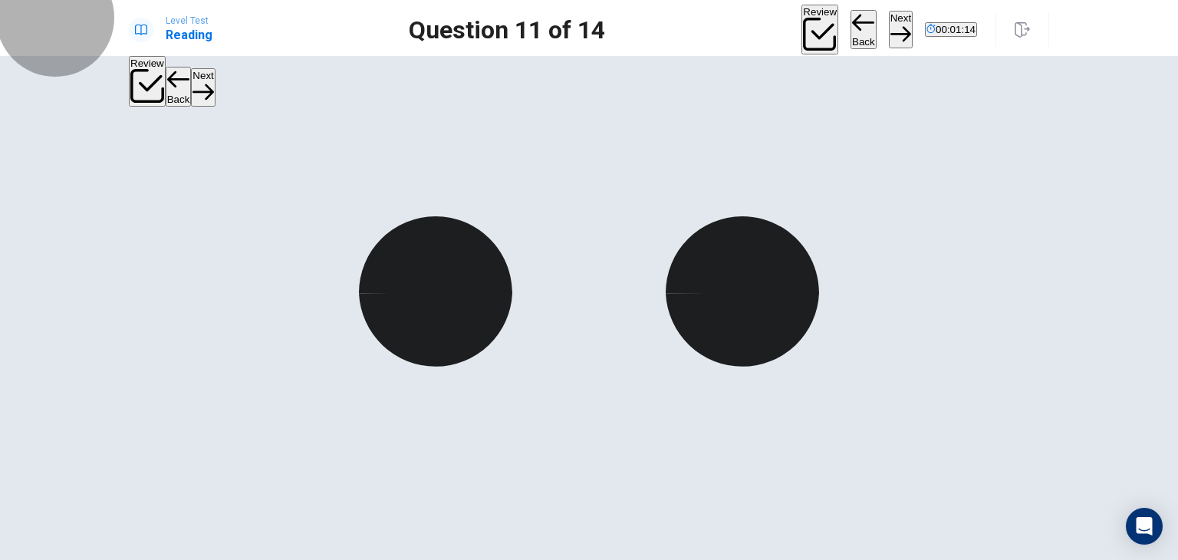
click at [850, 28] on button "Back" at bounding box center [863, 30] width 26 height 40
click at [889, 27] on button "Next" at bounding box center [901, 30] width 24 height 38
click at [889, 28] on button "Next" at bounding box center [901, 30] width 24 height 38
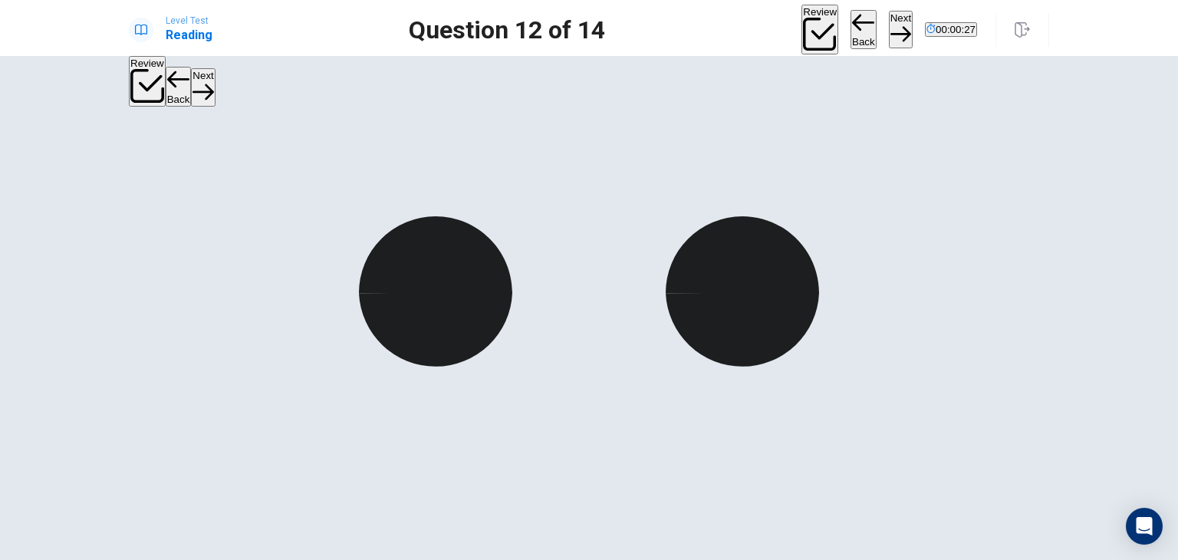
scroll to position [157, 0]
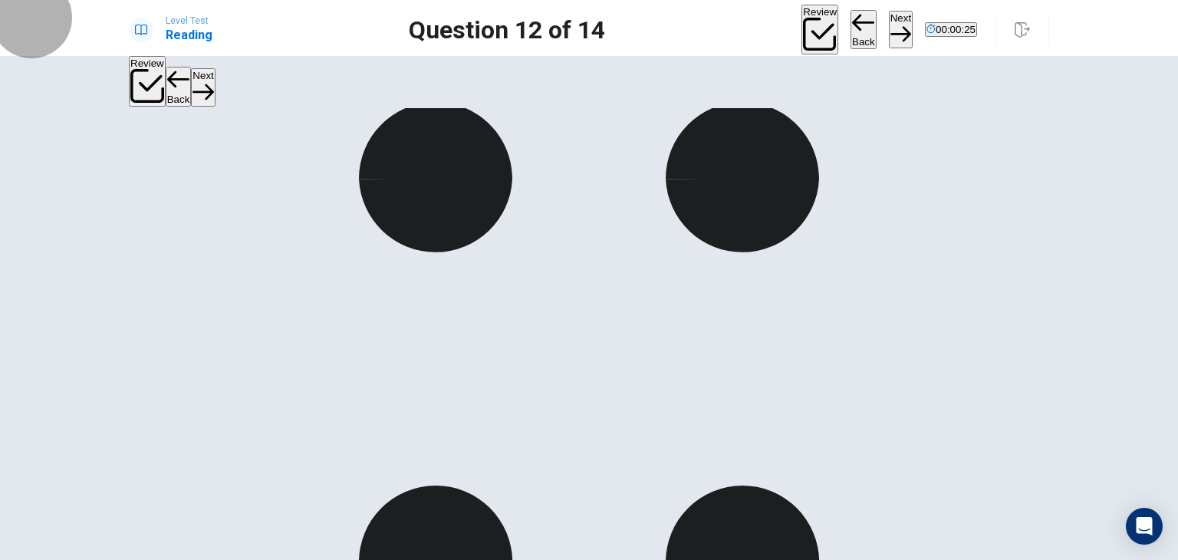
click at [889, 28] on button "Next" at bounding box center [901, 30] width 24 height 38
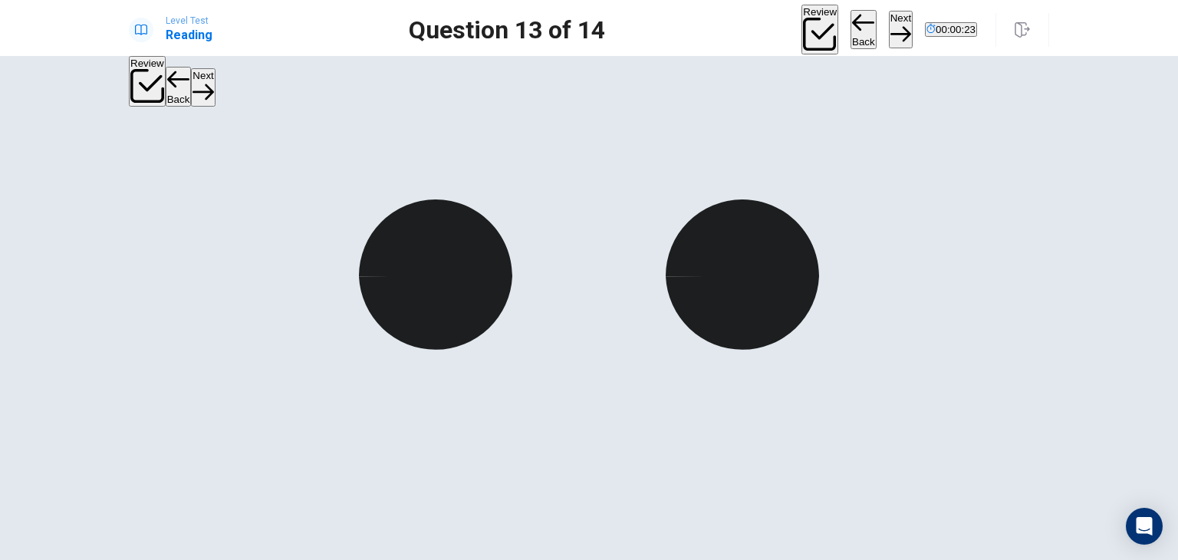
scroll to position [59, 0]
click at [889, 31] on button "Next" at bounding box center [901, 30] width 24 height 38
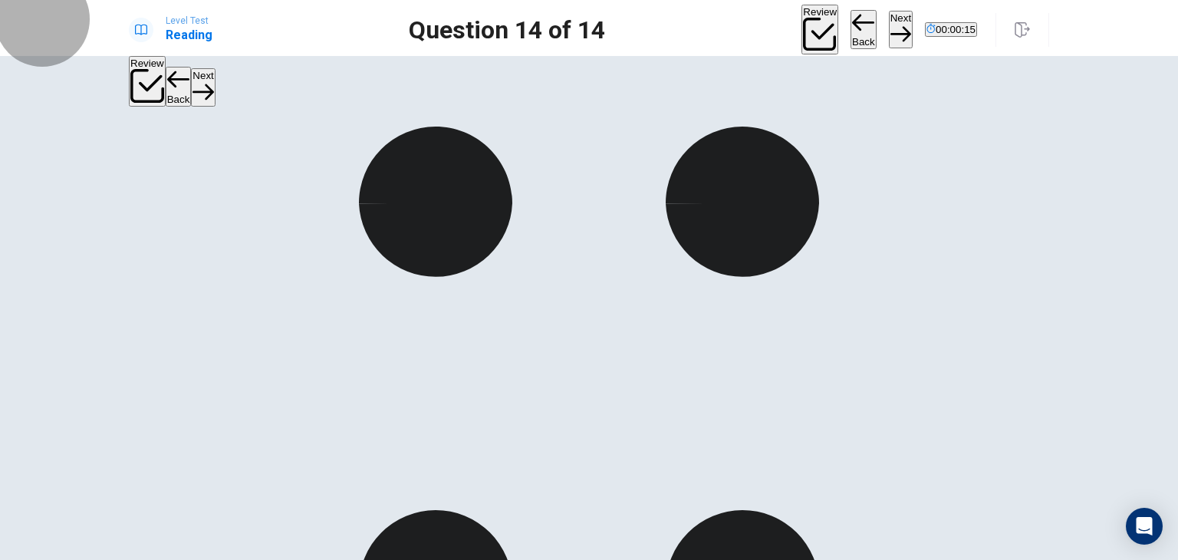
click at [889, 30] on button "Next" at bounding box center [901, 30] width 24 height 38
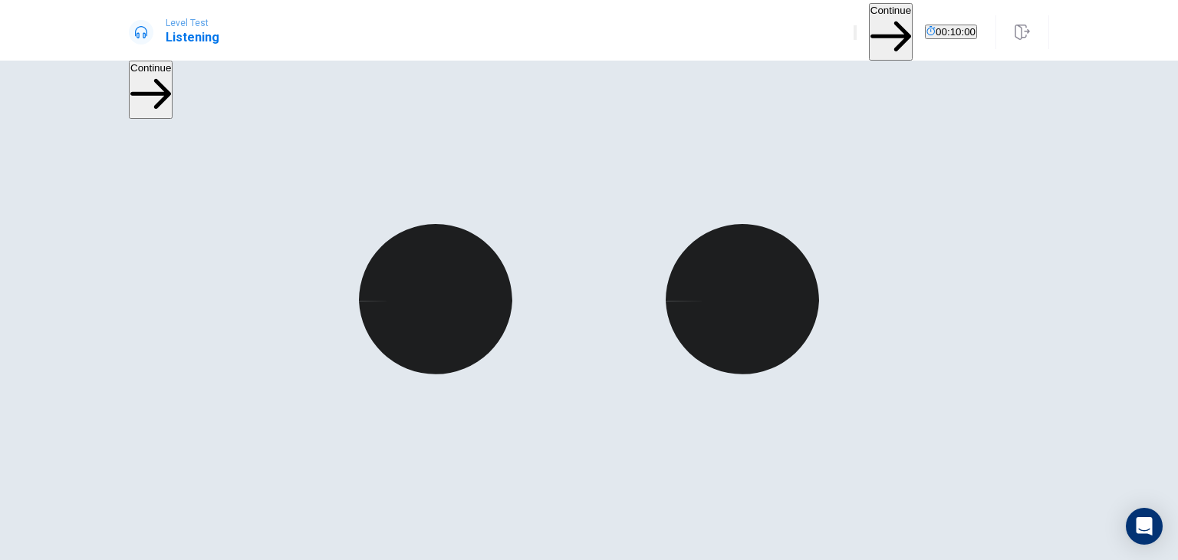
scroll to position [0, 0]
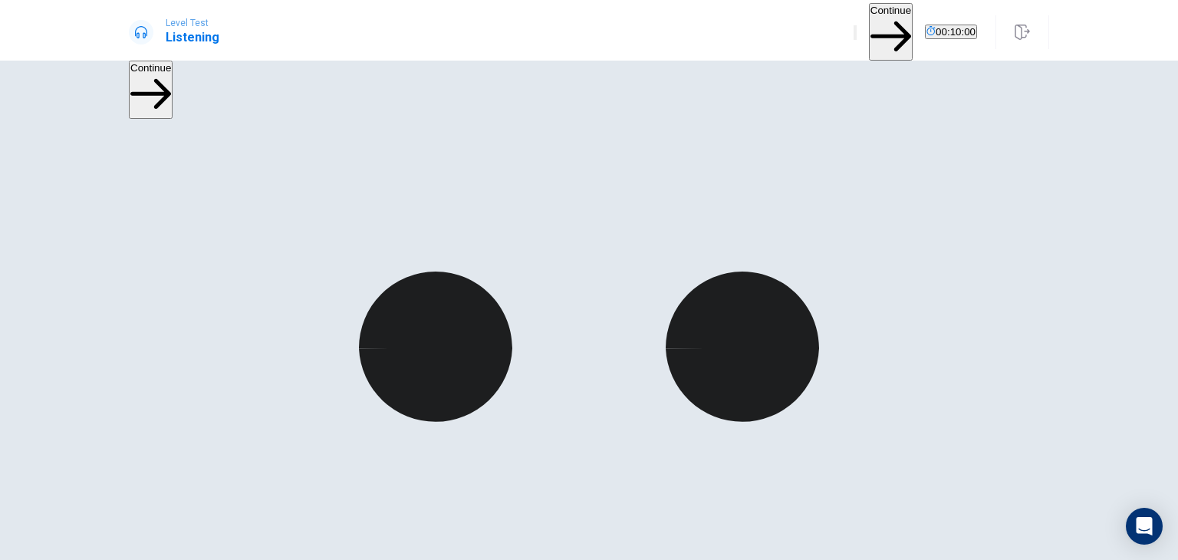
click at [869, 25] on button "Continue" at bounding box center [891, 32] width 44 height 58
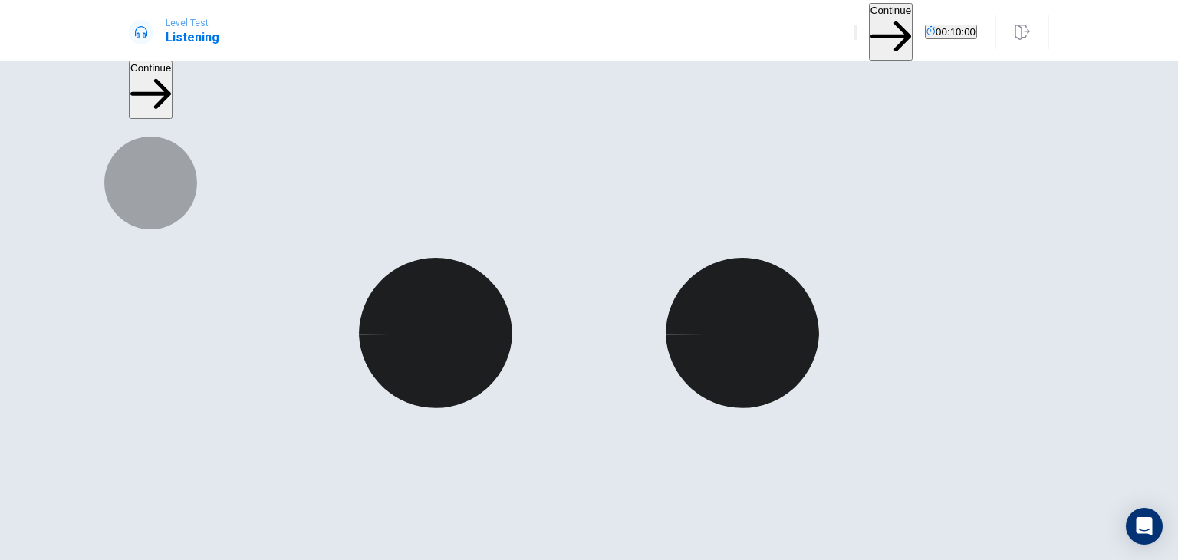
click at [869, 23] on button "Continue" at bounding box center [891, 32] width 44 height 58
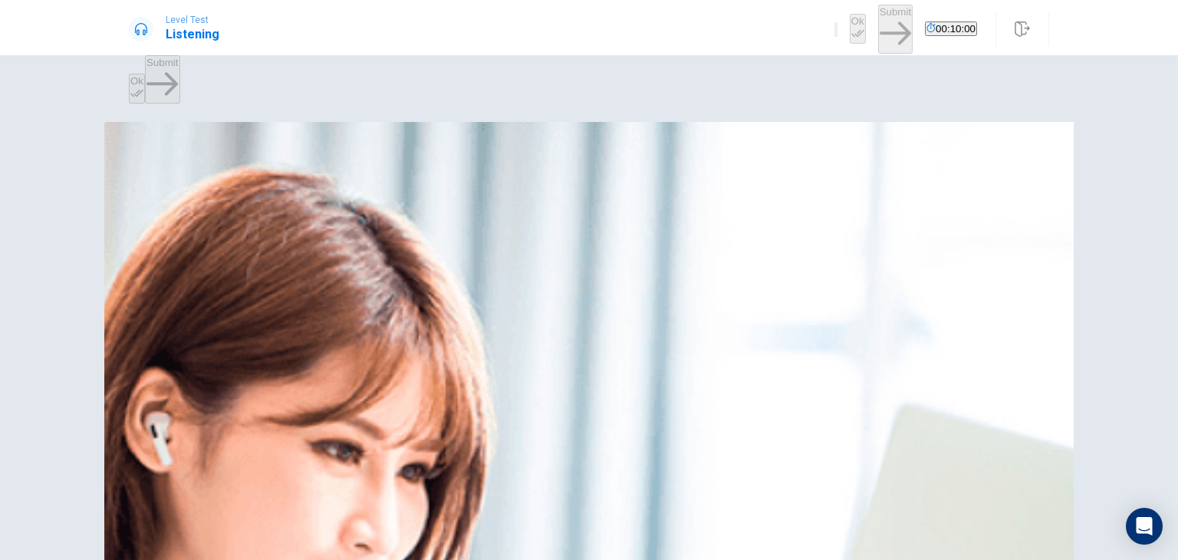
scroll to position [0, 0]
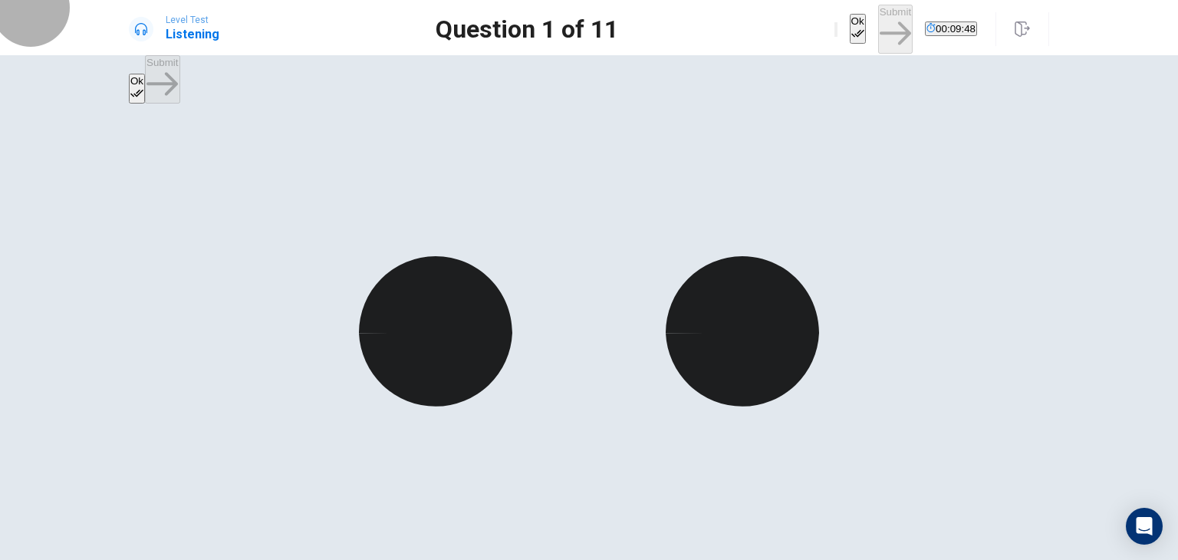
click at [850, 18] on button "Ok" at bounding box center [858, 29] width 16 height 30
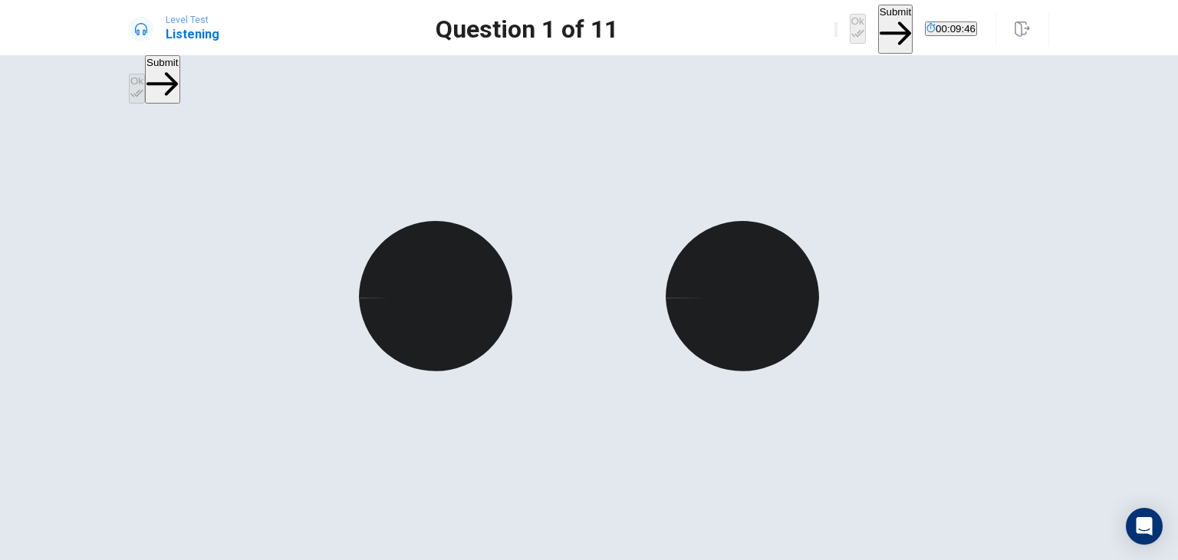
scroll to position [36, 0]
click at [878, 30] on button "Submit" at bounding box center [895, 29] width 35 height 48
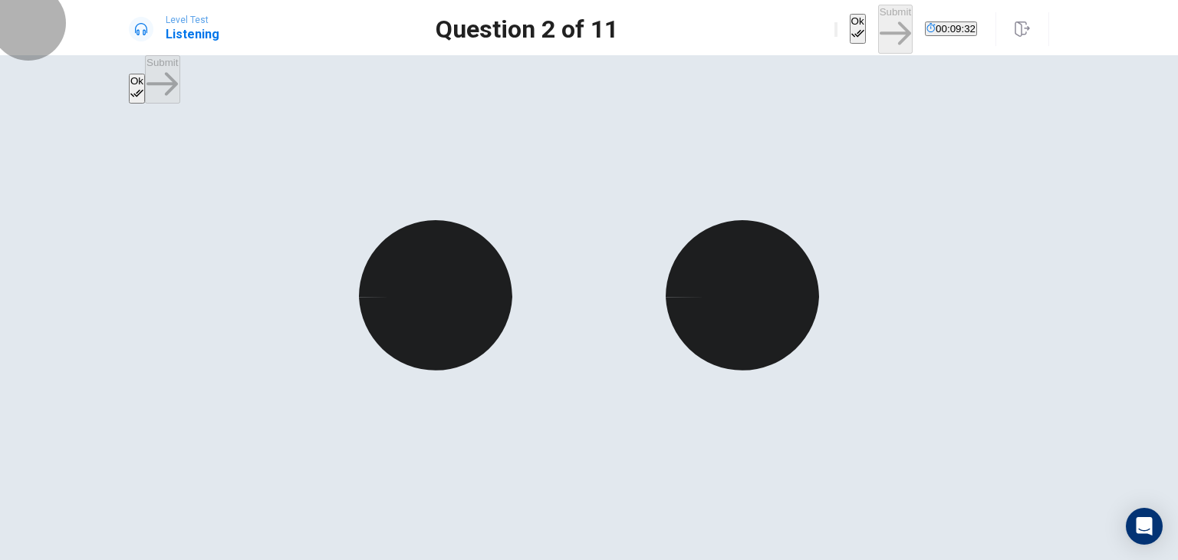
click at [850, 34] on button "Ok" at bounding box center [858, 29] width 16 height 30
click at [878, 34] on button "Submit" at bounding box center [895, 29] width 35 height 48
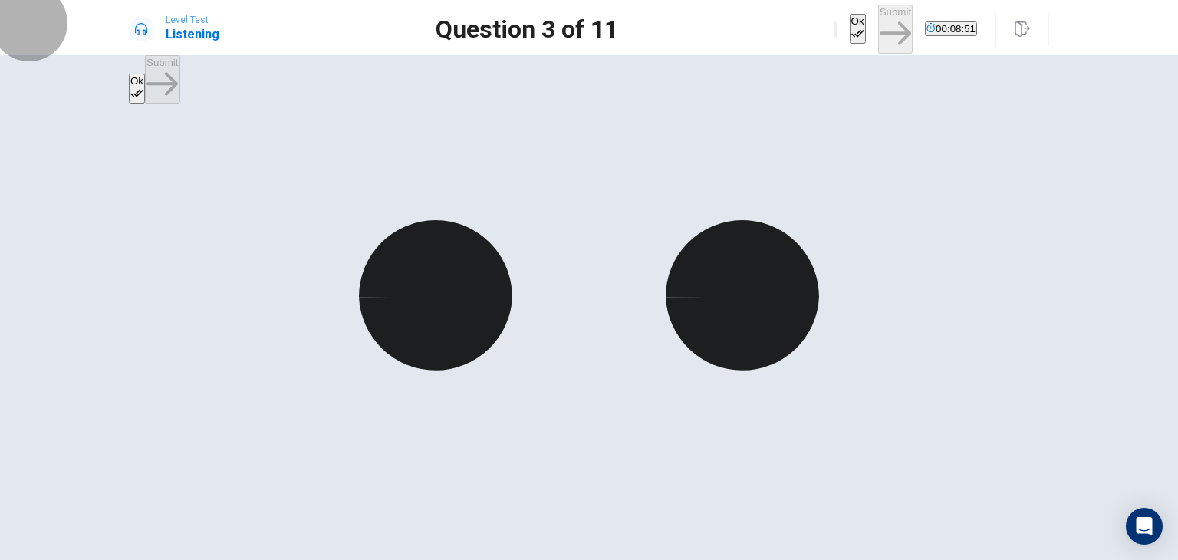
click at [850, 34] on button "Ok" at bounding box center [858, 29] width 16 height 30
click at [878, 38] on button "Submit" at bounding box center [895, 29] width 35 height 48
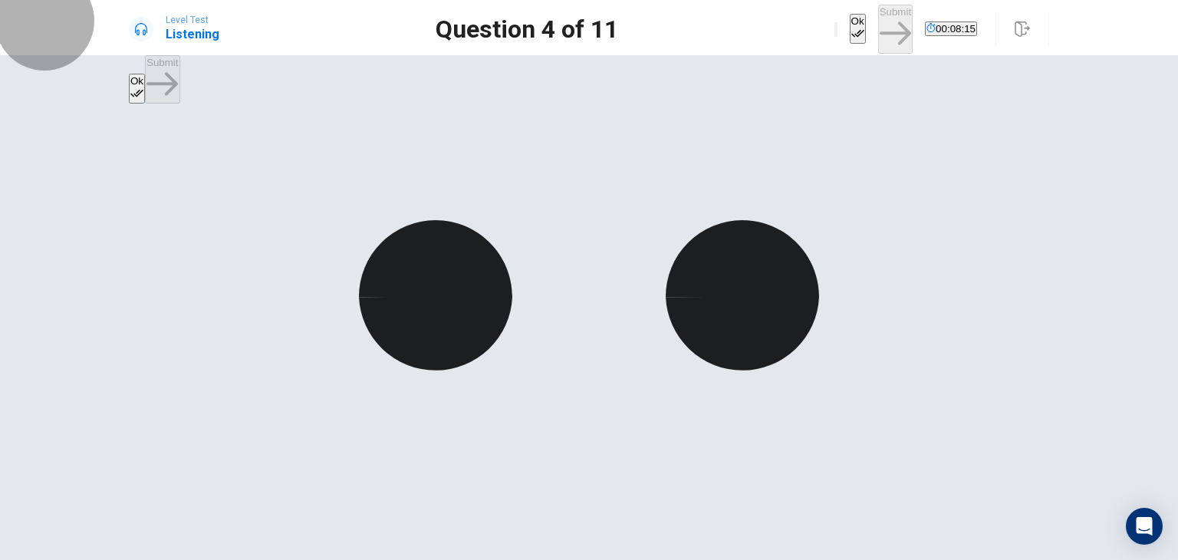
click at [850, 31] on button "Ok" at bounding box center [858, 29] width 16 height 30
click at [878, 35] on button "Submit" at bounding box center [895, 29] width 35 height 48
click at [850, 31] on button "Ok" at bounding box center [858, 29] width 16 height 30
click at [878, 36] on button "Submit" at bounding box center [895, 29] width 35 height 48
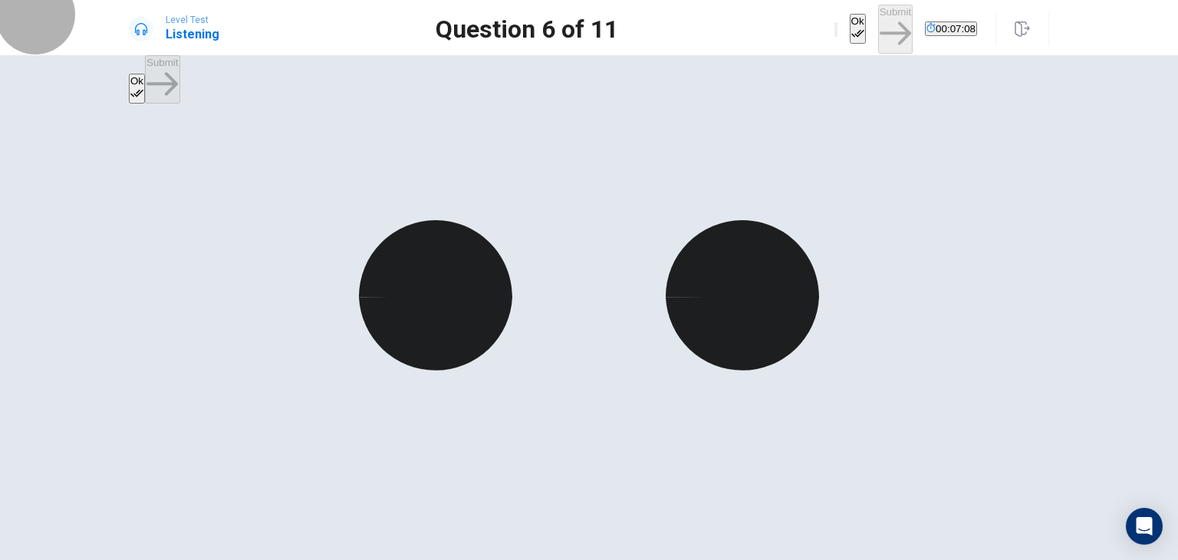
click at [851, 27] on icon "button" at bounding box center [857, 33] width 13 height 13
click at [878, 36] on button "Submit" at bounding box center [895, 29] width 35 height 48
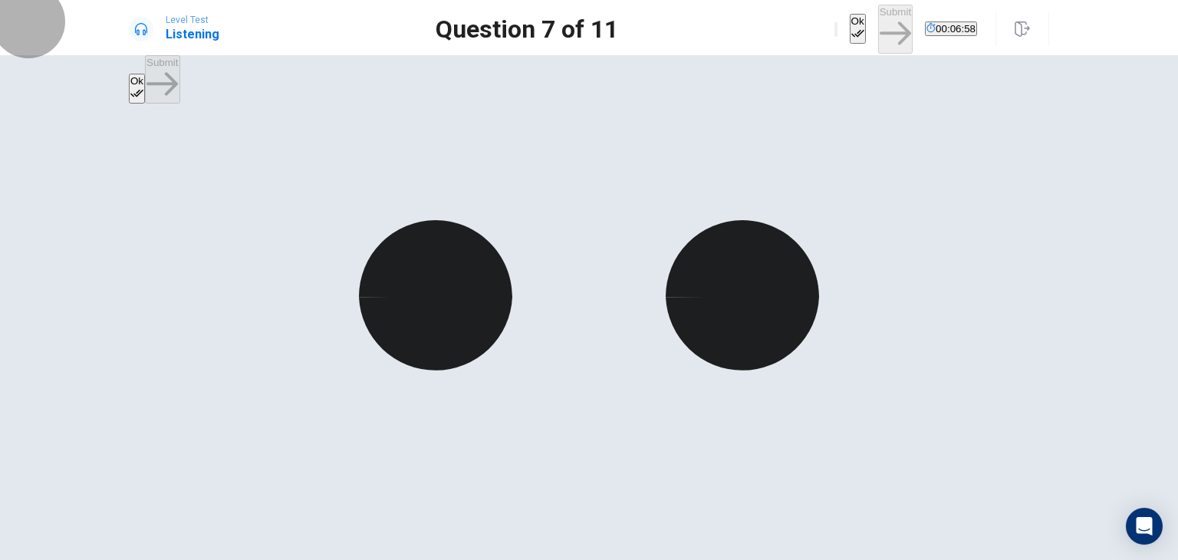
click at [850, 32] on button "Ok" at bounding box center [858, 29] width 16 height 30
click at [878, 26] on button "Submit" at bounding box center [895, 29] width 35 height 48
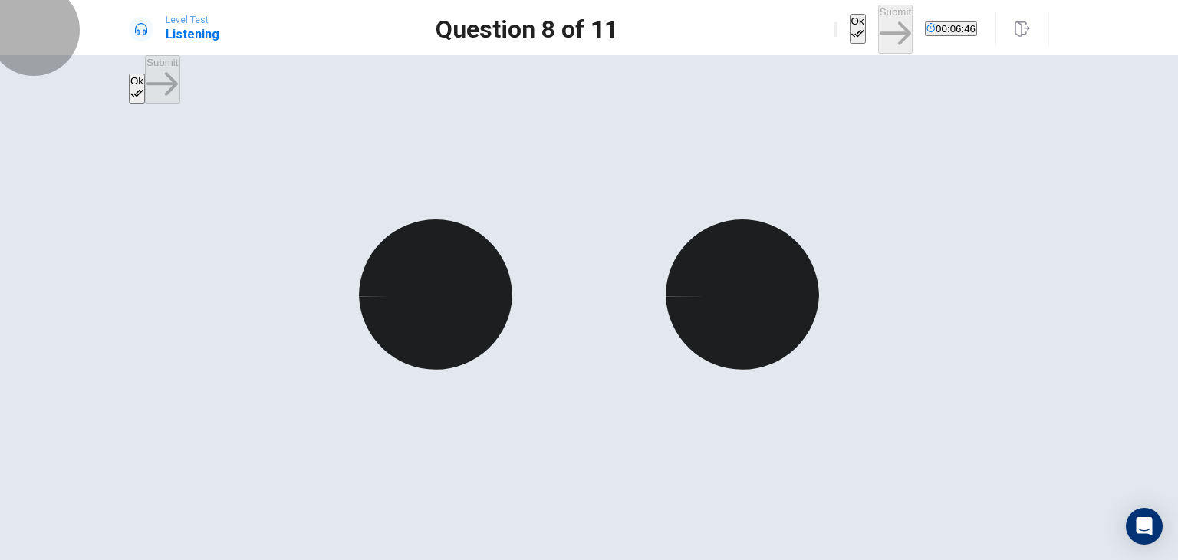
click at [850, 41] on button "Ok" at bounding box center [858, 29] width 16 height 30
click at [878, 31] on button "Submit" at bounding box center [895, 29] width 35 height 48
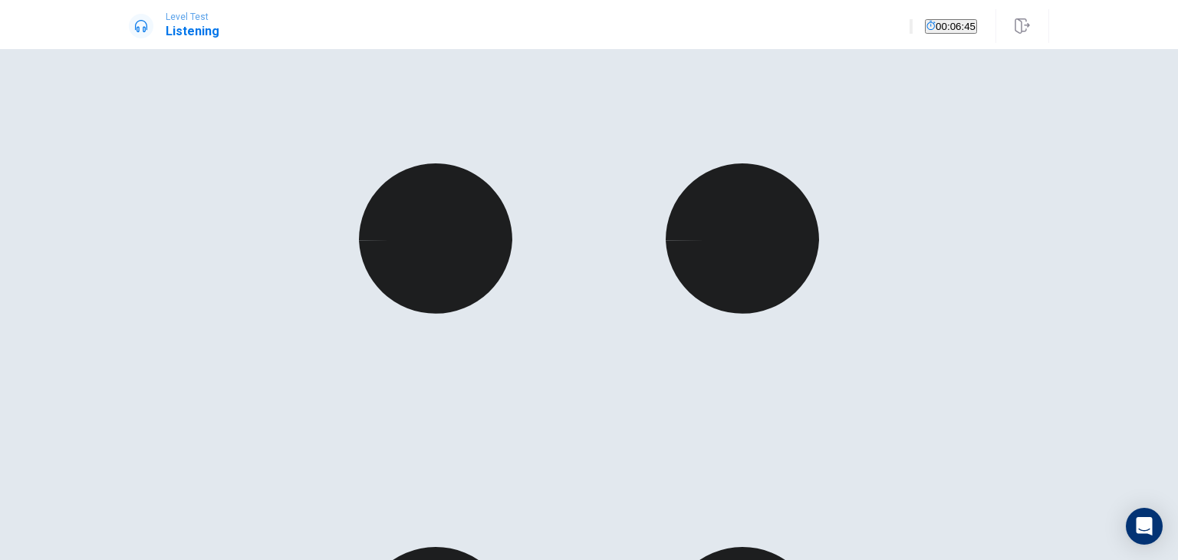
scroll to position [0, 0]
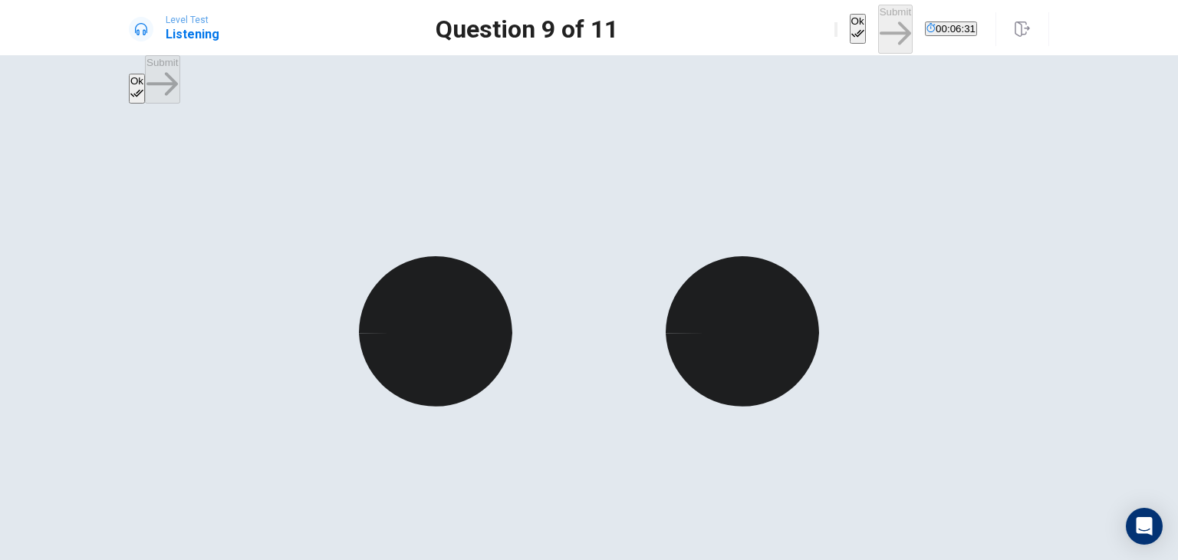
click at [850, 34] on button "Ok" at bounding box center [858, 29] width 16 height 30
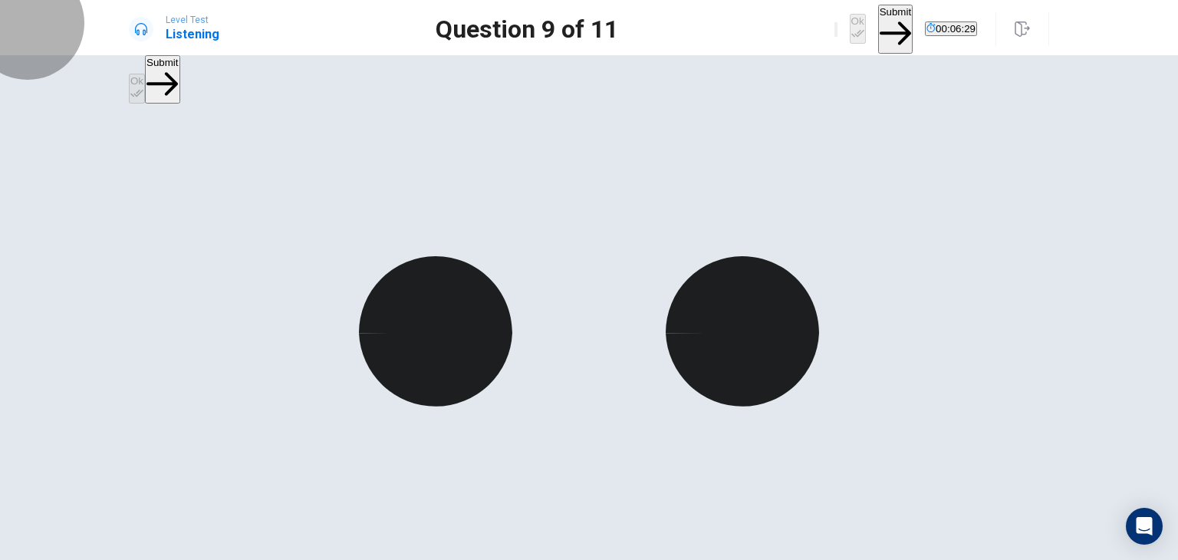
click at [878, 34] on button "Submit" at bounding box center [895, 29] width 35 height 48
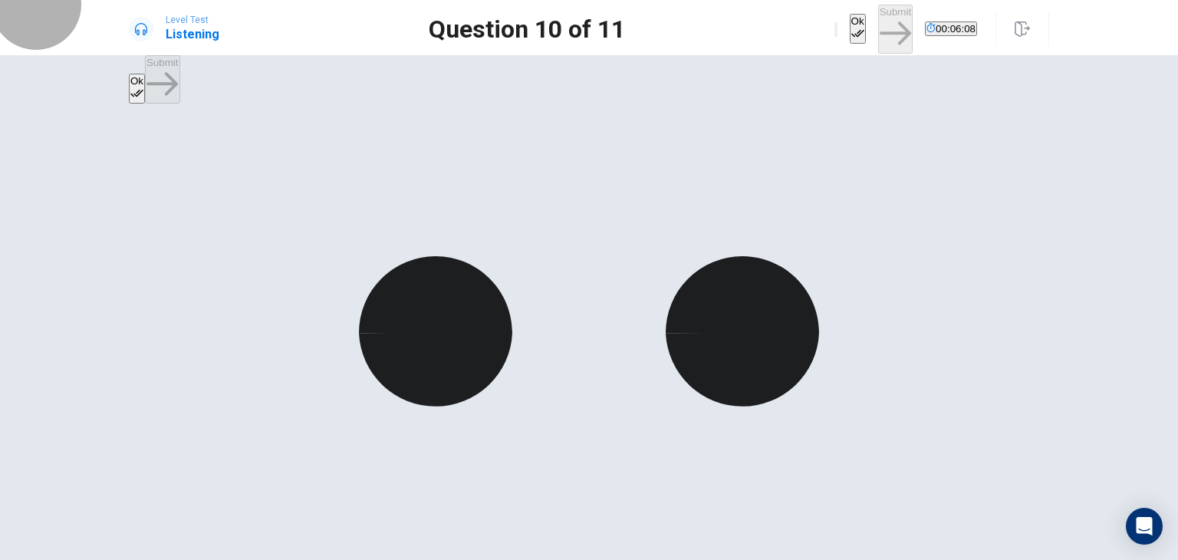
click at [850, 15] on button "Ok" at bounding box center [858, 29] width 16 height 30
click at [878, 28] on button "Submit" at bounding box center [895, 29] width 35 height 48
click at [851, 30] on icon "button" at bounding box center [857, 34] width 13 height 8
click at [878, 28] on button "Submit" at bounding box center [895, 29] width 35 height 48
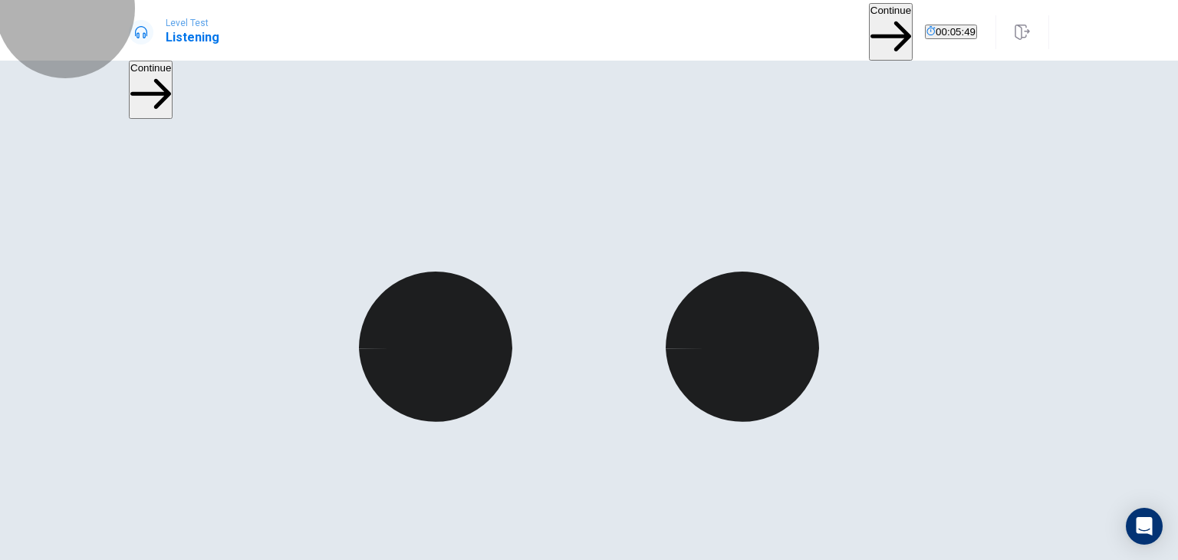
click at [869, 19] on button "Continue" at bounding box center [891, 32] width 44 height 58
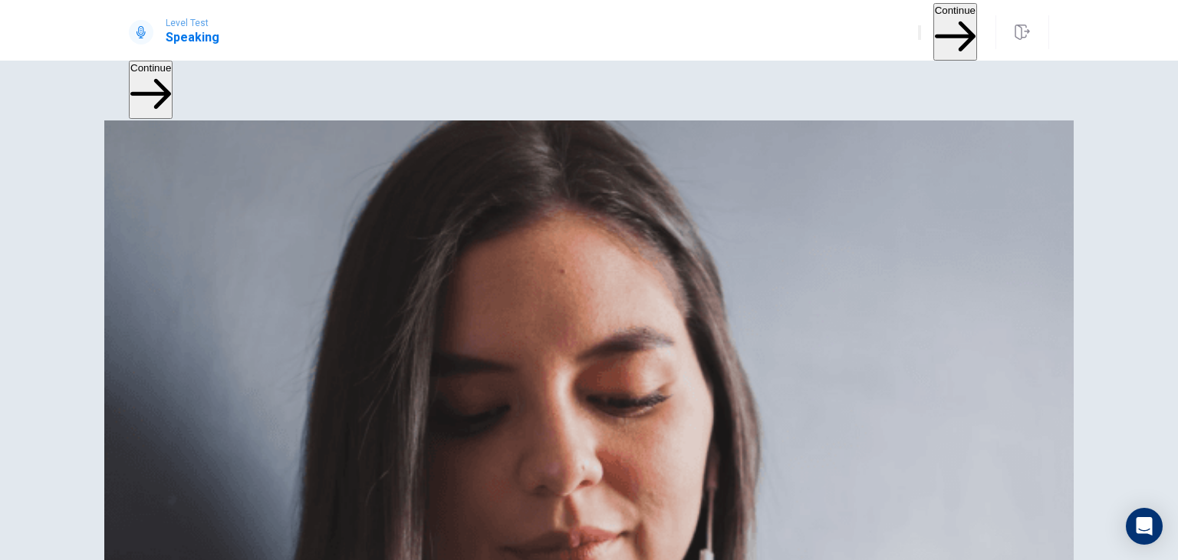
scroll to position [12, 0]
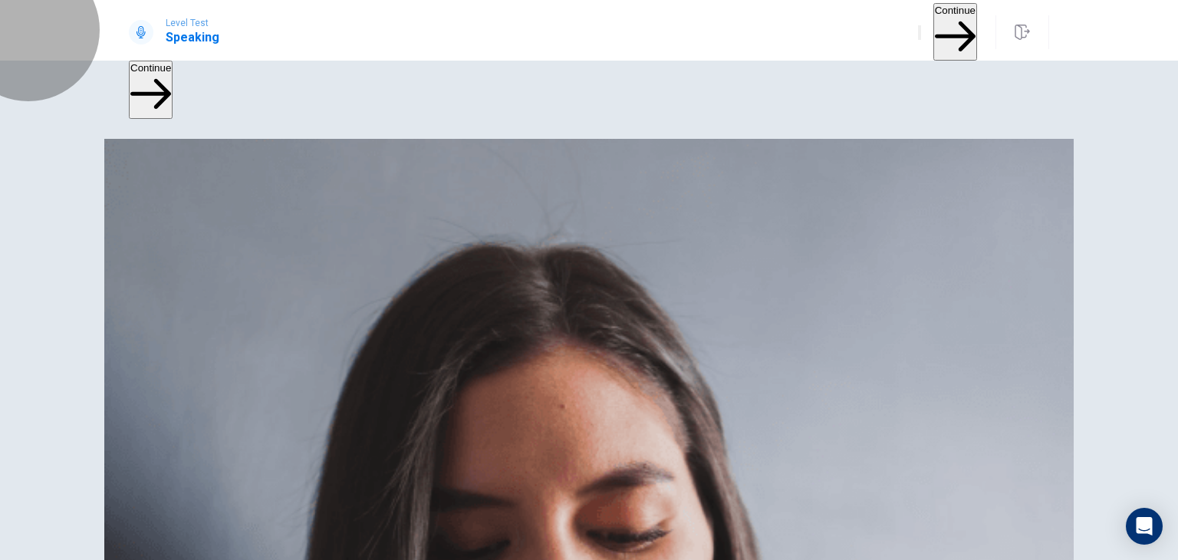
click at [933, 41] on button "Continue" at bounding box center [955, 32] width 44 height 58
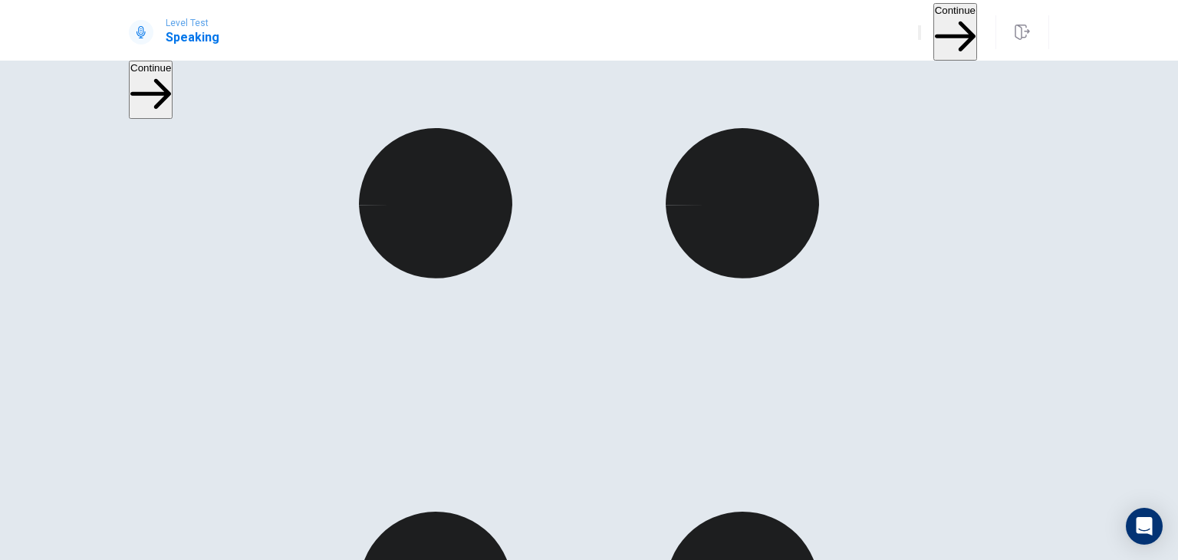
scroll to position [268, 0]
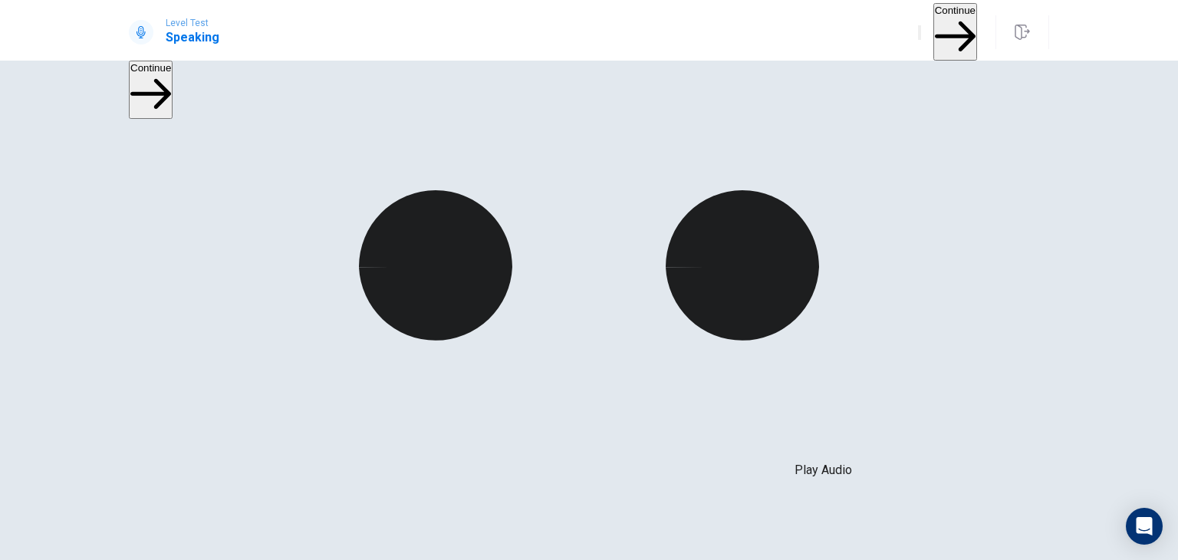
scroll to position [0, 0]
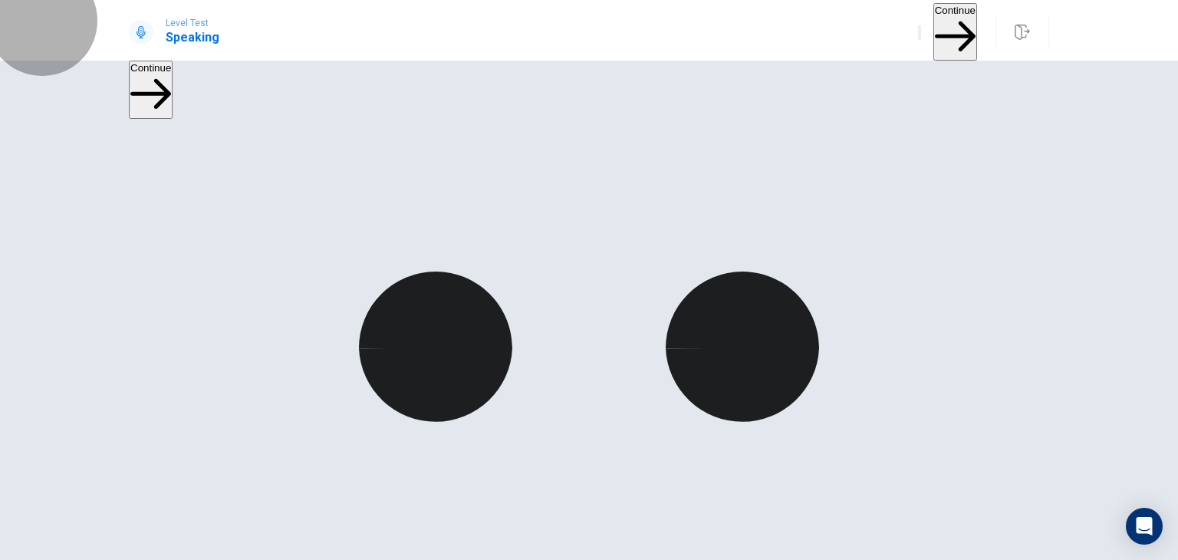
click at [933, 31] on button "Continue" at bounding box center [955, 32] width 44 height 58
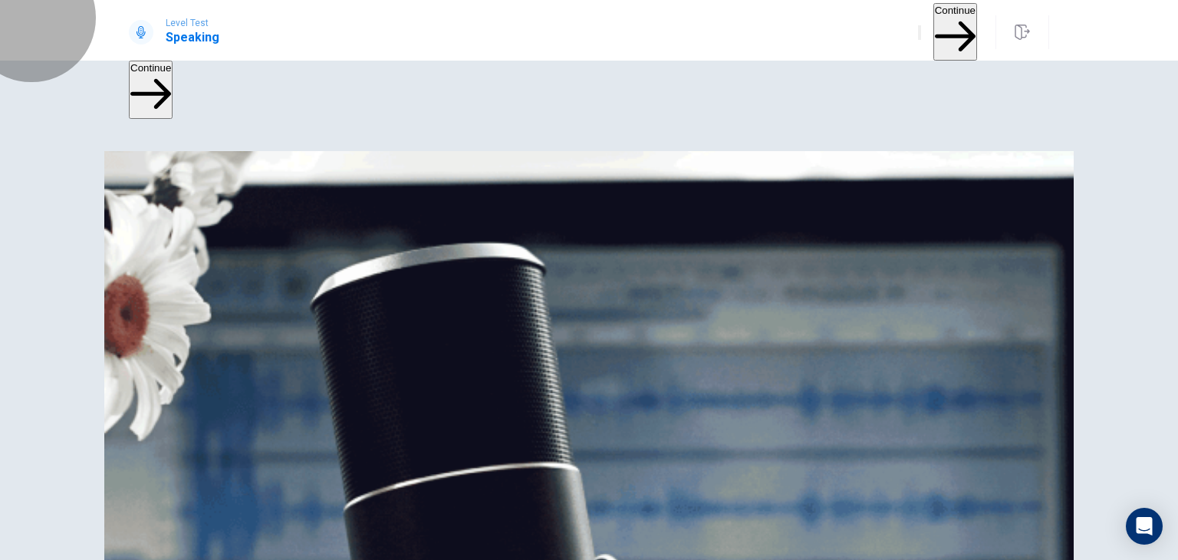
click at [933, 28] on button "Continue" at bounding box center [955, 32] width 44 height 58
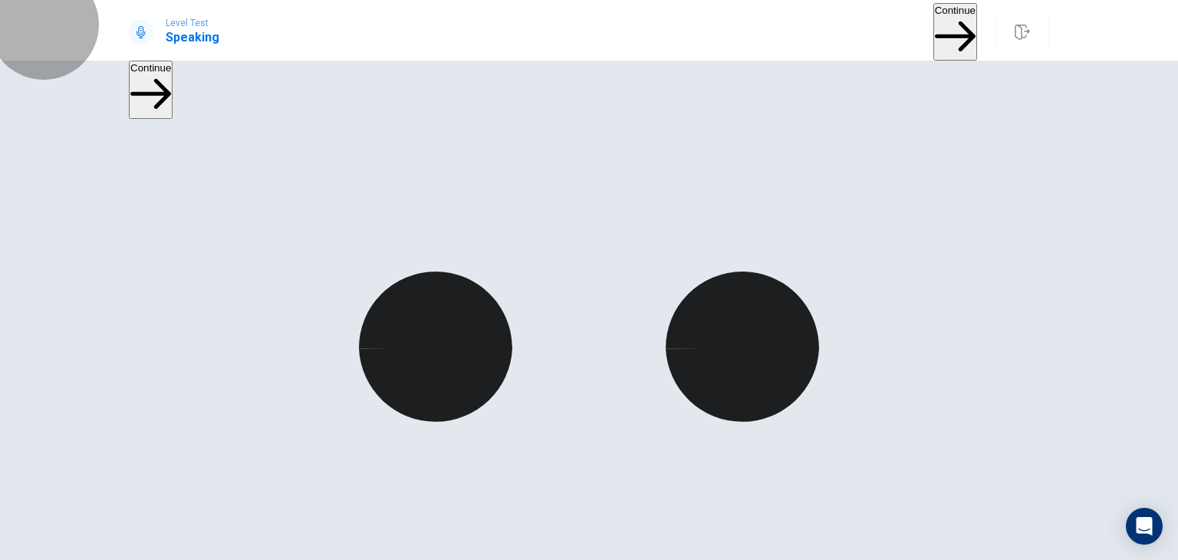
click at [933, 35] on button "Continue" at bounding box center [955, 32] width 44 height 58
click at [933, 23] on button "Continue" at bounding box center [955, 32] width 44 height 58
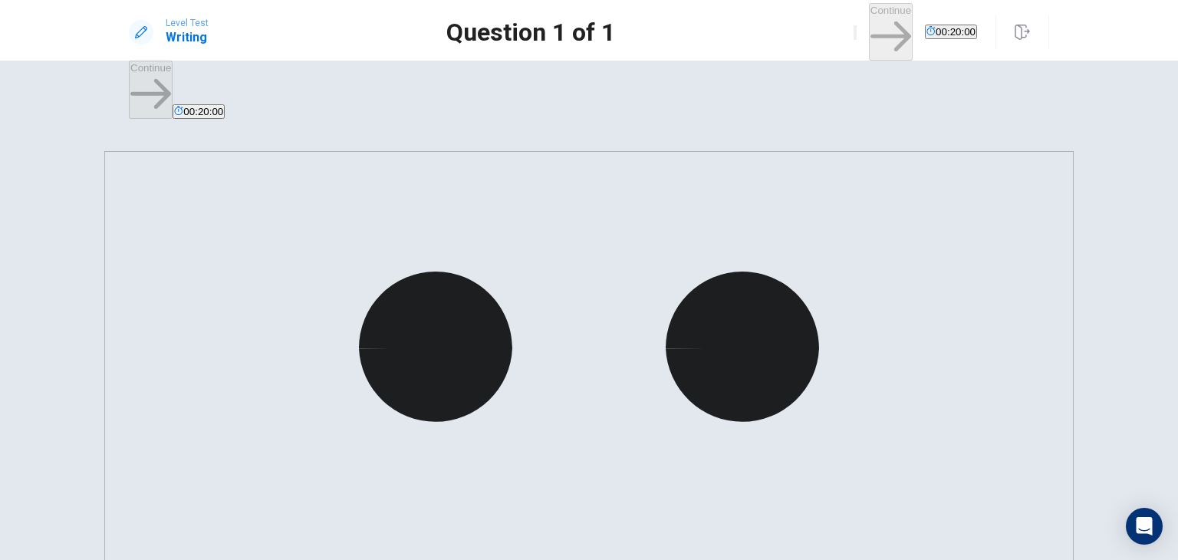
scroll to position [23, 0]
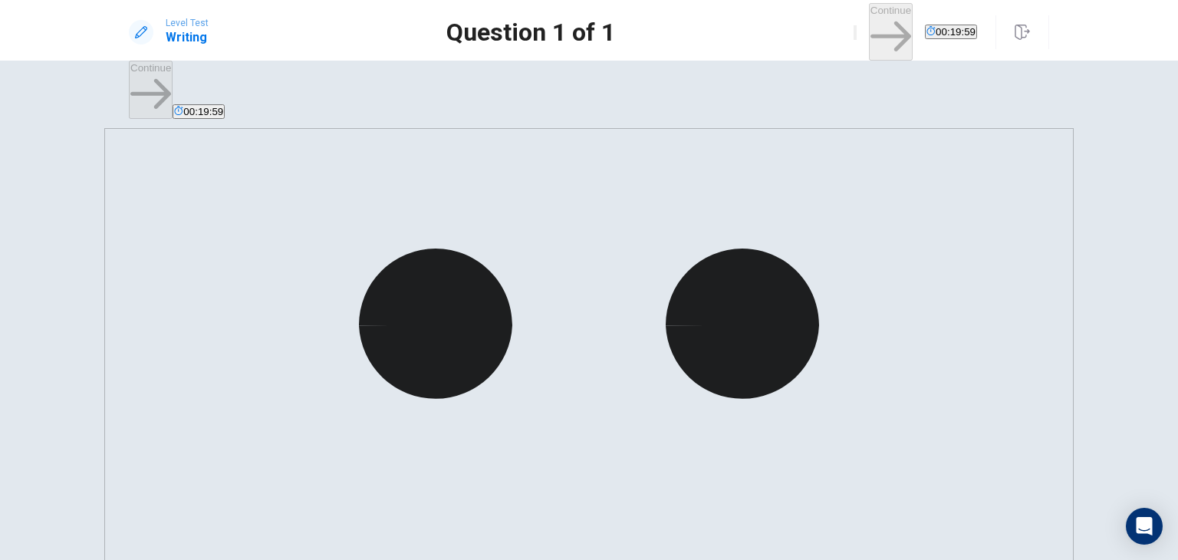
type textarea "*"
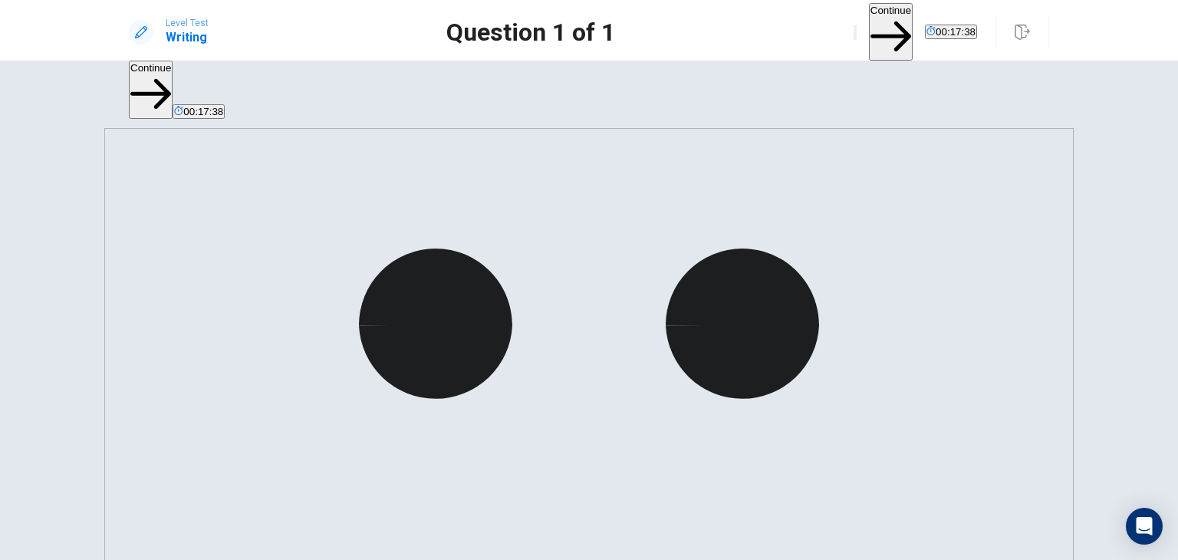
drag, startPoint x: 850, startPoint y: 154, endPoint x: 868, endPoint y: 177, distance: 29.0
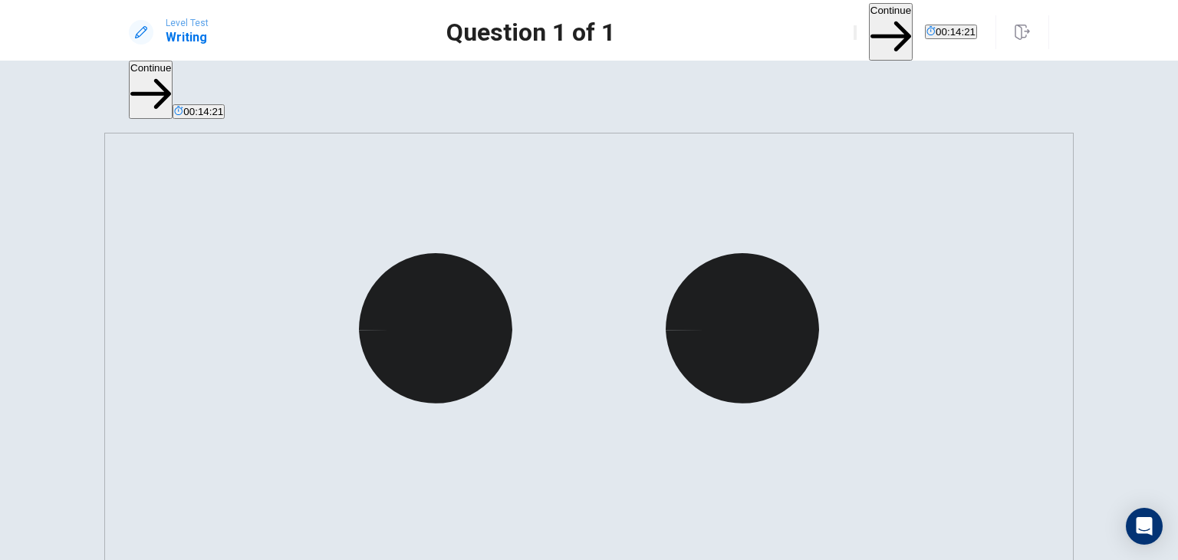
scroll to position [18, 0]
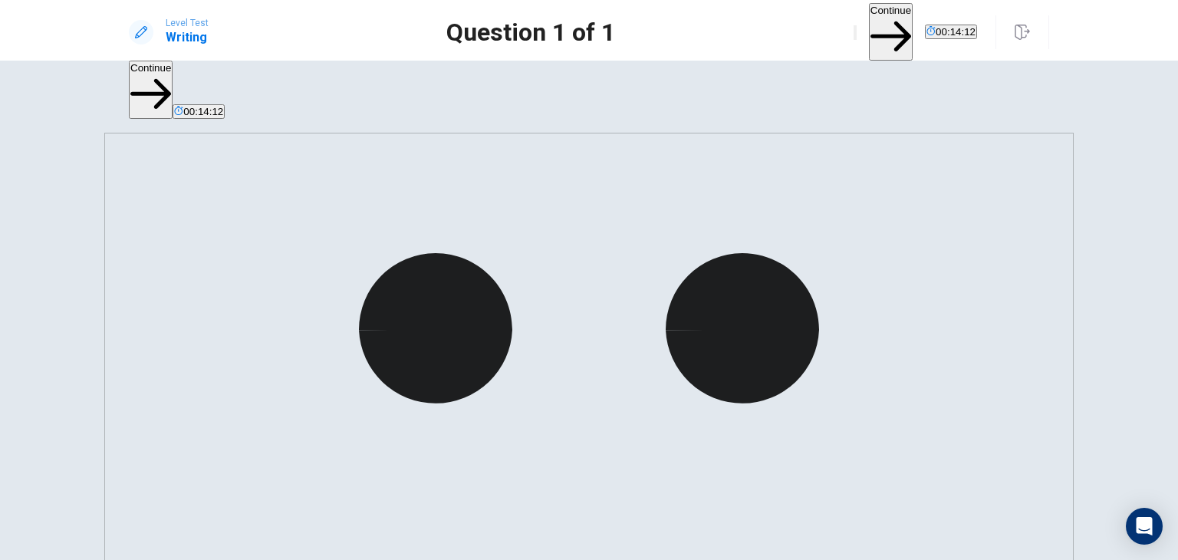
drag, startPoint x: 908, startPoint y: 176, endPoint x: 806, endPoint y: 177, distance: 102.0
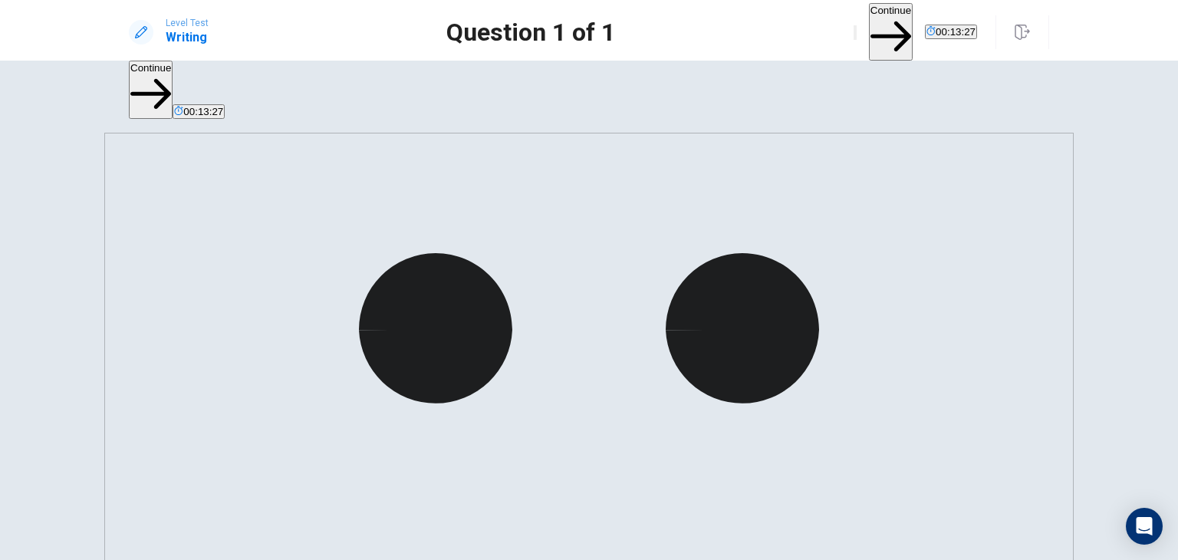
drag, startPoint x: 886, startPoint y: 212, endPoint x: 832, endPoint y: 214, distance: 53.7
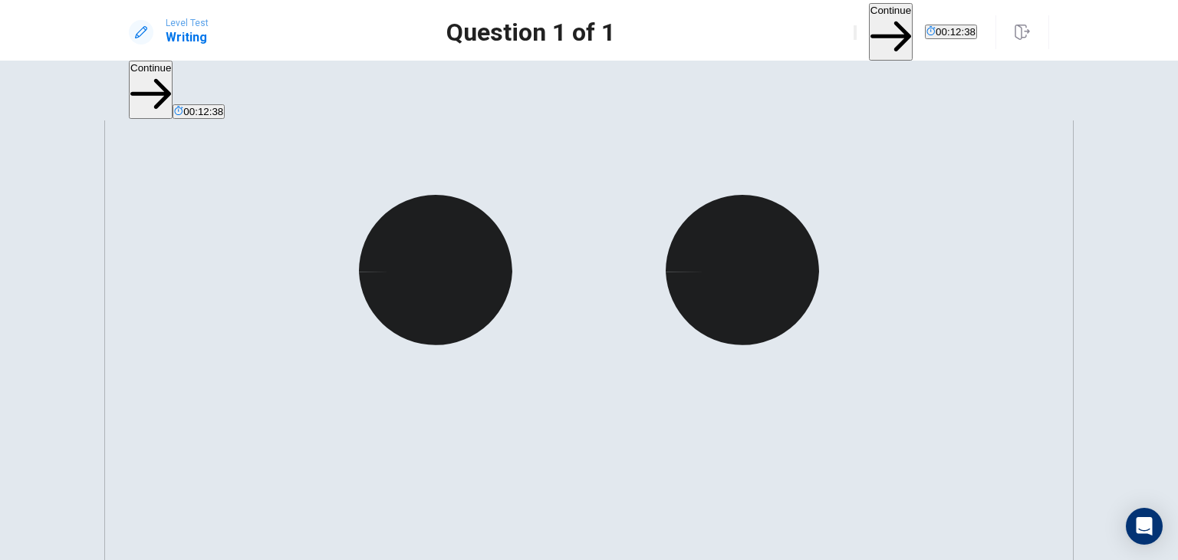
scroll to position [75, 0]
drag, startPoint x: 877, startPoint y: 191, endPoint x: 722, endPoint y: 199, distance: 155.1
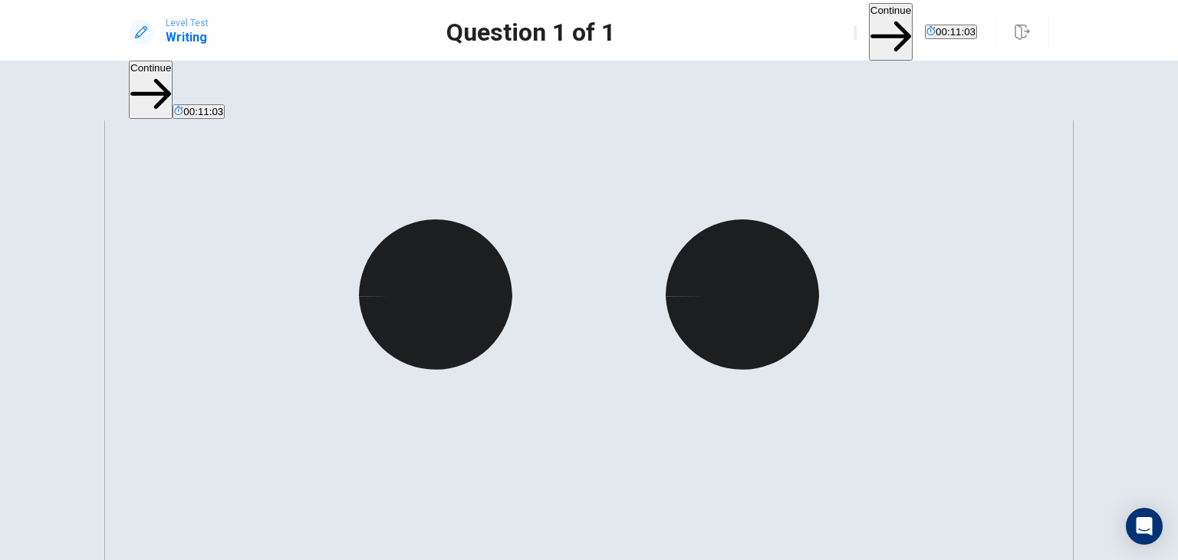
scroll to position [51, 0]
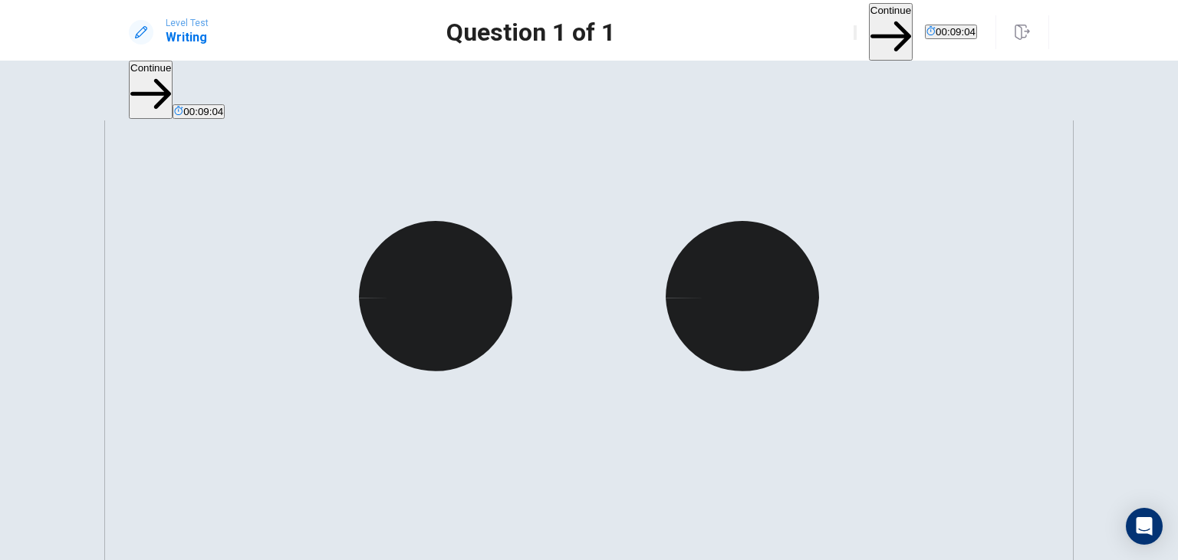
drag, startPoint x: 771, startPoint y: 249, endPoint x: 970, endPoint y: 228, distance: 199.7
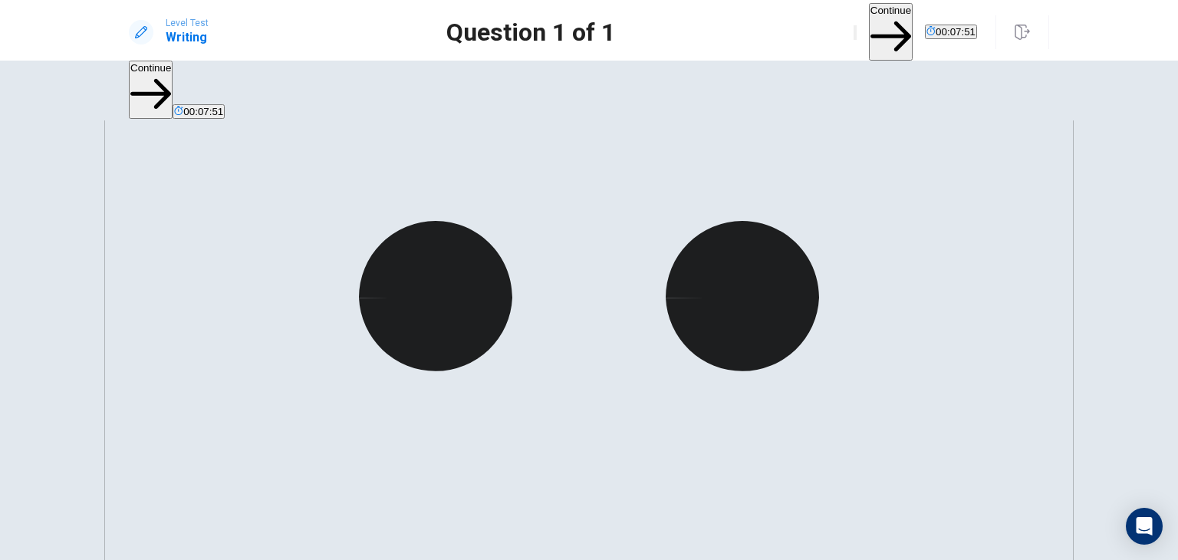
drag, startPoint x: 945, startPoint y: 248, endPoint x: 700, endPoint y: 259, distance: 244.8
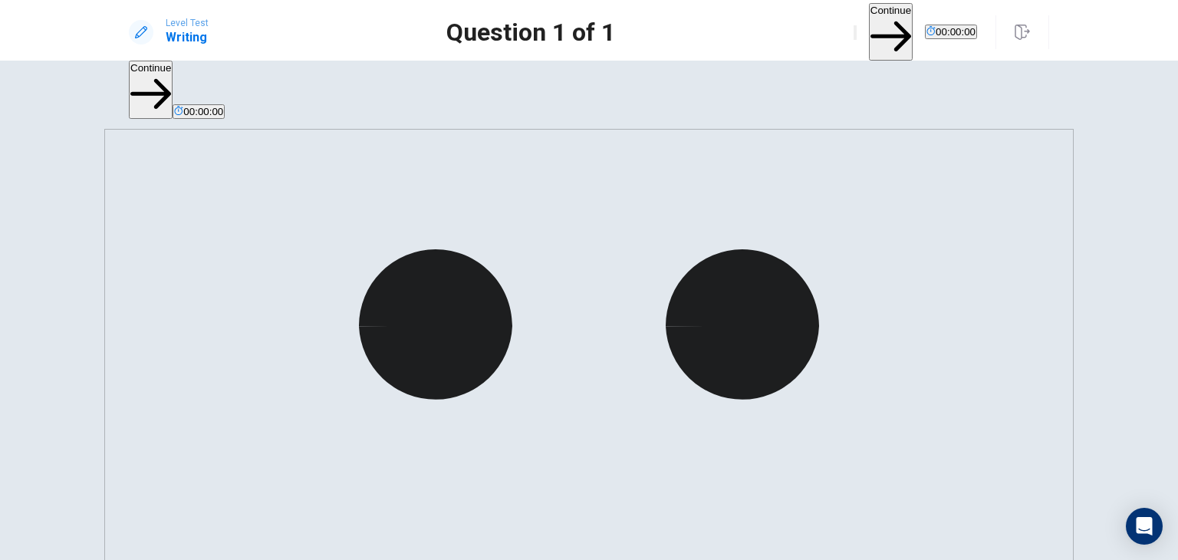
scroll to position [13, 0]
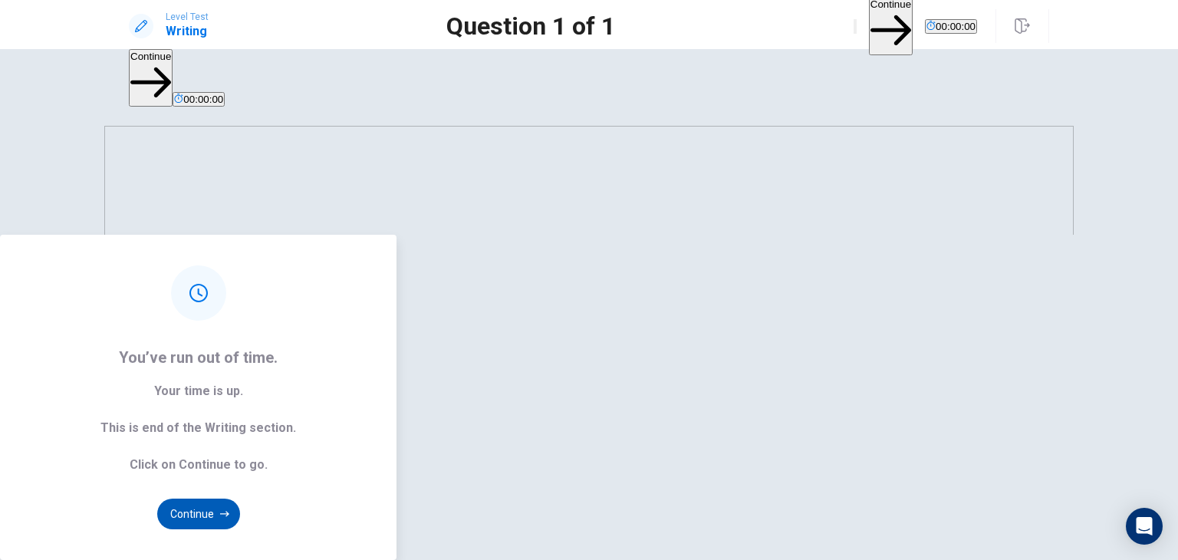
type textarea "**********"
click at [240, 498] on button "Continue" at bounding box center [198, 513] width 83 height 31
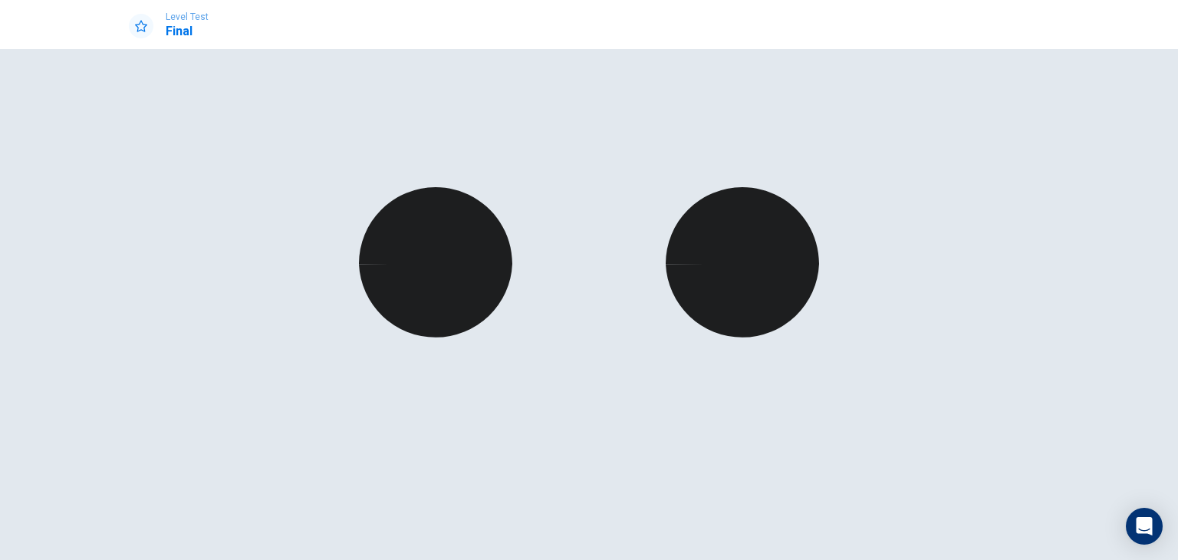
scroll to position [0, 0]
